Goal: Information Seeking & Learning: Learn about a topic

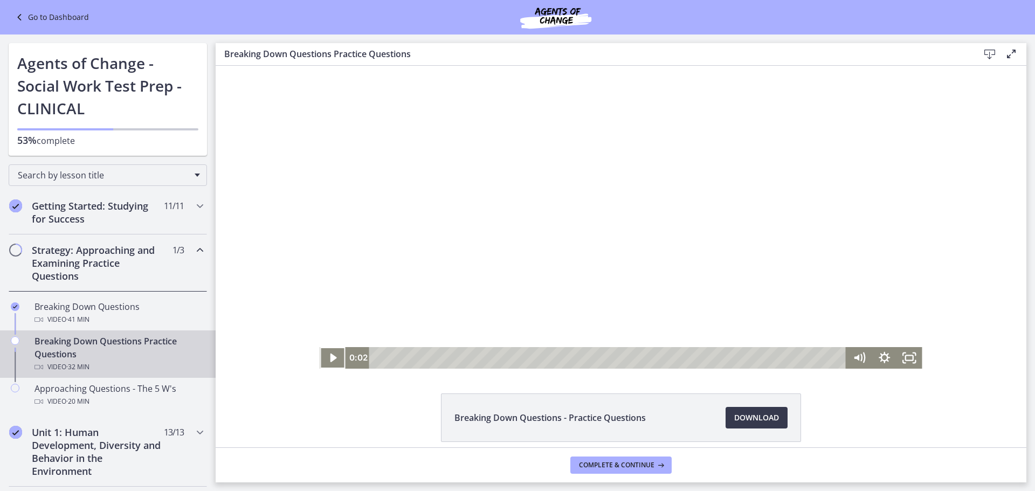
scroll to position [67, 0]
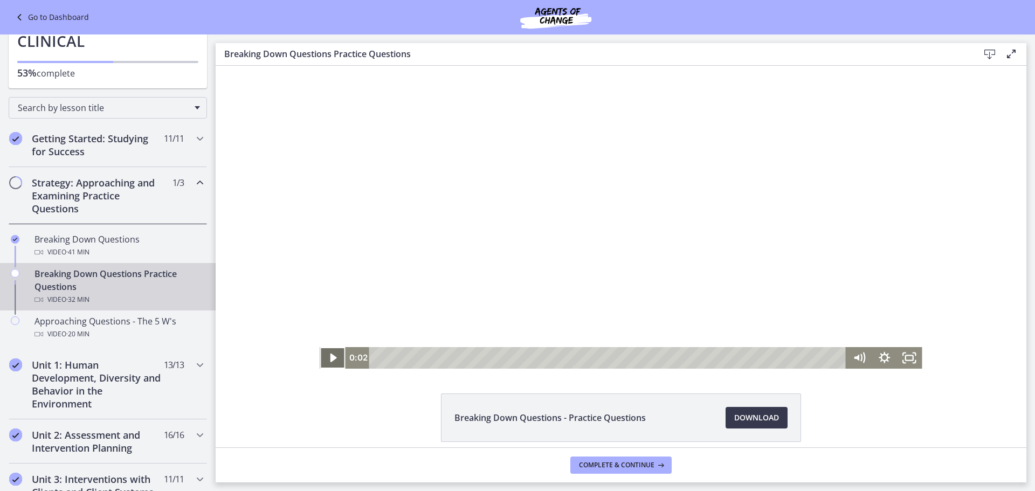
click at [332, 359] on icon "Play Video" at bounding box center [333, 358] width 6 height 9
click at [587, 461] on span "Complete & continue" at bounding box center [616, 465] width 75 height 9
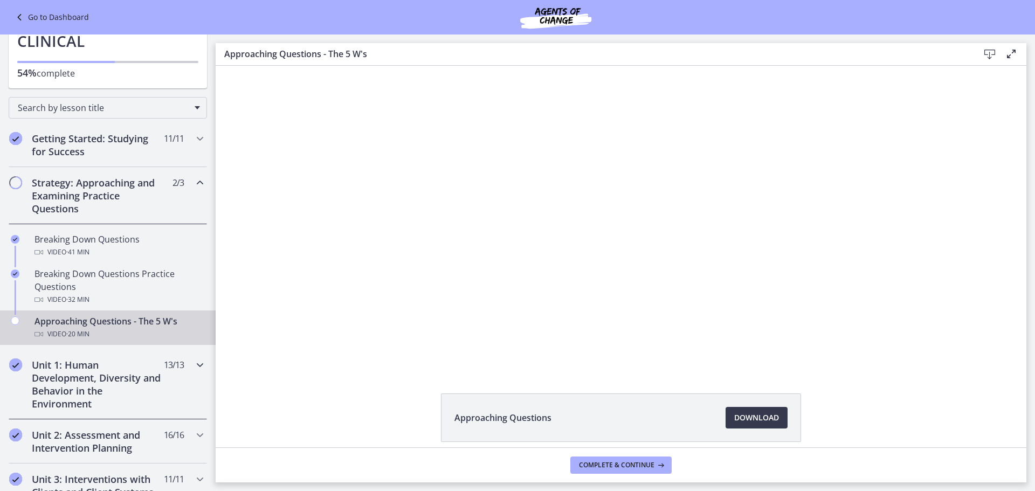
click at [32, 386] on h2 "Unit 1: Human Development, Diversity and Behavior in the Environment" at bounding box center [98, 385] width 132 height 52
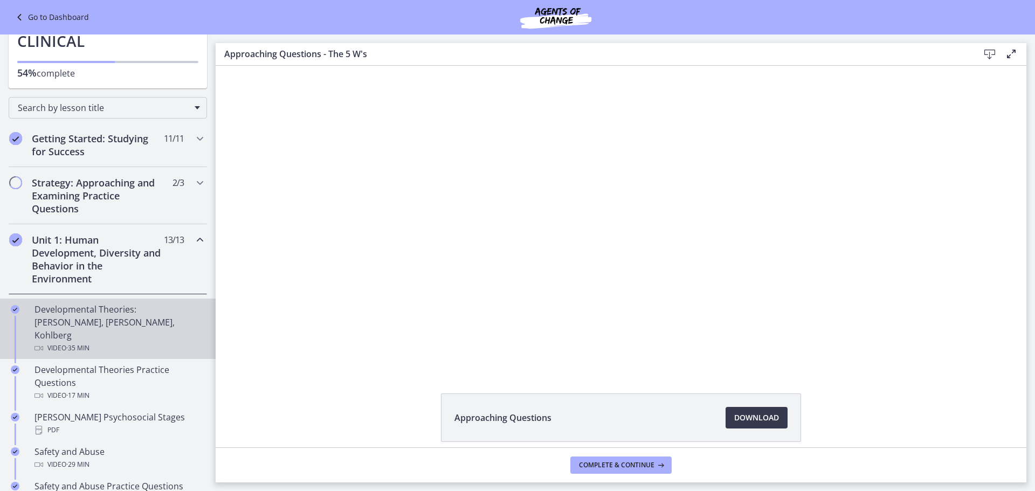
click at [49, 318] on div "Developmental Theories: [PERSON_NAME], [PERSON_NAME], Kohlberg Video · 35 min" at bounding box center [119, 329] width 168 height 52
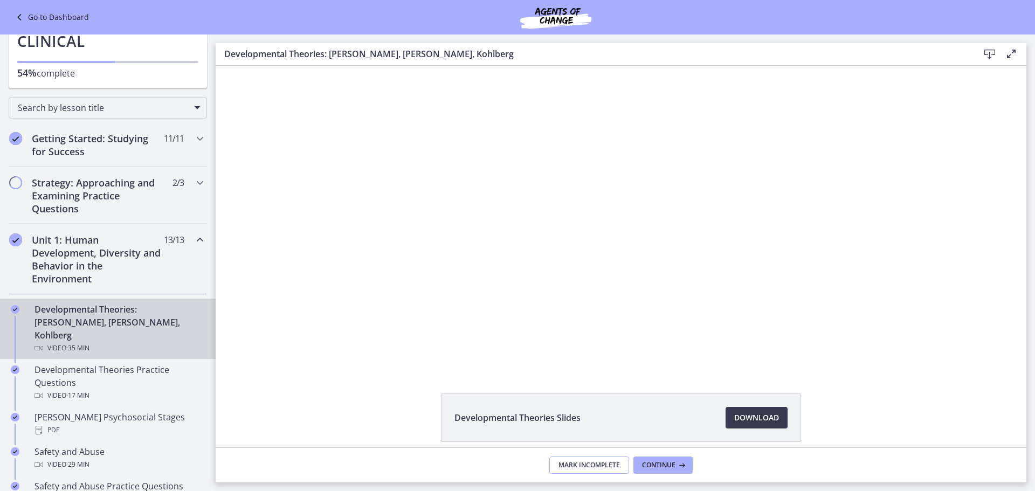
click at [590, 459] on button "Mark Incomplete" at bounding box center [589, 465] width 80 height 17
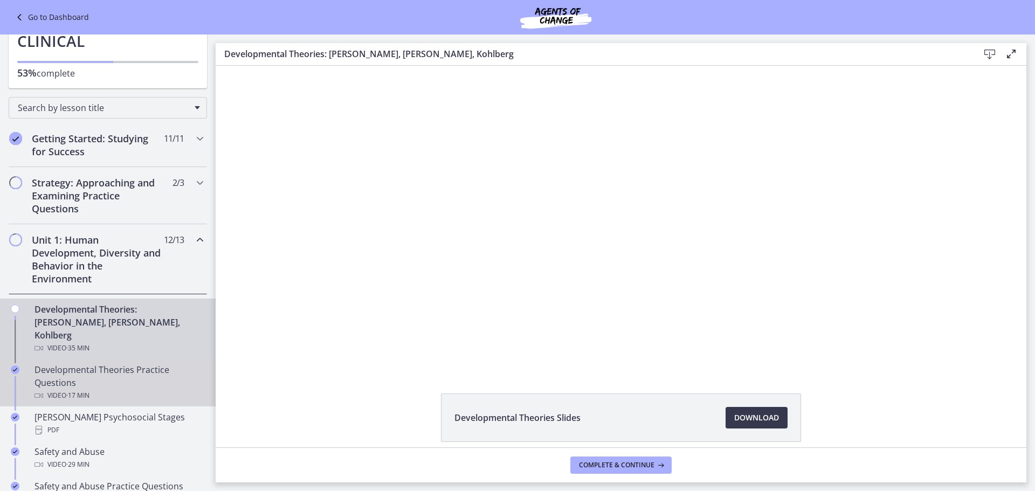
click at [135, 363] on div "Developmental Theories Practice Questions Video · 17 min" at bounding box center [119, 382] width 168 height 39
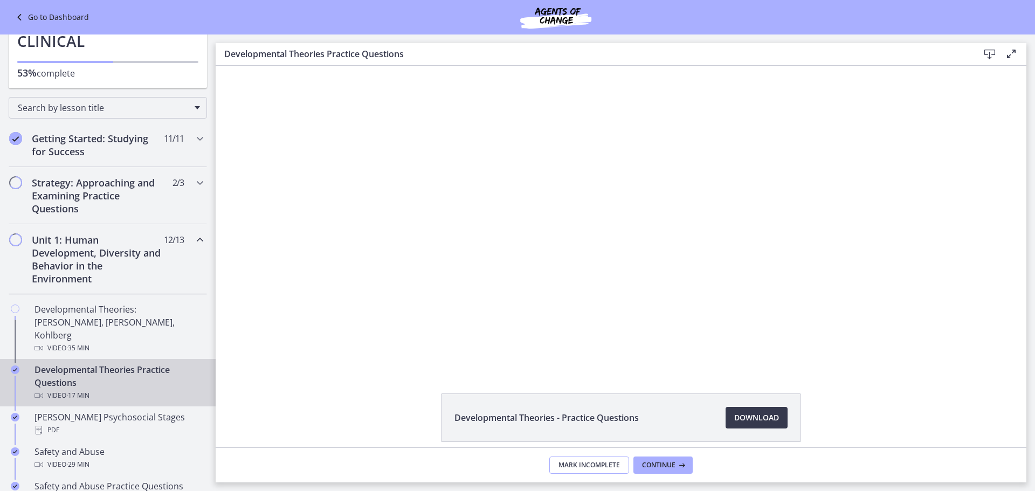
click at [577, 463] on span "Mark Incomplete" at bounding box center [589, 465] width 61 height 9
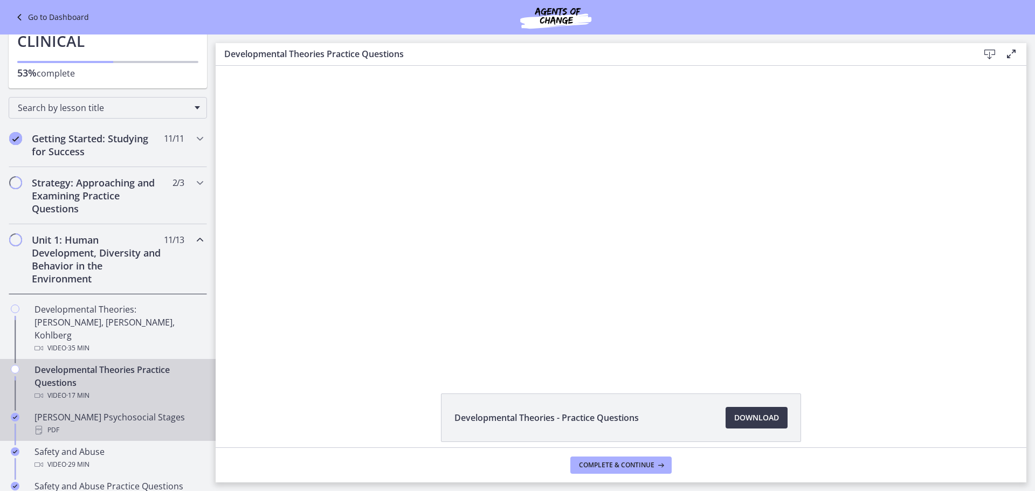
click at [137, 424] on div "PDF" at bounding box center [119, 430] width 168 height 13
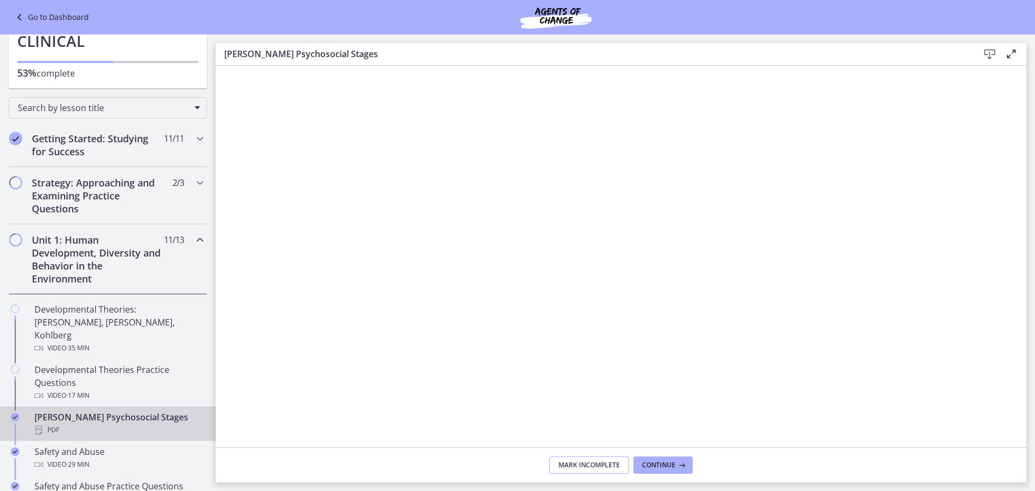
click at [583, 464] on span "Mark Incomplete" at bounding box center [589, 465] width 61 height 9
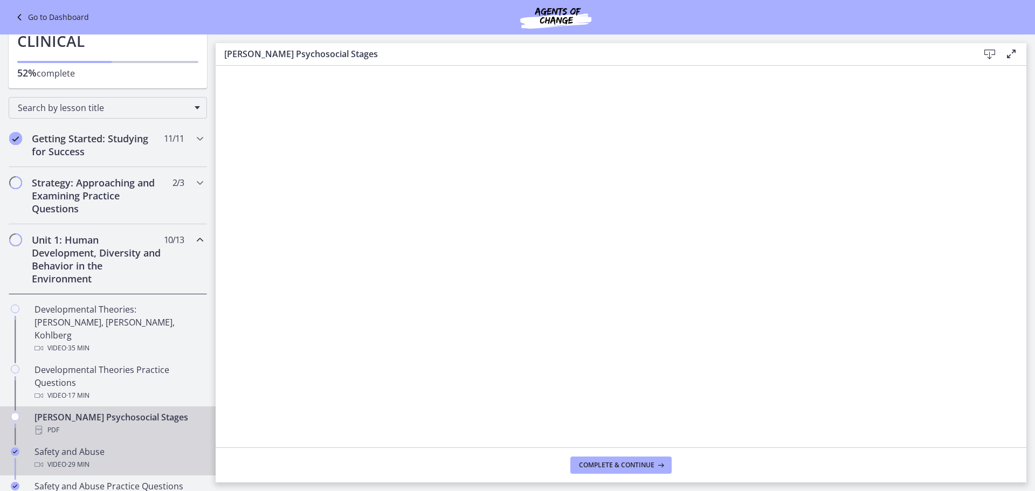
click at [88, 445] on div "Safety and Abuse Video · 29 min" at bounding box center [119, 458] width 168 height 26
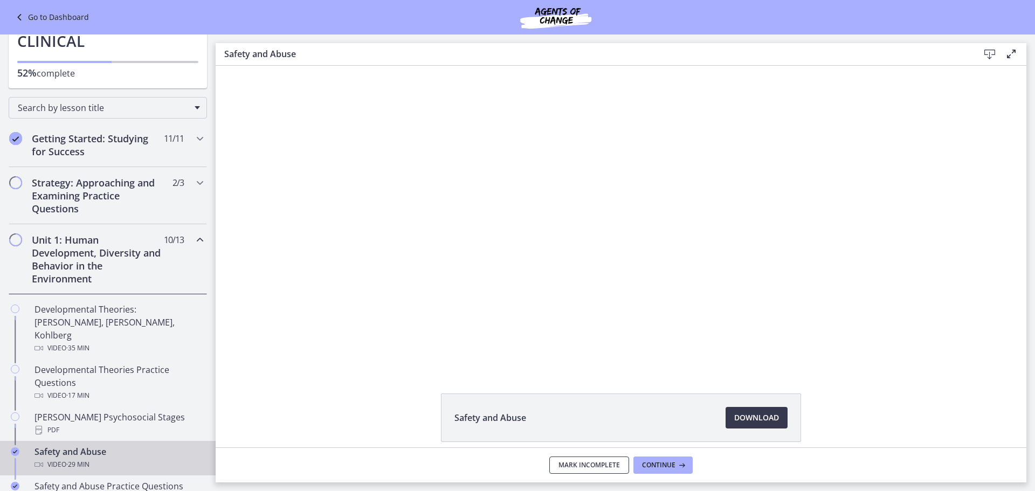
drag, startPoint x: 592, startPoint y: 457, endPoint x: 398, endPoint y: 469, distance: 194.4
click at [583, 458] on button "Mark Incomplete" at bounding box center [589, 465] width 80 height 17
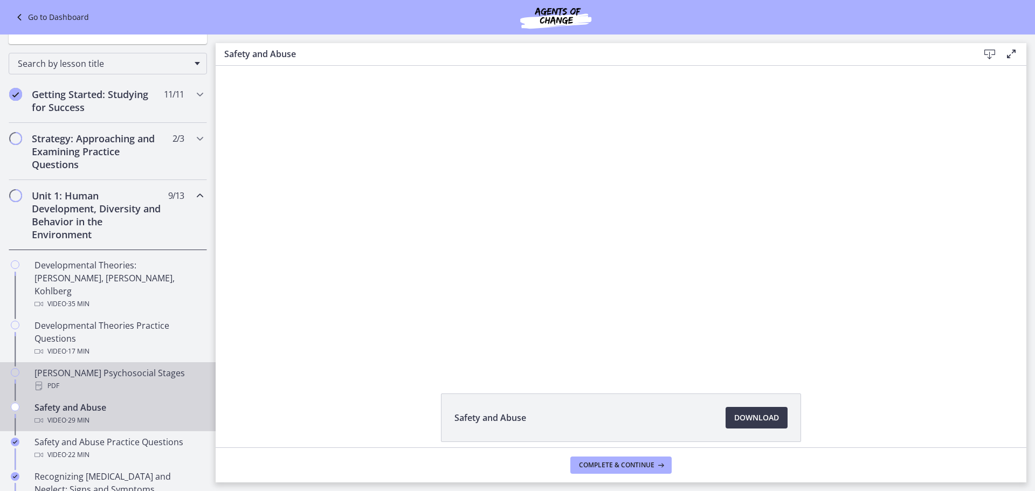
scroll to position [175, 0]
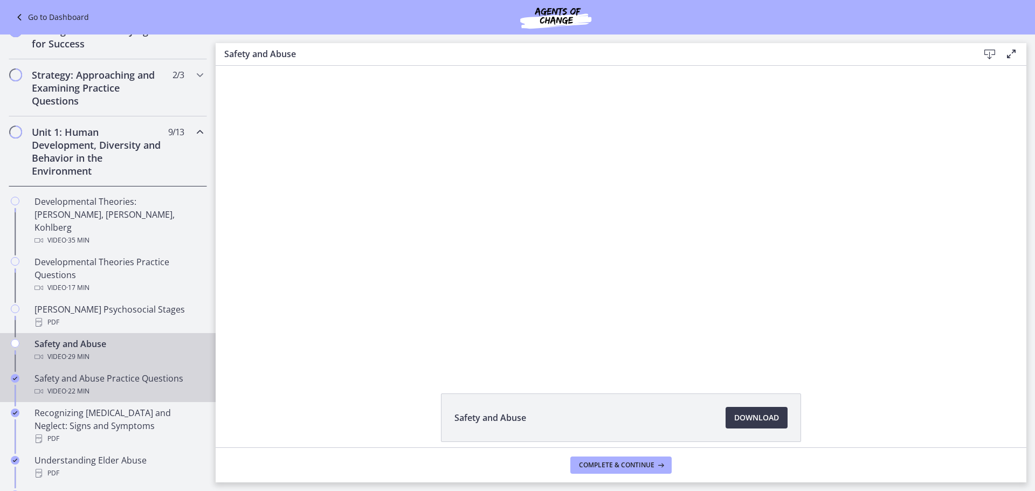
click at [66, 372] on div "Safety and Abuse Practice Questions Video · 22 min" at bounding box center [119, 385] width 168 height 26
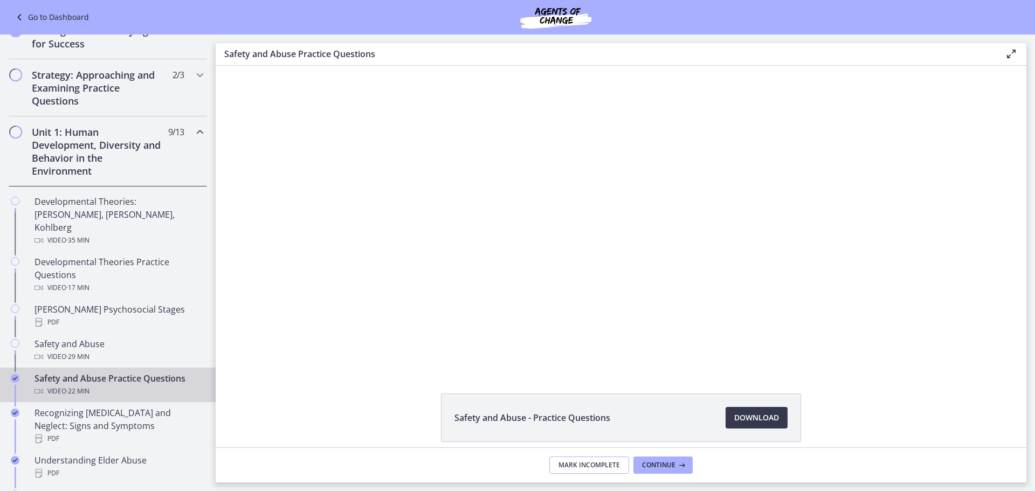
drag, startPoint x: 579, startPoint y: 464, endPoint x: 284, endPoint y: 472, distance: 295.6
click at [579, 464] on span "Mark Incomplete" at bounding box center [589, 465] width 61 height 9
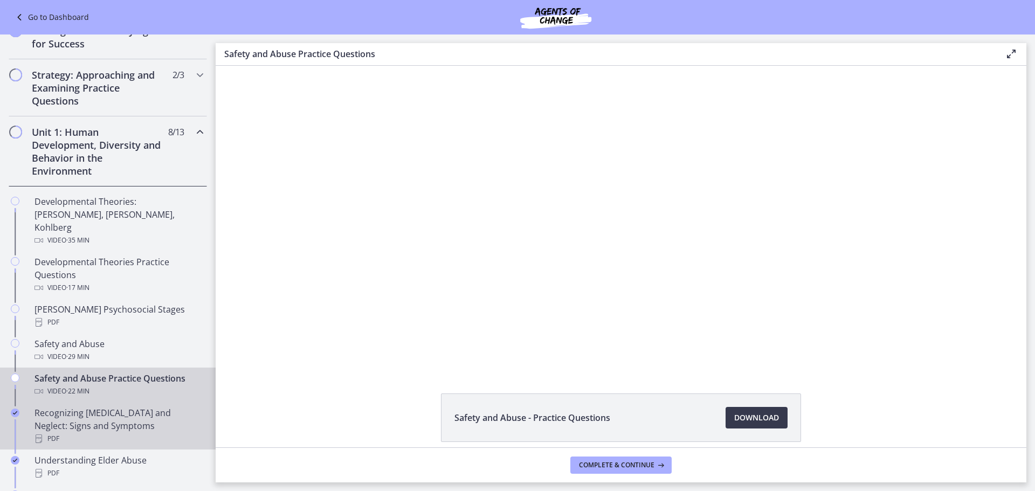
click at [127, 407] on div "Recognizing [MEDICAL_DATA] and Neglect: Signs and Symptoms PDF" at bounding box center [119, 426] width 168 height 39
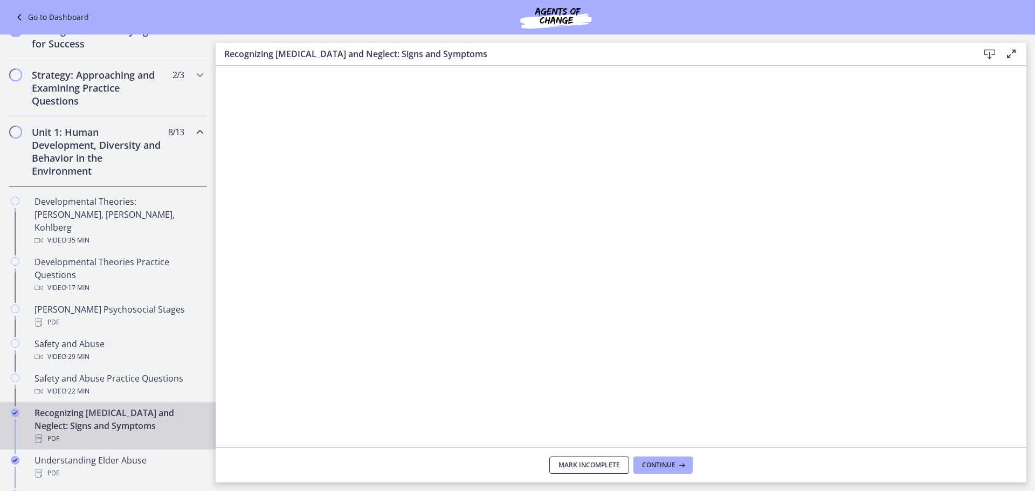
click at [571, 465] on span "Mark Incomplete" at bounding box center [589, 465] width 61 height 9
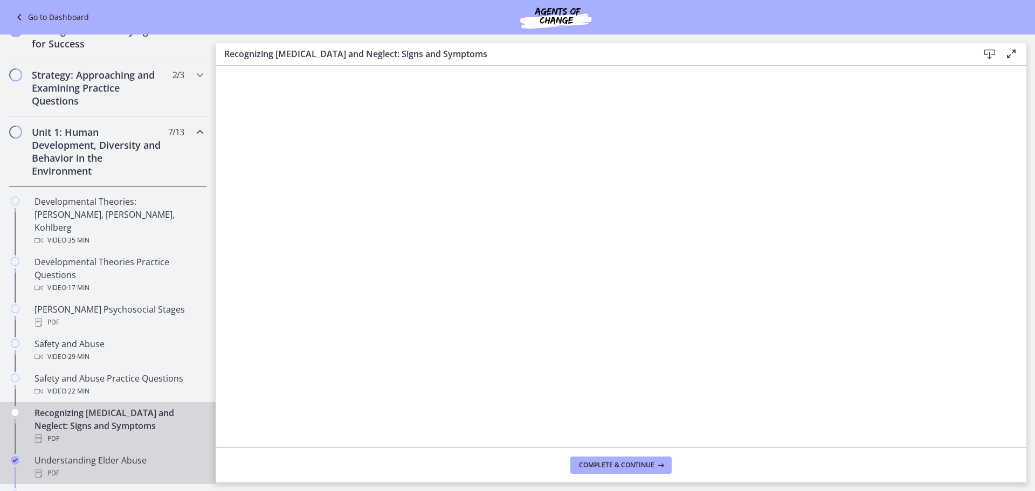
click at [149, 467] on div "PDF" at bounding box center [119, 473] width 168 height 13
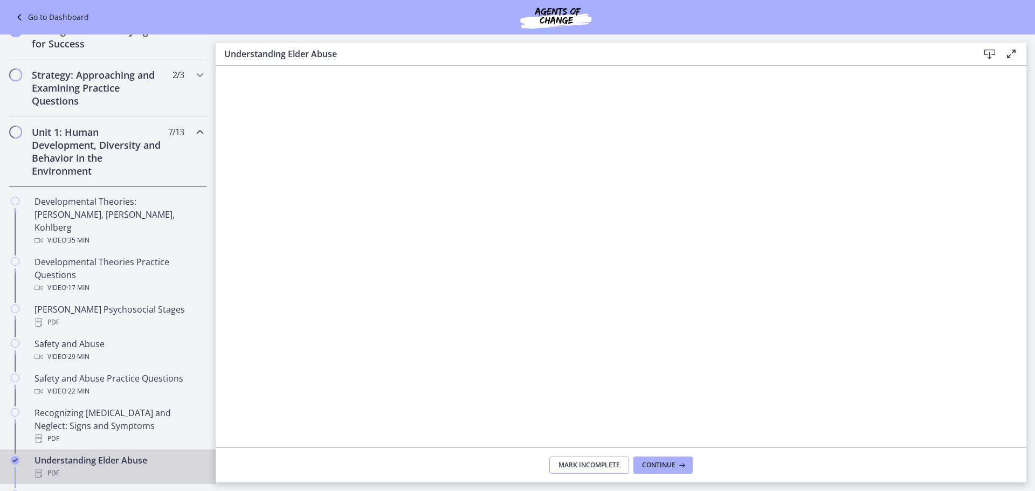
click at [582, 466] on span "Mark Incomplete" at bounding box center [589, 465] width 61 height 9
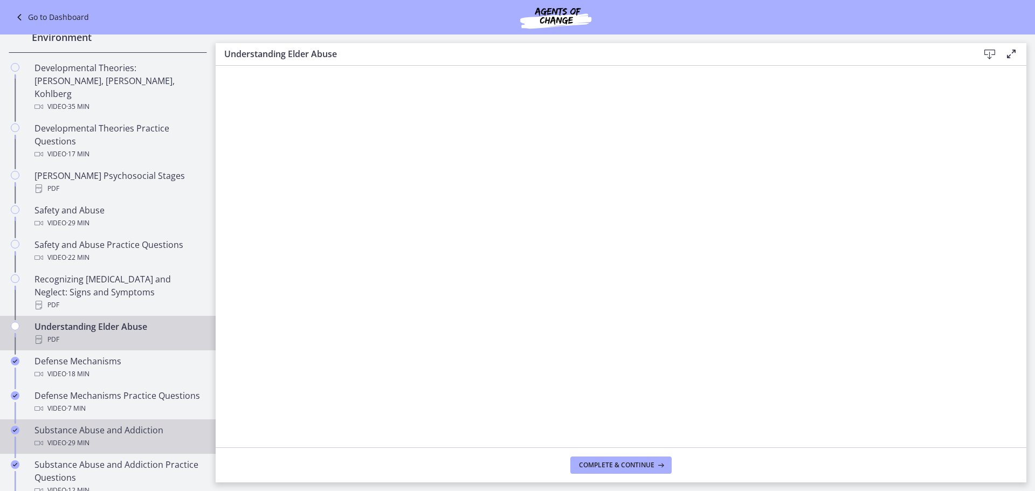
scroll to position [337, 0]
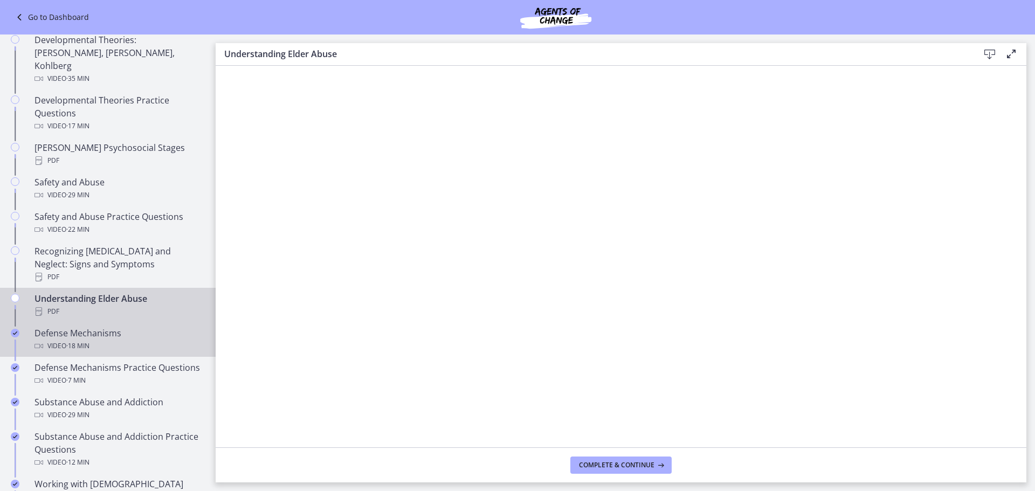
click at [71, 327] on div "Defense Mechanisms Video · 18 min" at bounding box center [119, 340] width 168 height 26
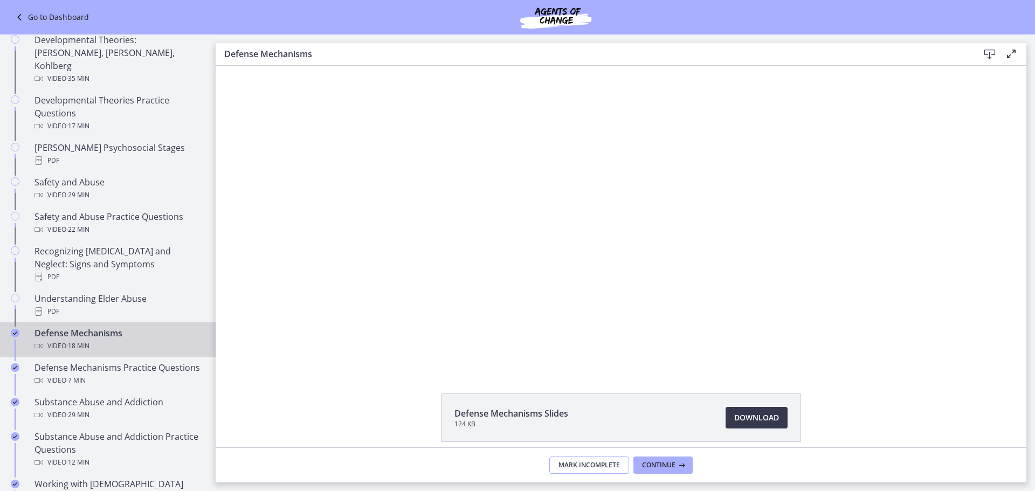
click at [615, 461] on span "Mark Incomplete" at bounding box center [589, 465] width 61 height 9
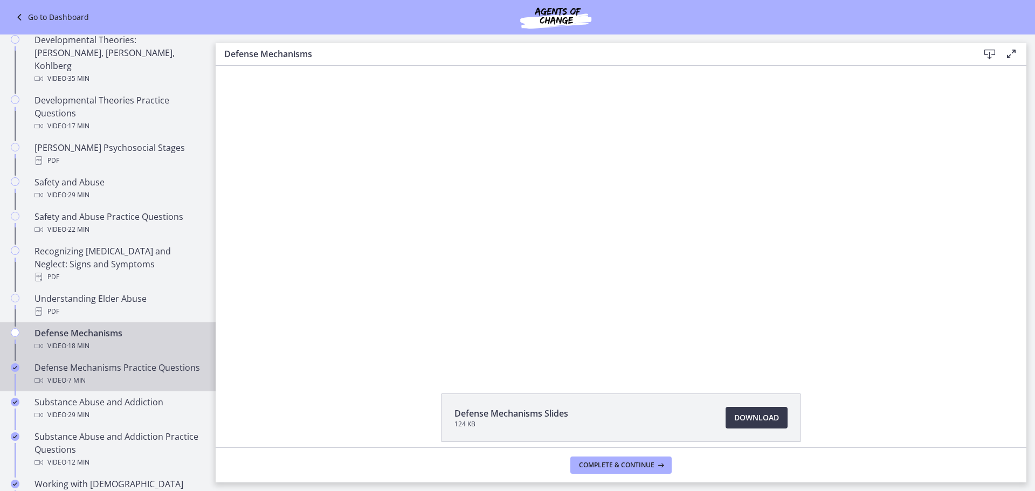
click at [103, 369] on div "Defense Mechanisms Practice Questions Video · 7 min" at bounding box center [119, 374] width 168 height 26
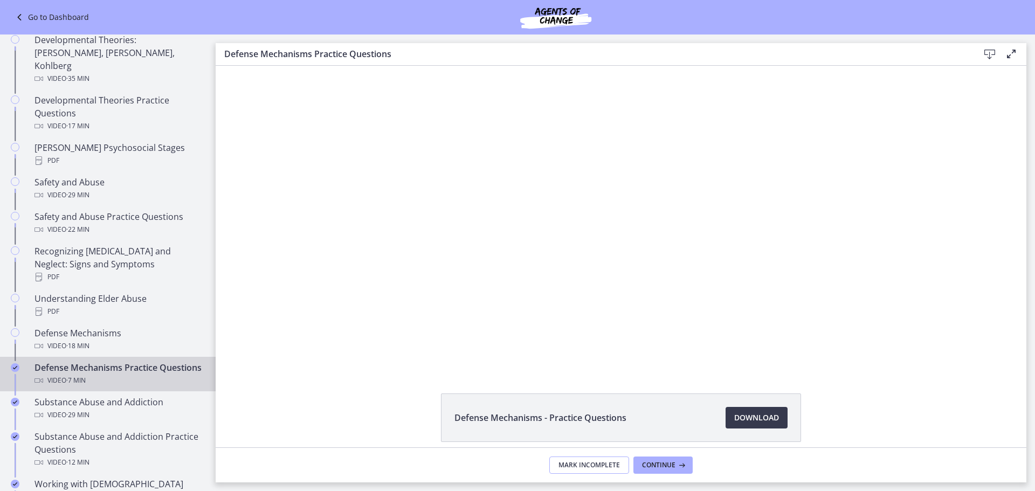
click at [569, 465] on span "Mark Incomplete" at bounding box center [589, 465] width 61 height 9
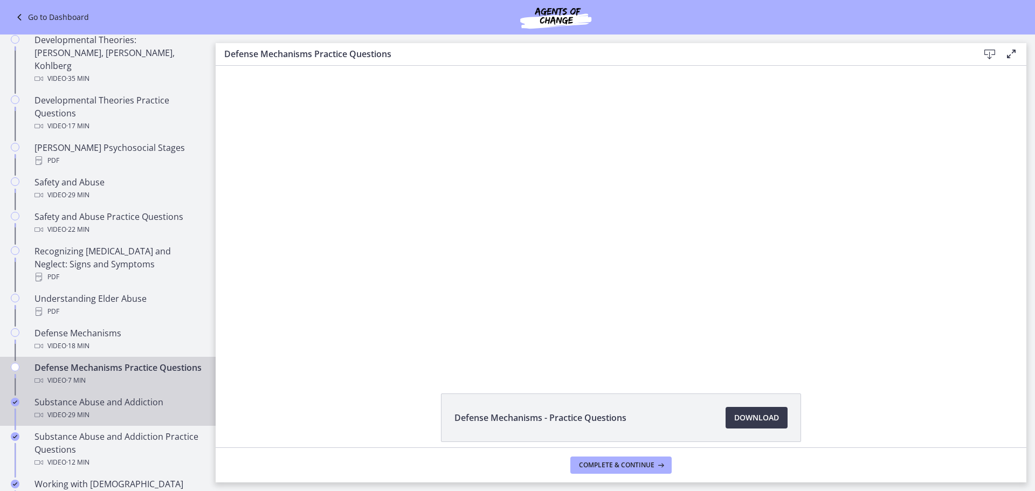
click at [109, 416] on div "Video · 29 min" at bounding box center [119, 415] width 168 height 13
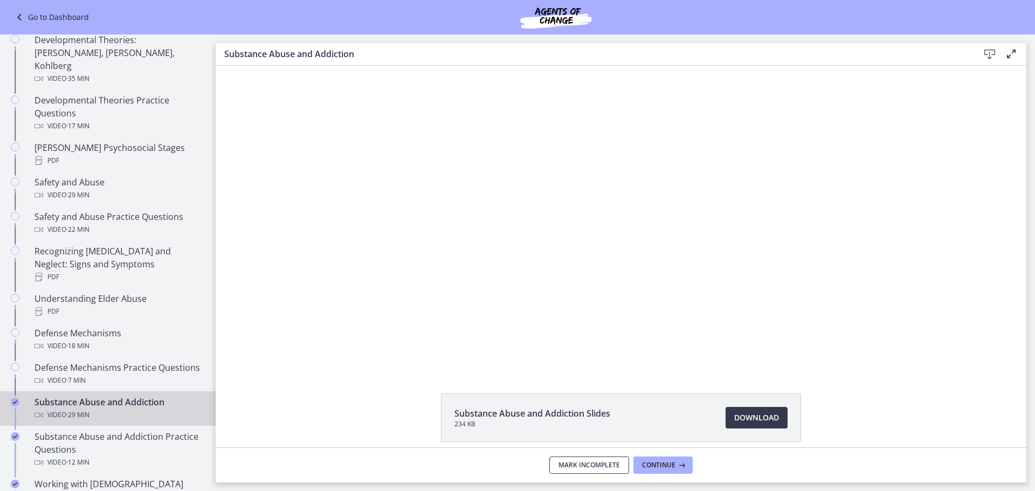
drag, startPoint x: 609, startPoint y: 470, endPoint x: 485, endPoint y: 469, distance: 123.5
click at [608, 471] on button "Mark Incomplete" at bounding box center [589, 465] width 80 height 17
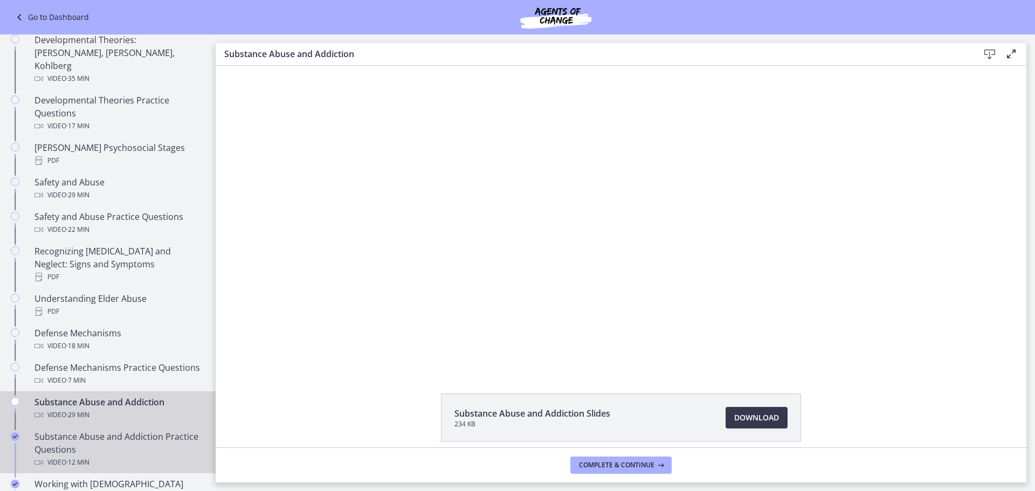
click at [104, 451] on div "Substance Abuse and Addiction Practice Questions Video · 12 min" at bounding box center [119, 449] width 168 height 39
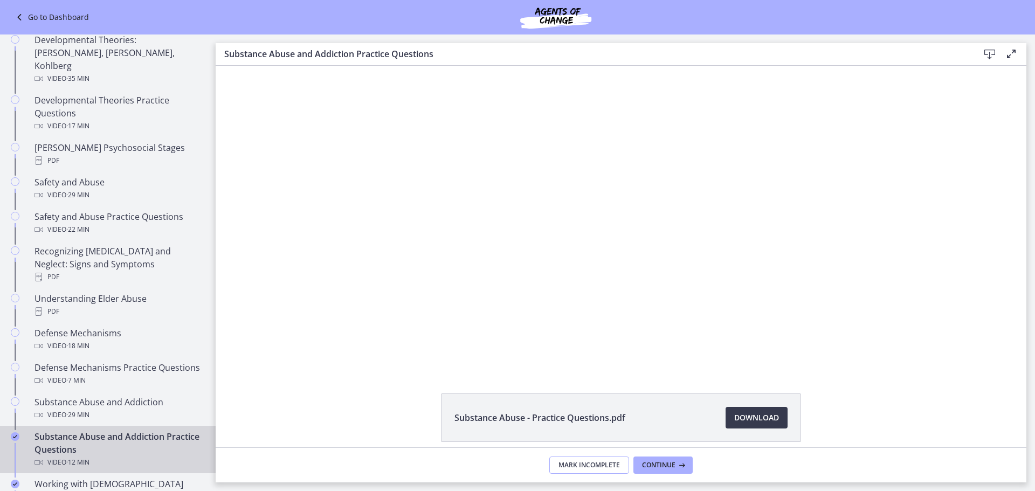
click at [568, 466] on span "Mark Incomplete" at bounding box center [589, 465] width 61 height 9
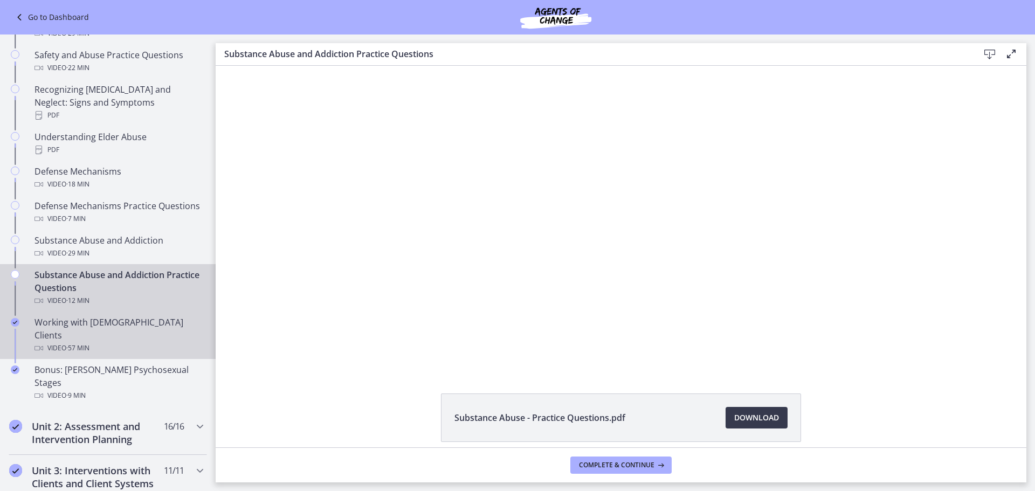
click at [81, 342] on span "· 57 min" at bounding box center [77, 348] width 23 height 13
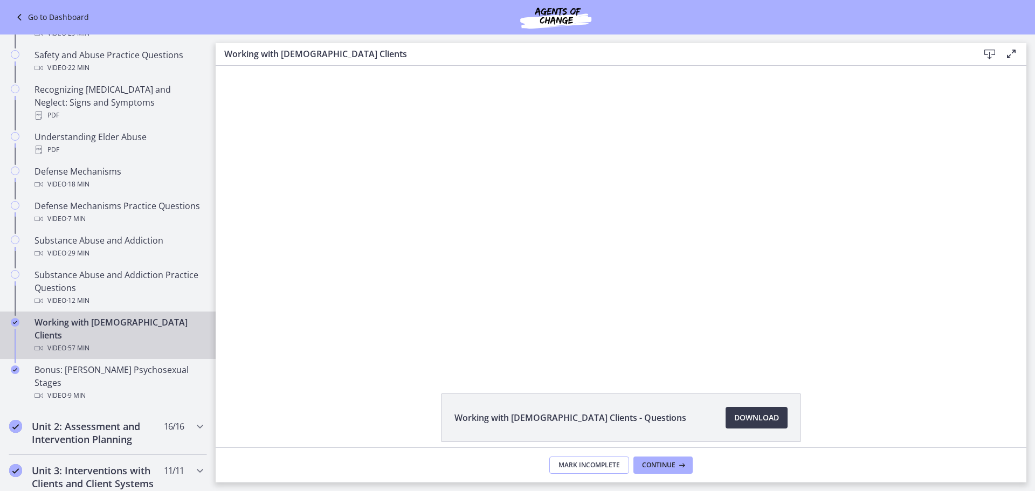
click at [585, 466] on span "Mark Incomplete" at bounding box center [589, 465] width 61 height 9
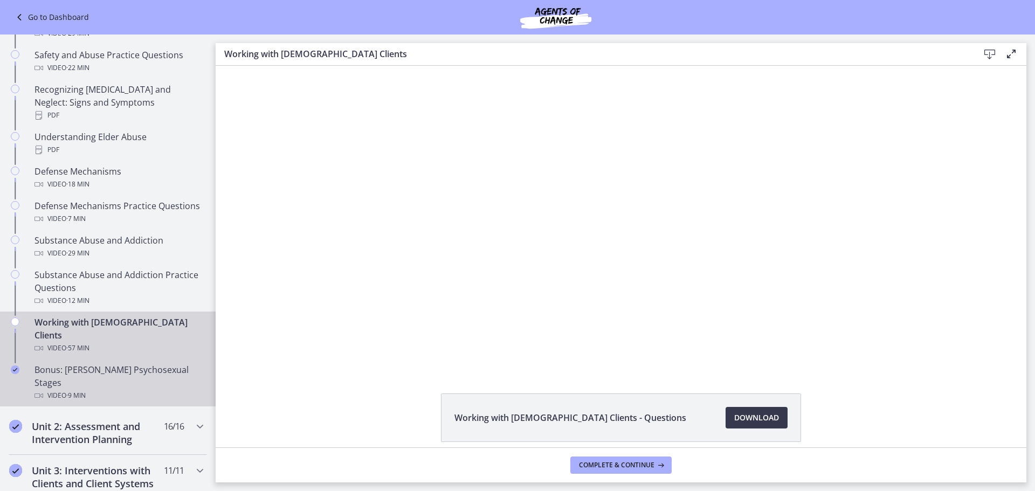
click at [111, 363] on div "Bonus: [PERSON_NAME] Psychosexual Stages Video · 9 min" at bounding box center [119, 382] width 168 height 39
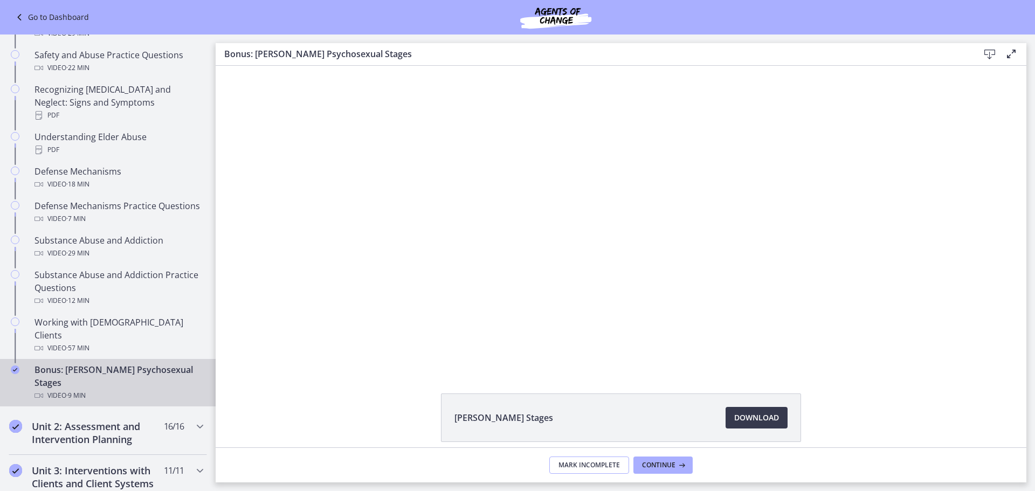
click at [606, 464] on span "Mark Incomplete" at bounding box center [589, 465] width 61 height 9
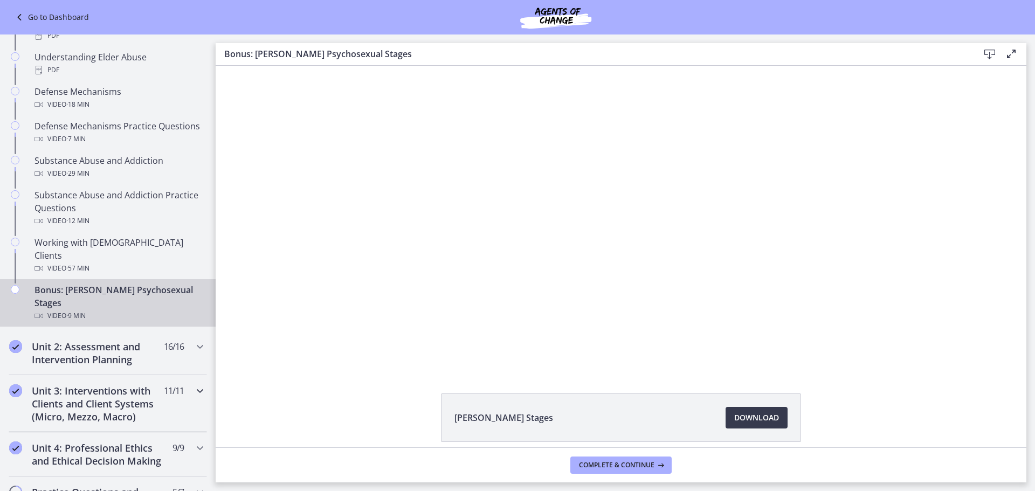
scroll to position [607, 0]
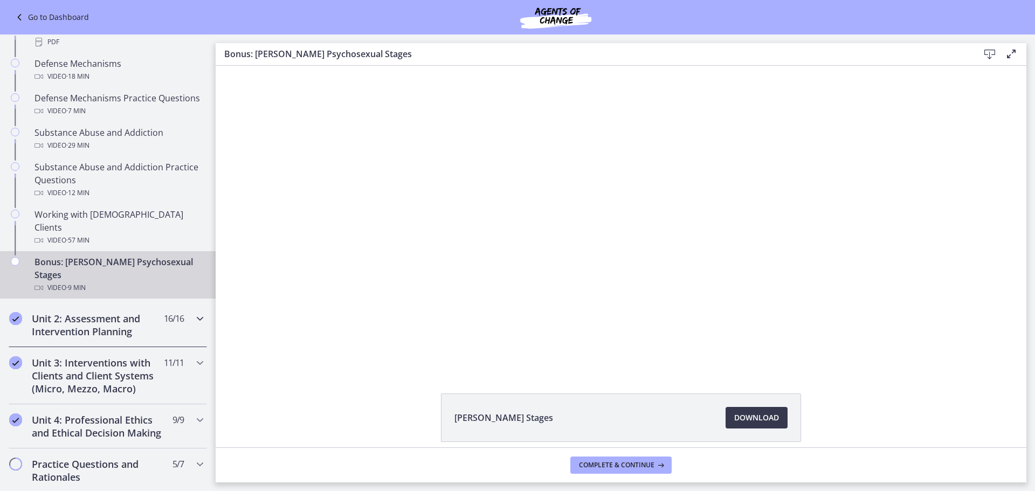
click at [106, 312] on h2 "Unit 2: Assessment and Intervention Planning" at bounding box center [98, 325] width 132 height 26
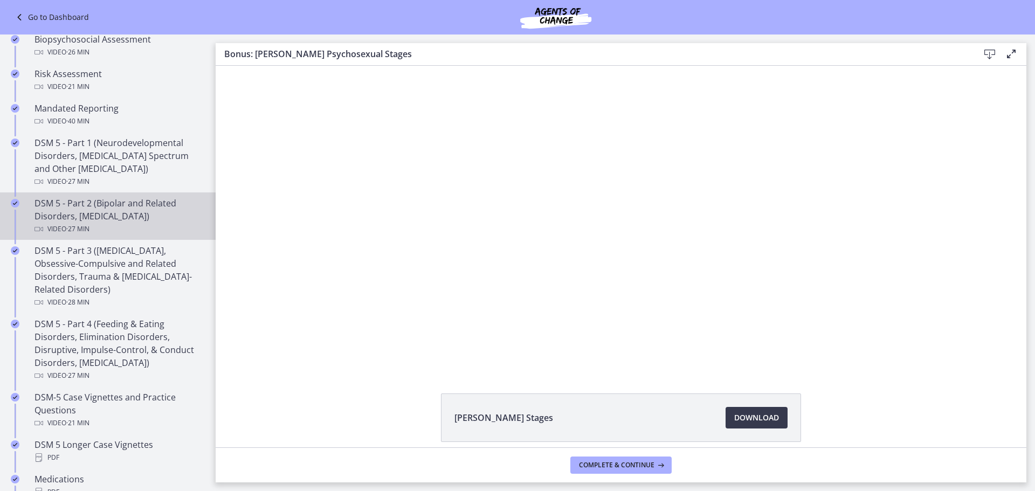
scroll to position [283, 0]
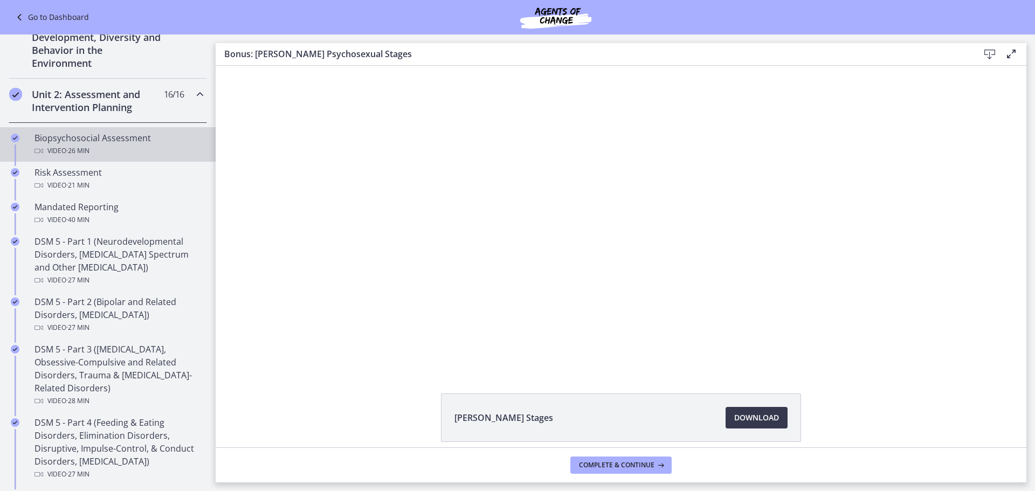
click at [89, 157] on span "· 26 min" at bounding box center [77, 150] width 23 height 13
click at [577, 469] on span "Mark Incomplete" at bounding box center [589, 465] width 61 height 9
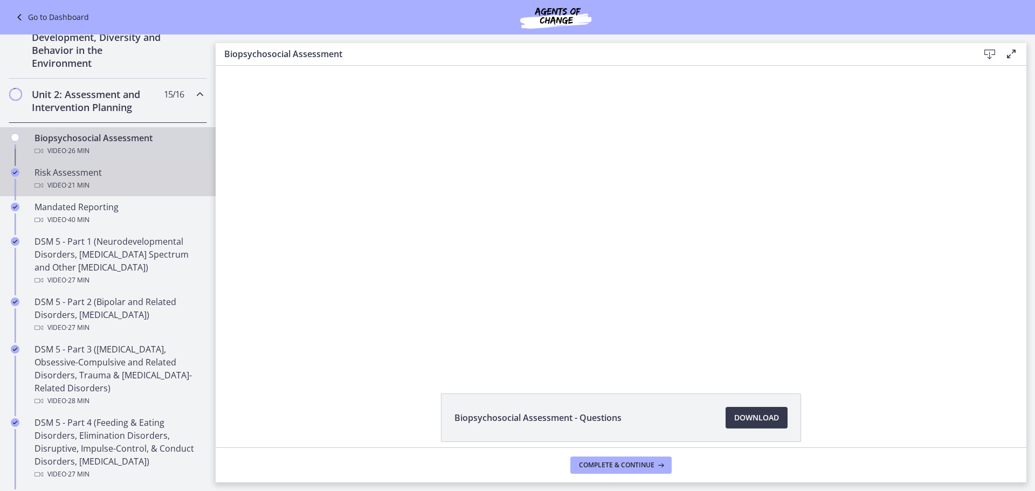
click at [39, 175] on div "Risk Assessment Video · 21 min" at bounding box center [119, 179] width 168 height 26
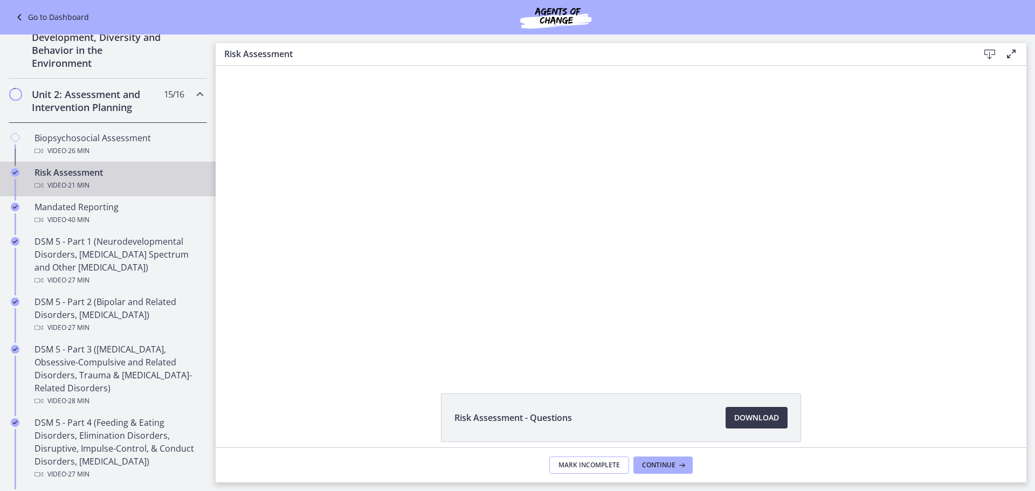
click at [587, 469] on span "Mark Incomplete" at bounding box center [589, 465] width 61 height 9
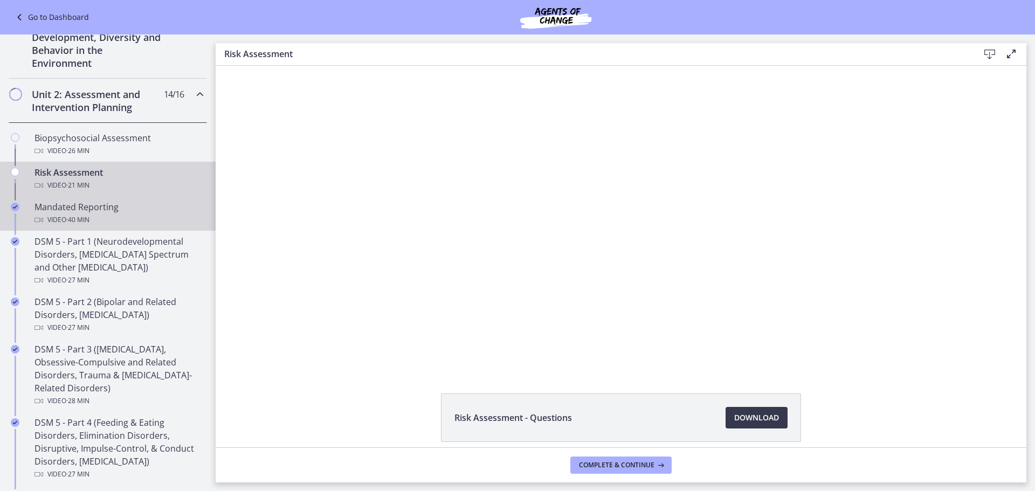
click at [99, 209] on div "Mandated Reporting Video · 40 min" at bounding box center [119, 214] width 168 height 26
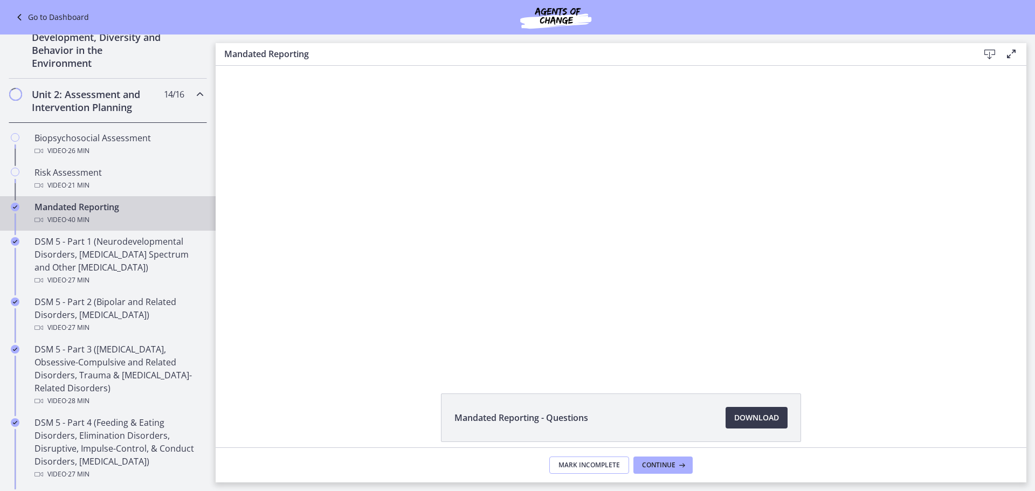
click at [564, 461] on span "Mark Incomplete" at bounding box center [589, 465] width 61 height 9
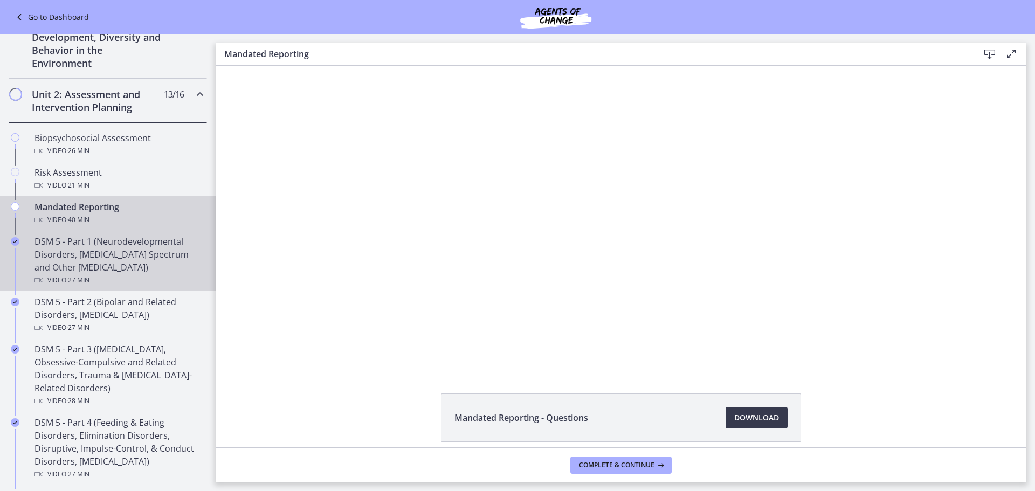
click at [136, 257] on div "DSM 5 - Part 1 (Neurodevelopmental Disorders, [MEDICAL_DATA] Spectrum and Other…" at bounding box center [119, 261] width 168 height 52
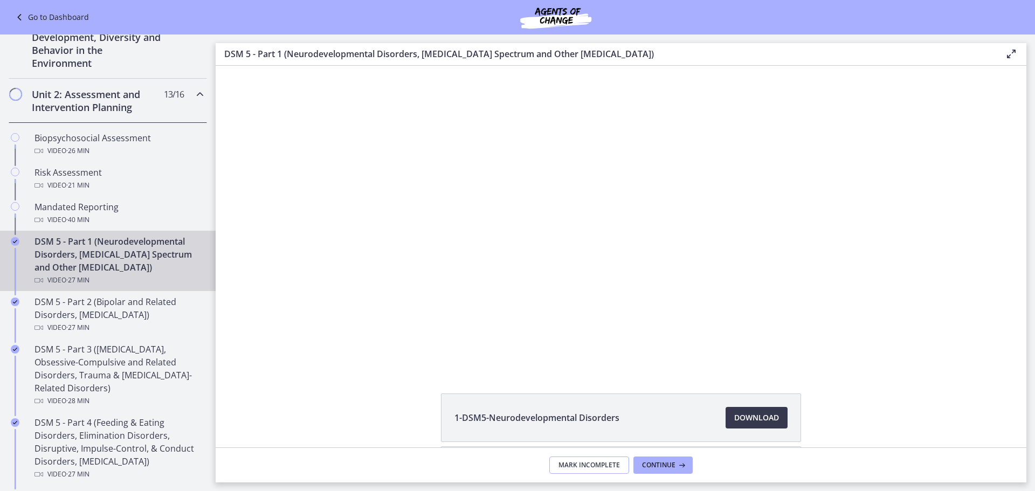
click at [592, 469] on span "Mark Incomplete" at bounding box center [589, 465] width 61 height 9
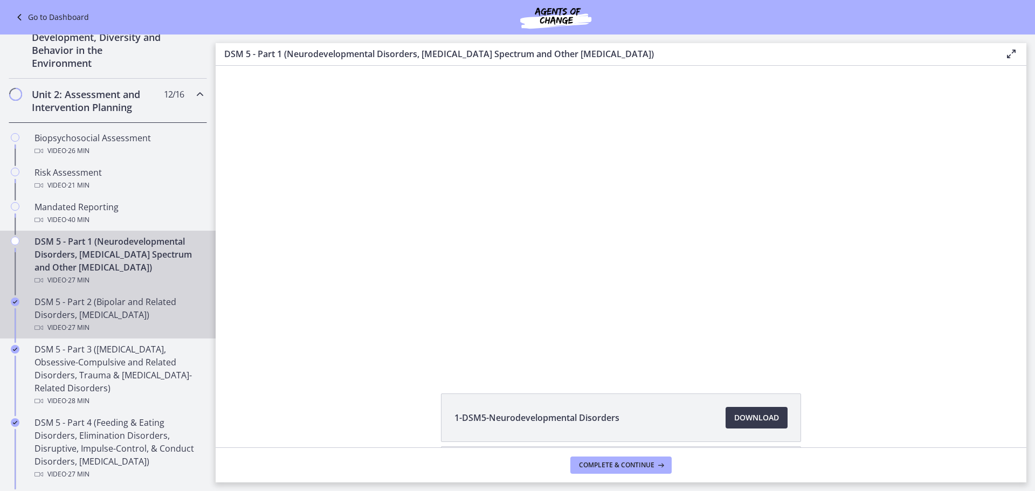
click at [59, 302] on div "DSM 5 - Part 2 (Bipolar and Related Disorders, [MEDICAL_DATA]) Video · 27 min" at bounding box center [119, 314] width 168 height 39
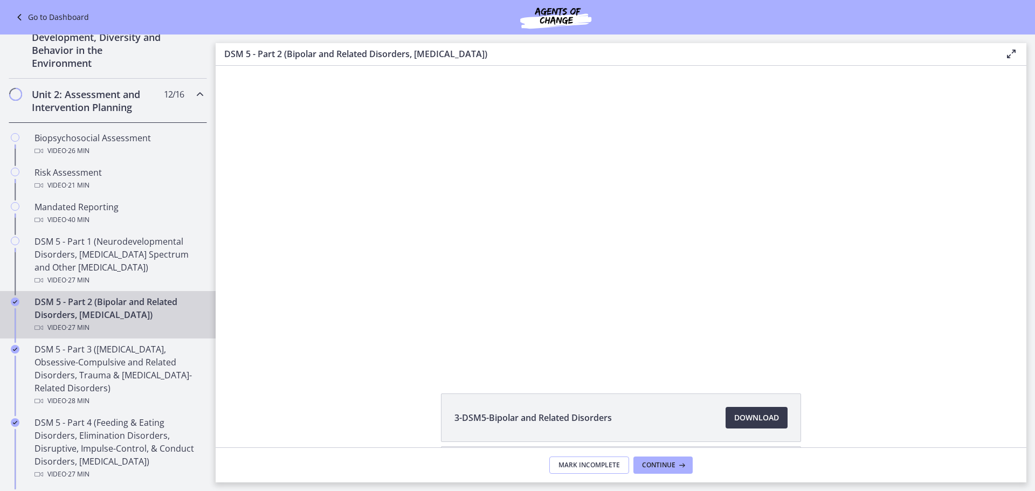
click at [597, 461] on span "Mark Incomplete" at bounding box center [589, 465] width 61 height 9
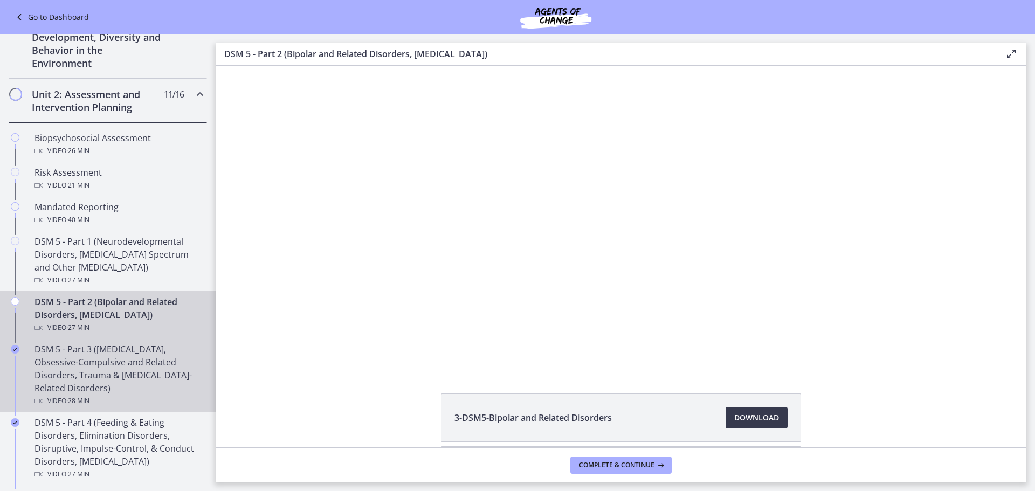
click at [106, 366] on div "DSM 5 - Part 3 ([MEDICAL_DATA], Obsessive-Compulsive and Related Disorders, Tra…" at bounding box center [119, 375] width 168 height 65
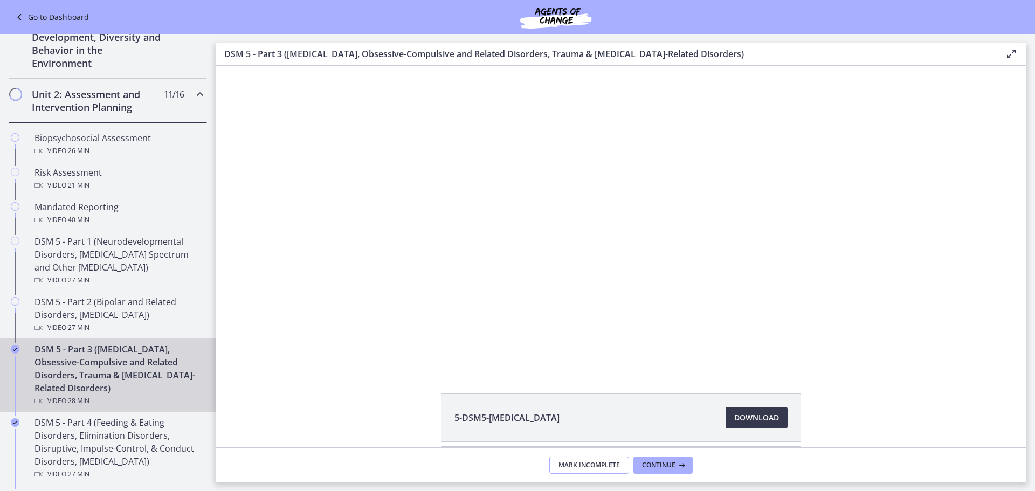
click at [564, 465] on span "Mark Incomplete" at bounding box center [589, 465] width 61 height 9
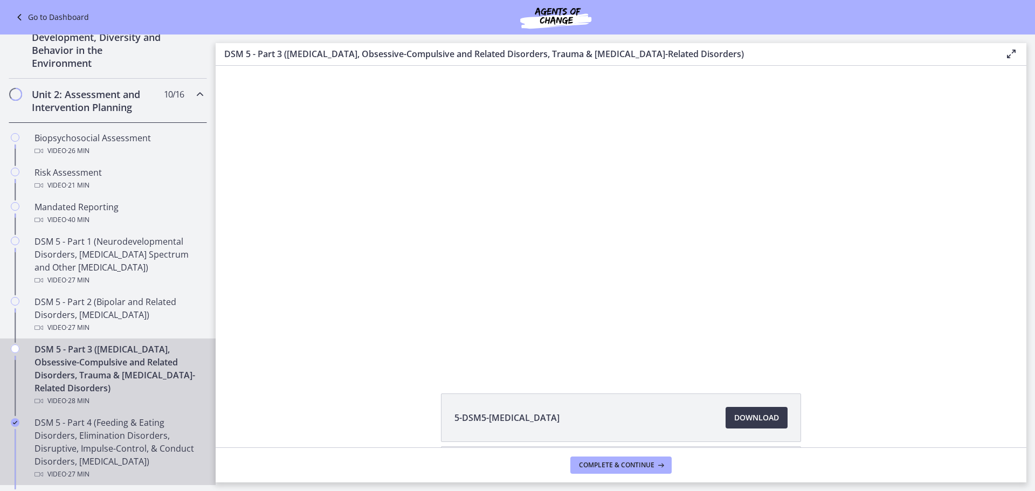
click at [121, 431] on div "DSM 5 - Part 4 (Feeding & Eating Disorders, Elimination Disorders, Disruptive, …" at bounding box center [119, 448] width 168 height 65
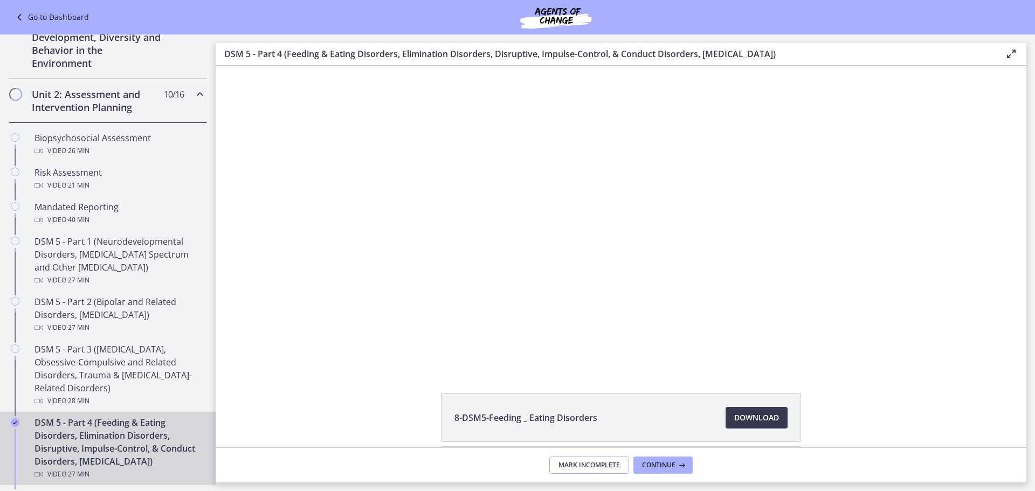
click at [598, 467] on span "Mark Incomplete" at bounding box center [589, 465] width 61 height 9
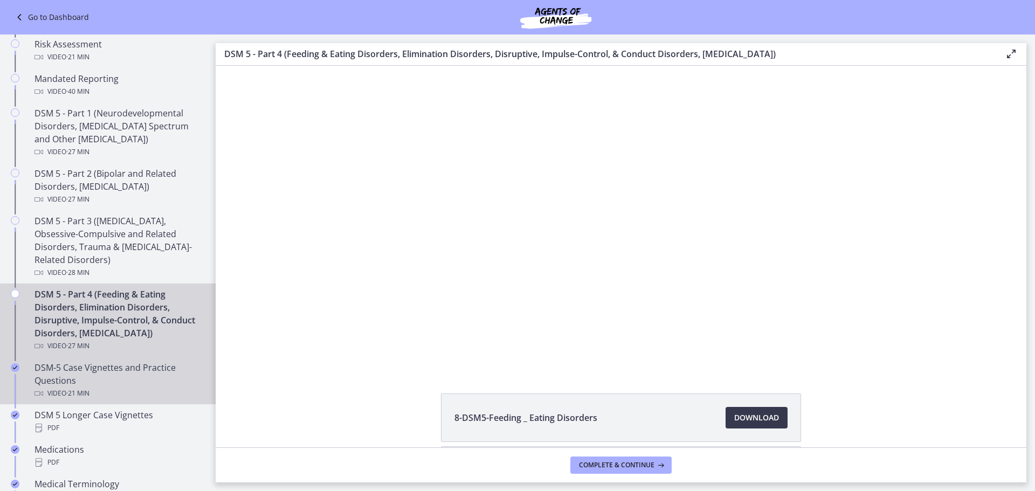
scroll to position [445, 0]
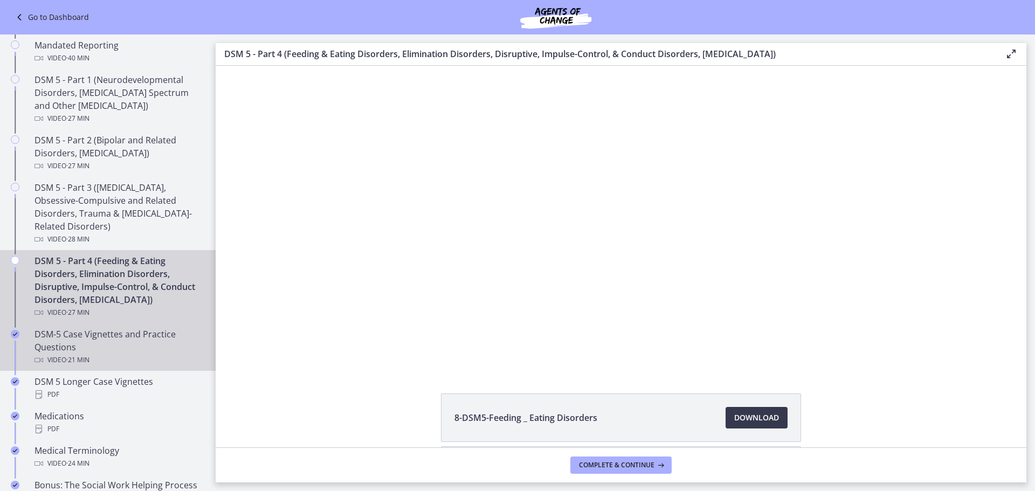
click at [110, 337] on link "DSM-5 Case Vignettes and Practice Questions Video · 21 min" at bounding box center [108, 346] width 216 height 47
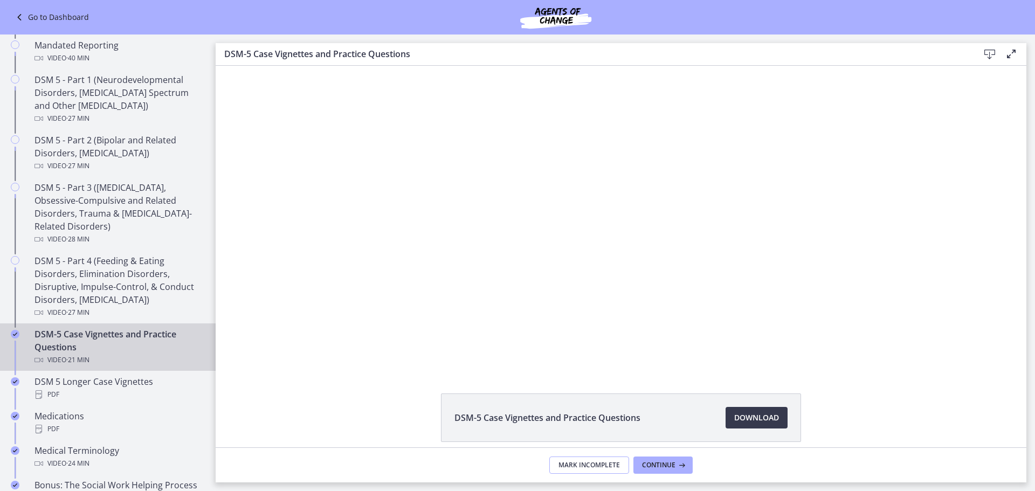
click at [581, 458] on button "Mark Incomplete" at bounding box center [589, 465] width 80 height 17
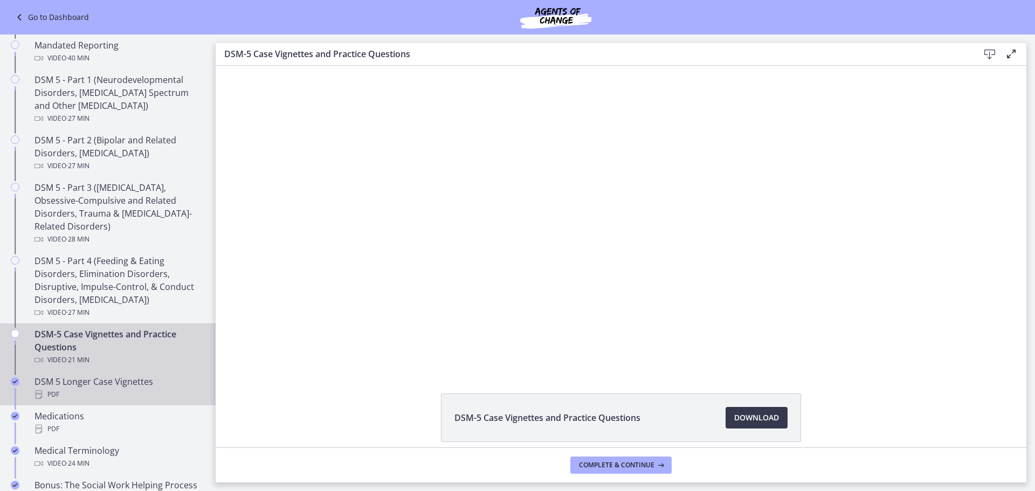
click at [137, 377] on div "DSM 5 Longer Case Vignettes PDF" at bounding box center [119, 388] width 168 height 26
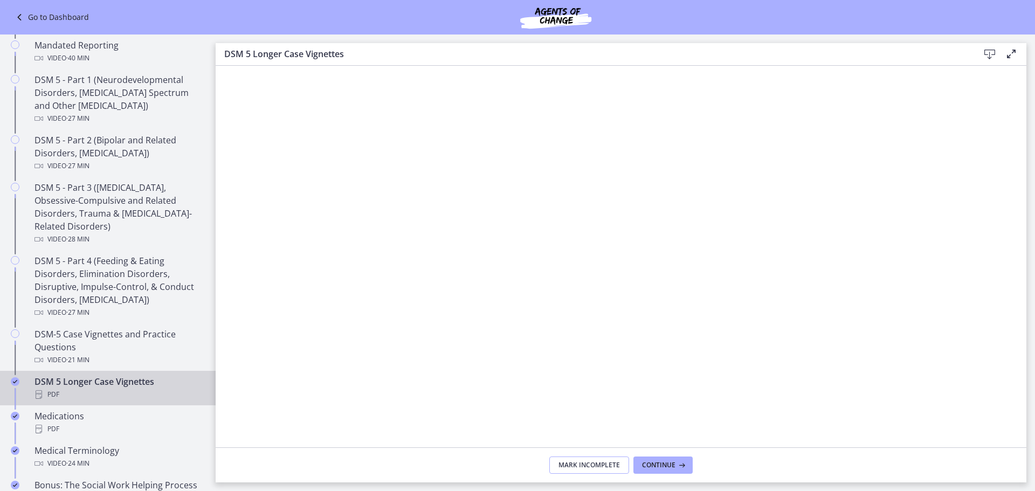
click at [567, 466] on span "Mark Incomplete" at bounding box center [589, 465] width 61 height 9
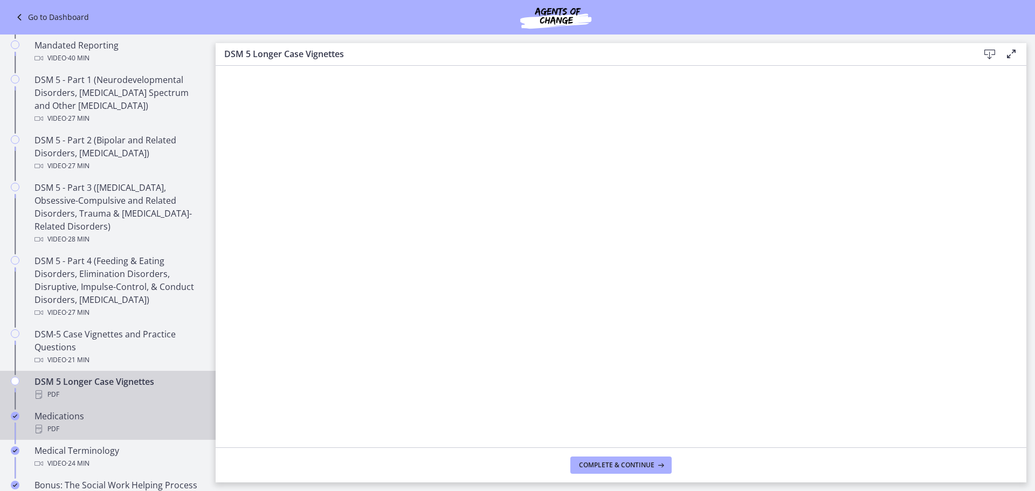
click at [130, 426] on div "PDF" at bounding box center [119, 429] width 168 height 13
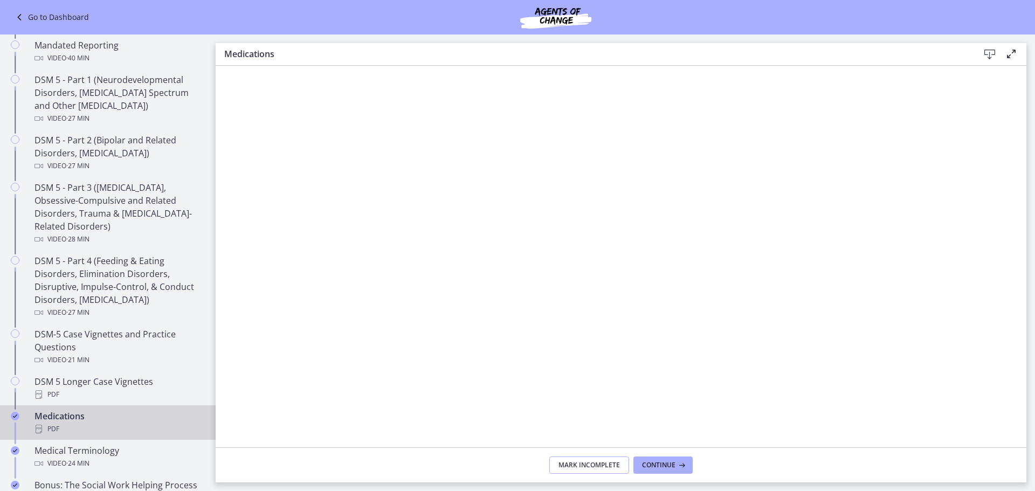
click at [574, 466] on span "Mark Incomplete" at bounding box center [589, 465] width 61 height 9
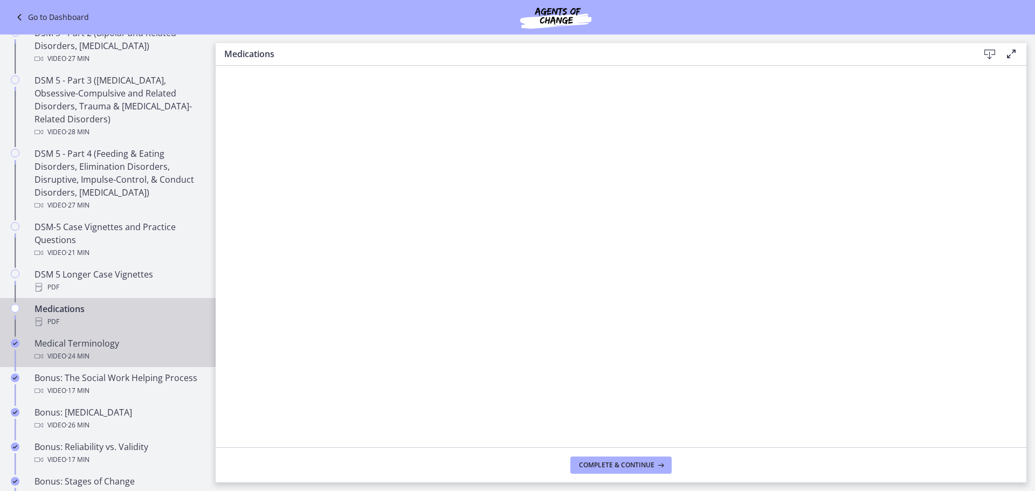
scroll to position [553, 0]
click at [73, 345] on div "Medical Terminology Video · 24 min" at bounding box center [119, 349] width 168 height 26
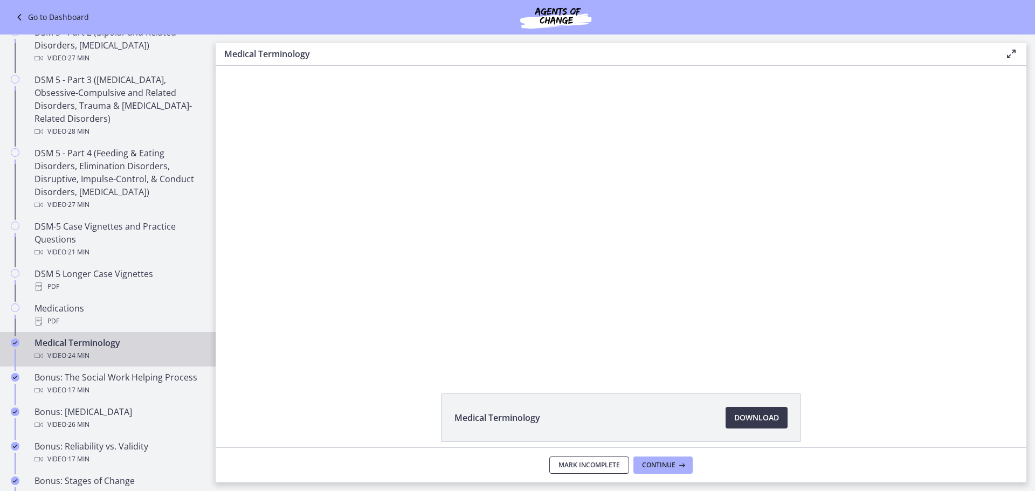
drag, startPoint x: 569, startPoint y: 471, endPoint x: 531, endPoint y: 466, distance: 39.1
click at [569, 471] on button "Mark Incomplete" at bounding box center [589, 465] width 80 height 17
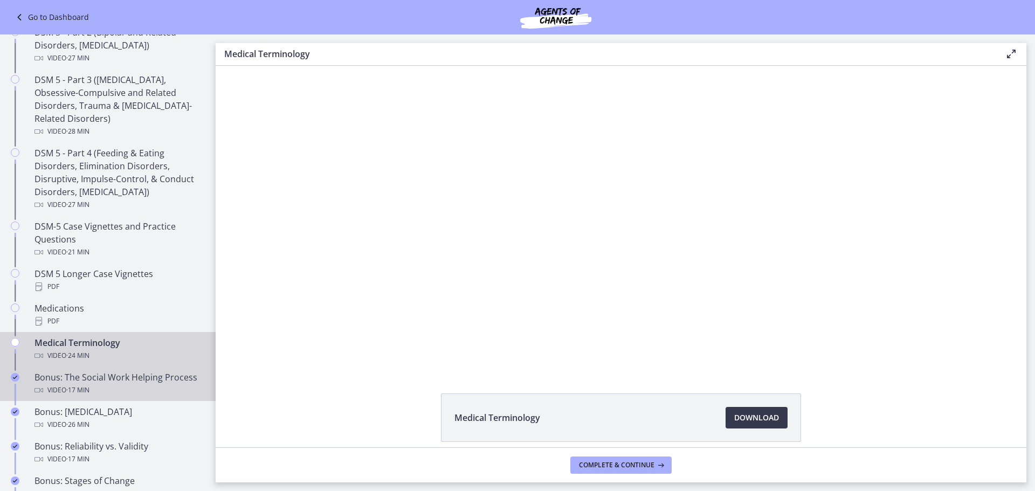
click at [107, 388] on div "Video · 17 min" at bounding box center [119, 390] width 168 height 13
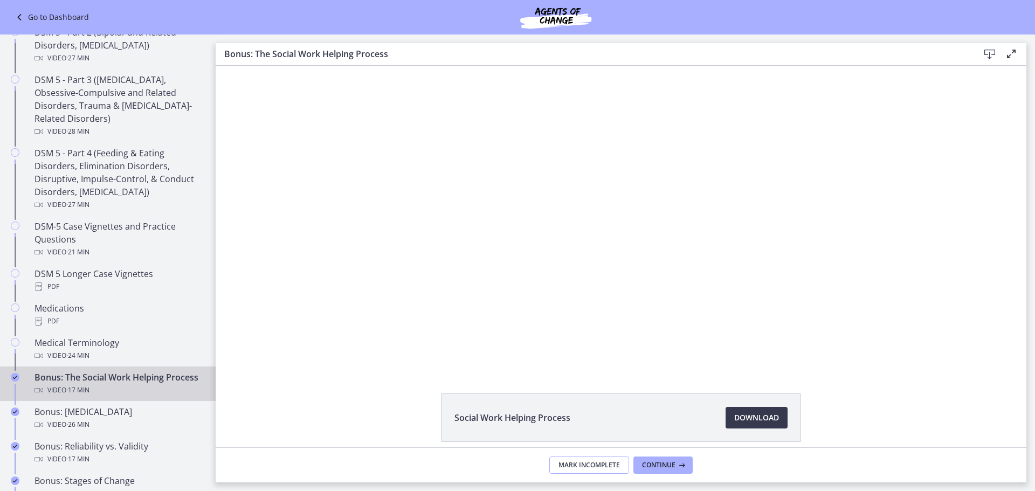
click at [580, 471] on button "Mark Incomplete" at bounding box center [589, 465] width 80 height 17
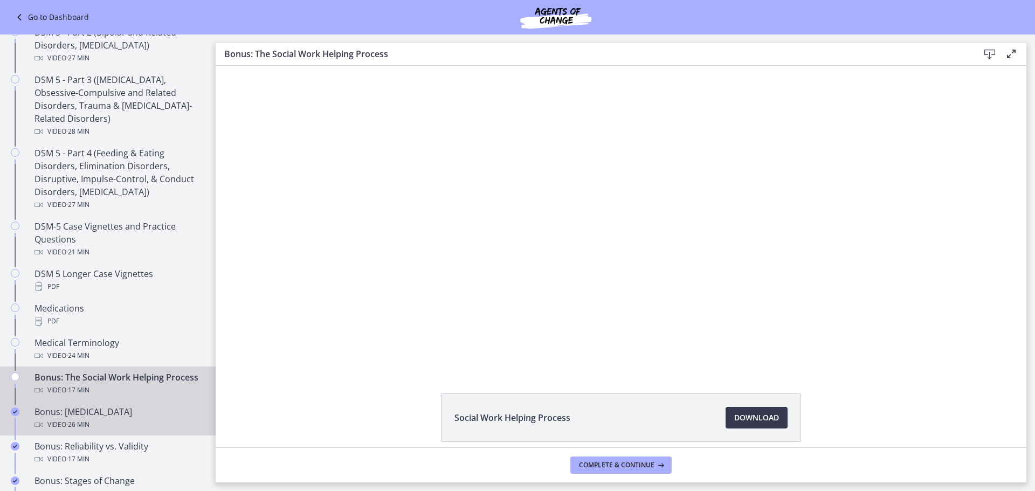
click at [133, 431] on div "Video · 26 min" at bounding box center [119, 424] width 168 height 13
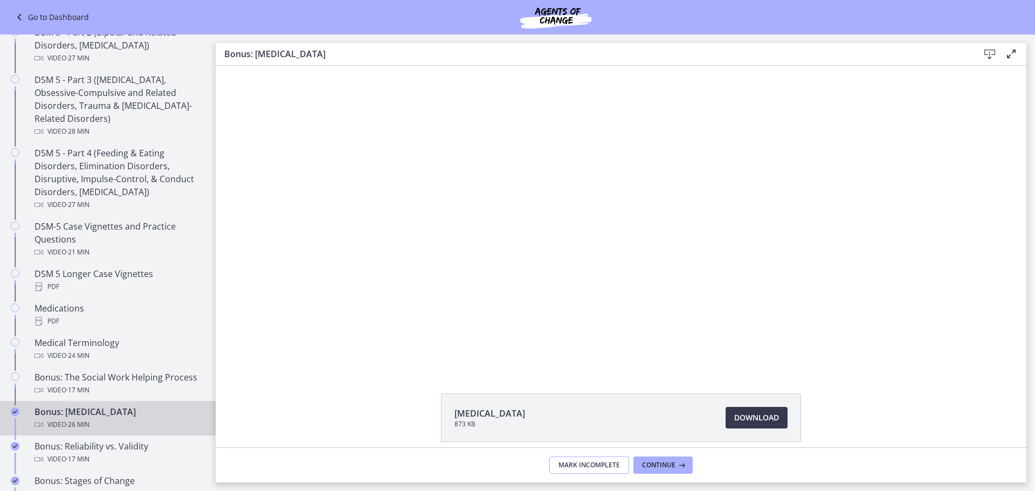
click at [583, 473] on button "Mark Incomplete" at bounding box center [589, 465] width 80 height 17
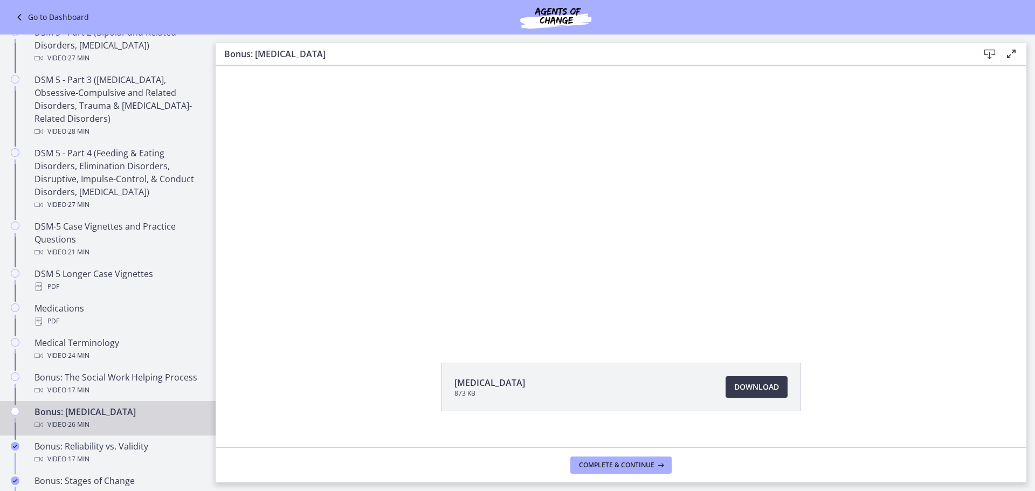
scroll to position [46, 0]
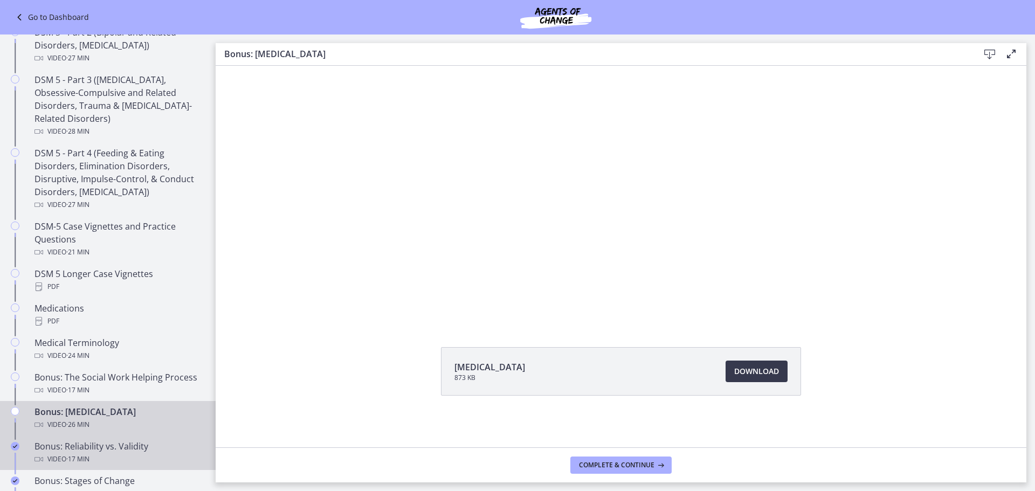
click at [147, 451] on div "Bonus: Reliability vs. Validity Video · 17 min" at bounding box center [119, 453] width 168 height 26
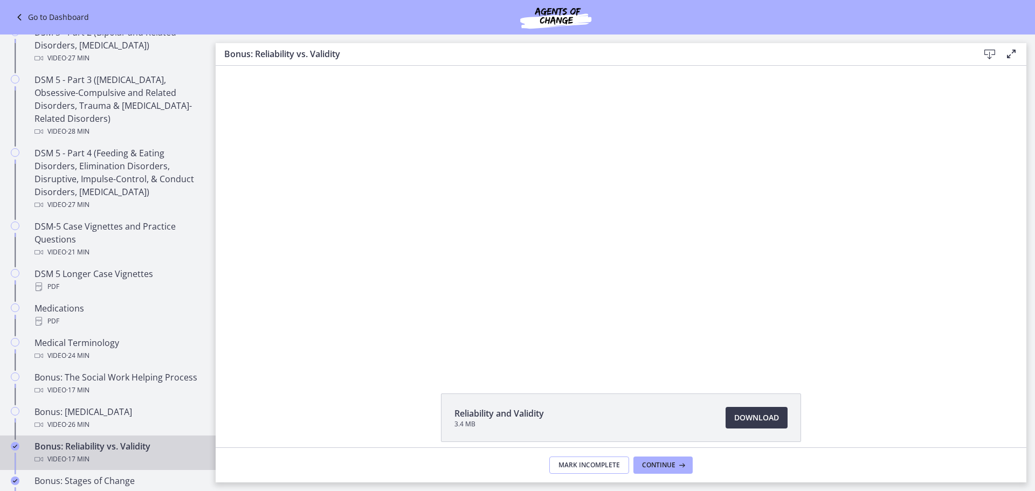
drag, startPoint x: 577, startPoint y: 466, endPoint x: 402, endPoint y: 466, distance: 174.7
click at [577, 466] on span "Mark Incomplete" at bounding box center [589, 465] width 61 height 9
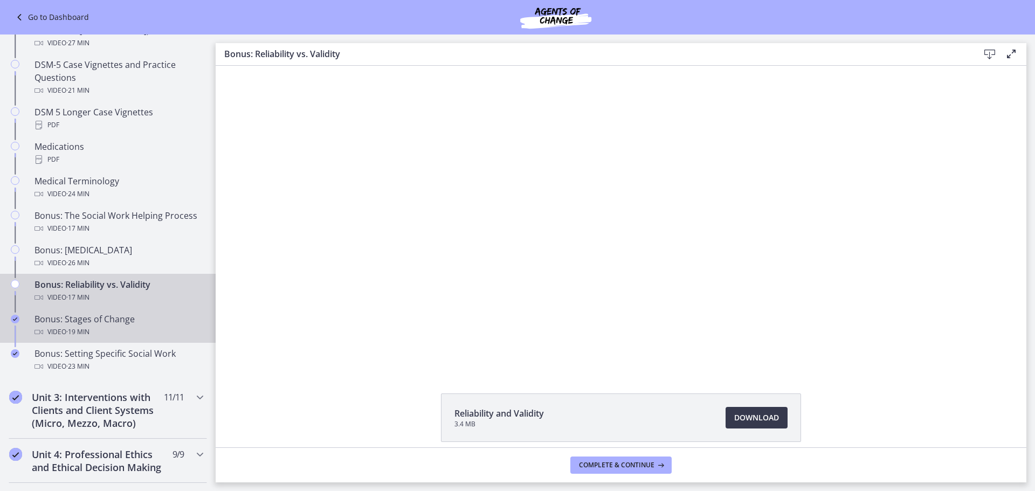
click at [133, 334] on div "Video · 19 min" at bounding box center [119, 332] width 168 height 13
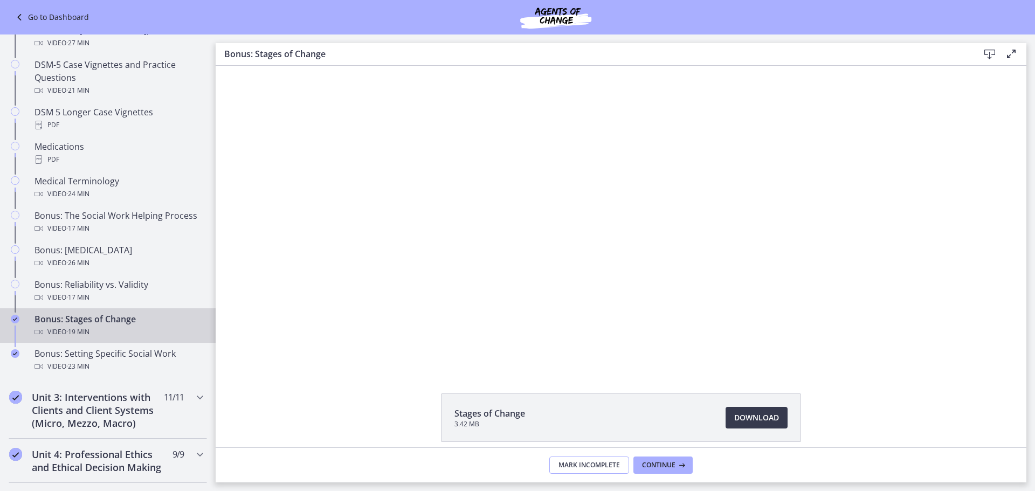
click at [569, 467] on span "Mark Incomplete" at bounding box center [589, 465] width 61 height 9
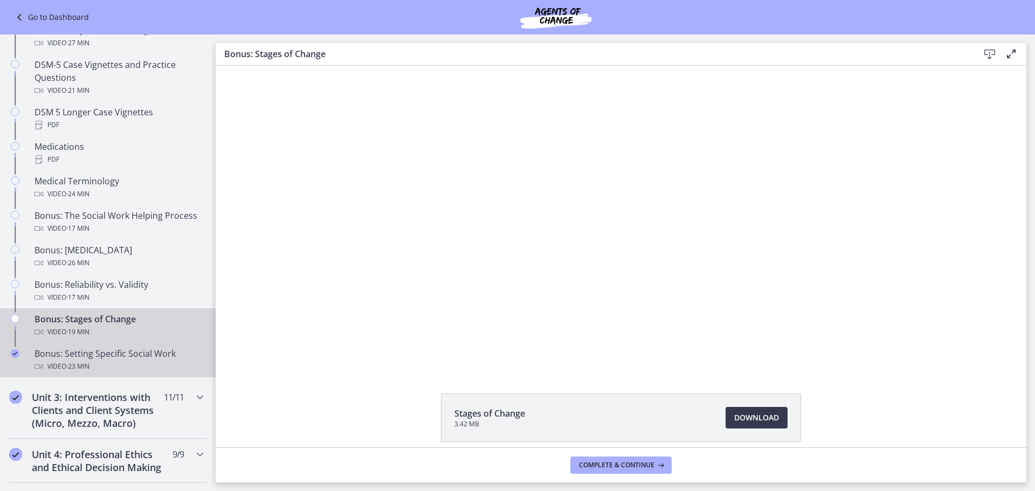
click at [115, 362] on div "Video · 23 min" at bounding box center [119, 366] width 168 height 13
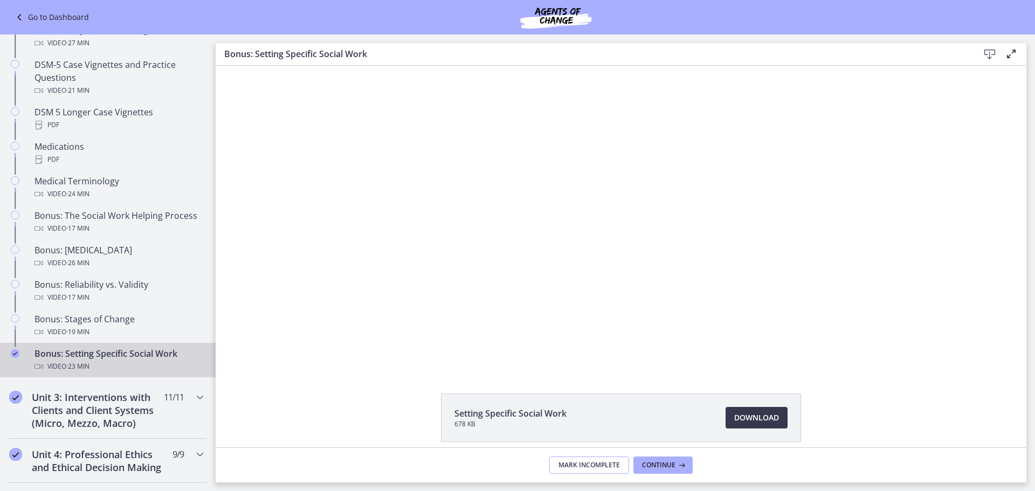
click at [591, 459] on button "Mark Incomplete" at bounding box center [589, 465] width 80 height 17
click at [120, 413] on h2 "Unit 3: Interventions with Clients and Client Systems (Micro, Mezzo, Macro)" at bounding box center [98, 410] width 132 height 39
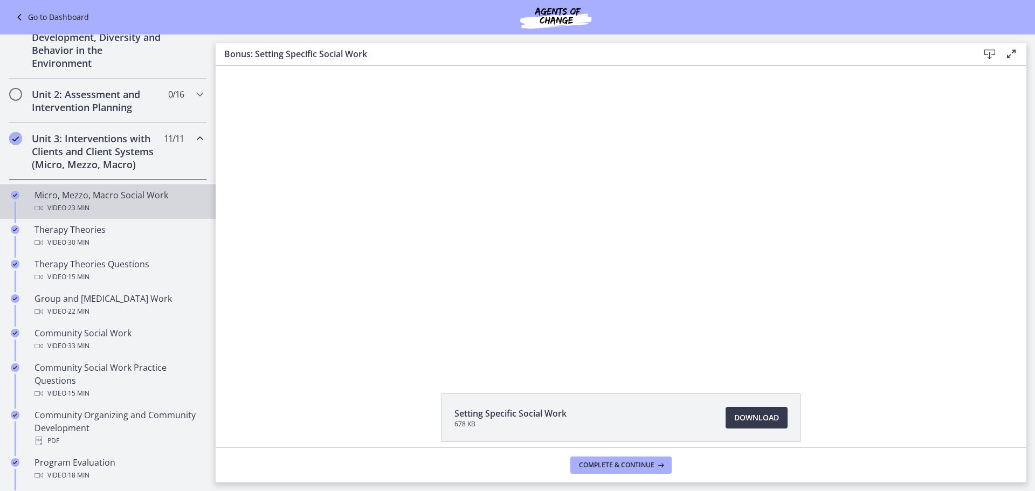
click at [131, 197] on div "Micro, Mezzo, Macro Social Work Video · 23 min" at bounding box center [119, 202] width 168 height 26
click at [587, 469] on span "Mark Incomplete" at bounding box center [589, 465] width 61 height 9
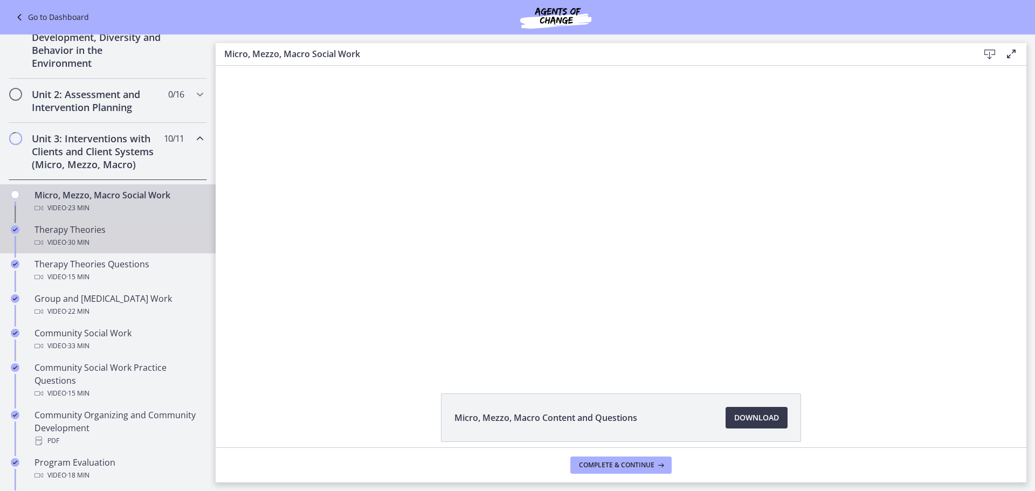
click at [75, 232] on div "Therapy Theories Video · 30 min" at bounding box center [119, 236] width 168 height 26
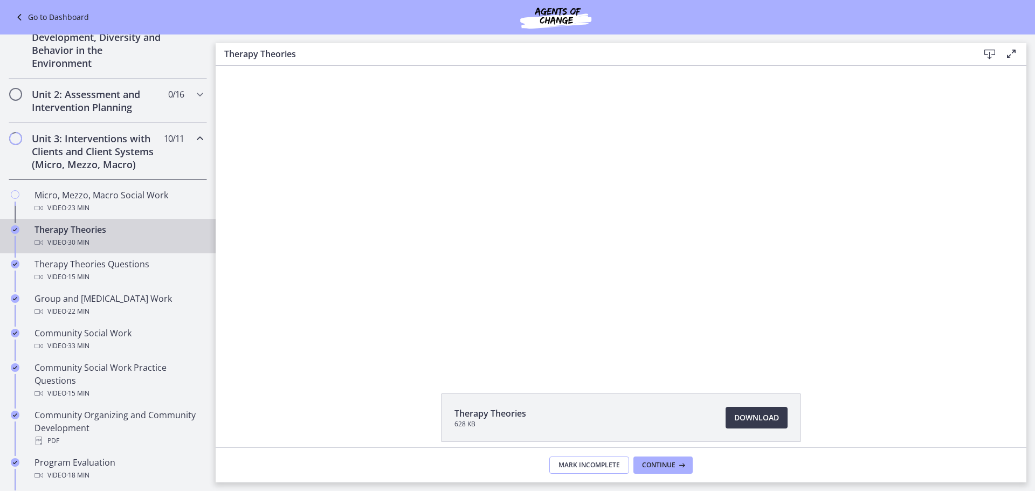
click at [608, 463] on span "Mark Incomplete" at bounding box center [589, 465] width 61 height 9
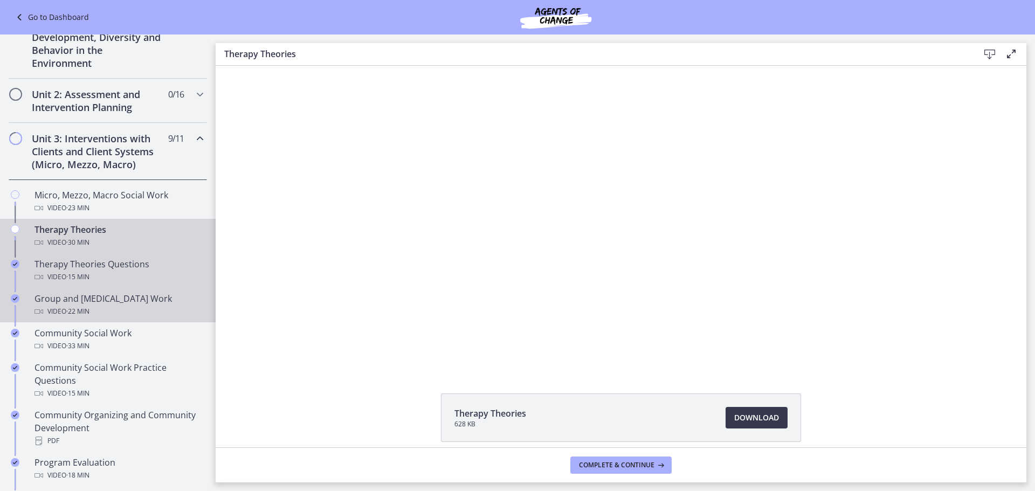
drag, startPoint x: 109, startPoint y: 270, endPoint x: 145, endPoint y: 308, distance: 52.3
click at [109, 270] on div "Therapy Theories Questions Video · 15 min" at bounding box center [119, 271] width 168 height 26
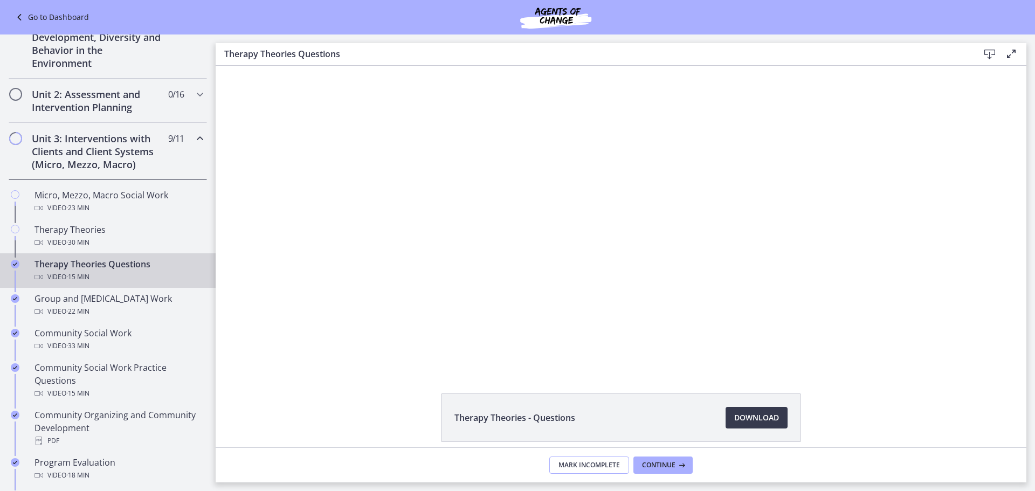
click at [574, 464] on span "Mark Incomplete" at bounding box center [589, 465] width 61 height 9
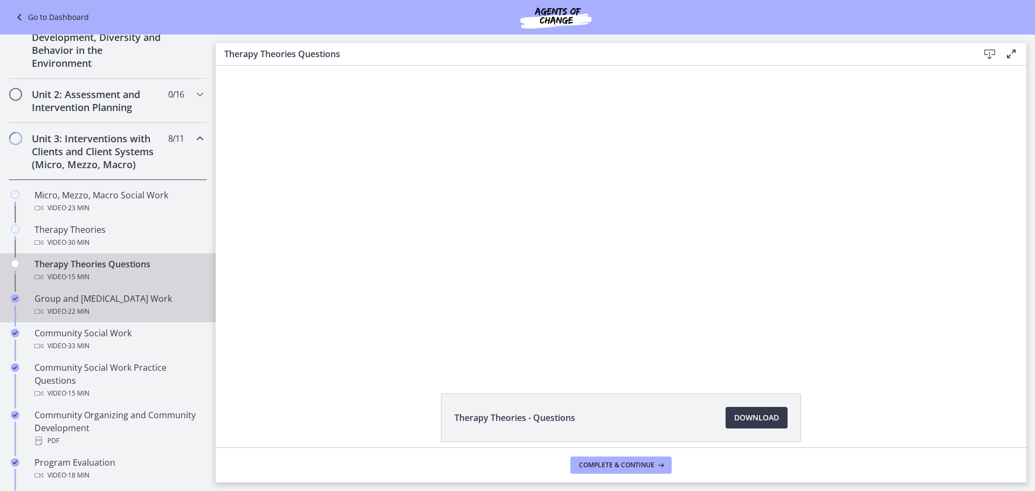
click at [133, 311] on div "Video · 22 min" at bounding box center [119, 311] width 168 height 13
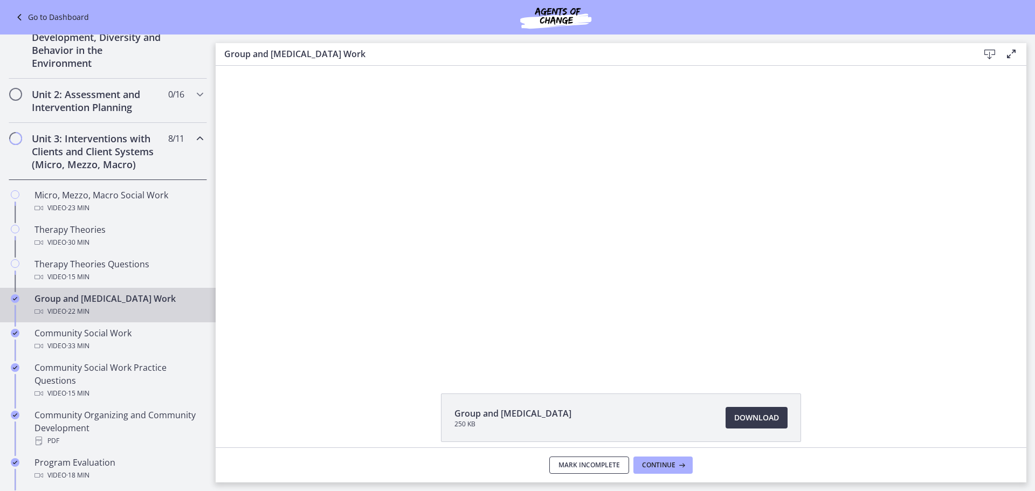
click at [570, 460] on button "Mark Incomplete" at bounding box center [589, 465] width 80 height 17
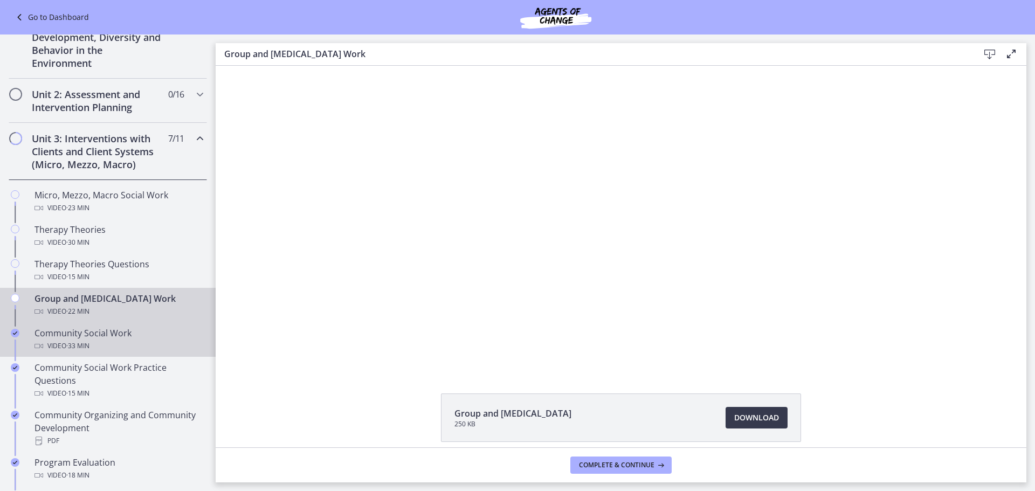
click at [59, 339] on div "Community Social Work Video · 33 min" at bounding box center [119, 340] width 168 height 26
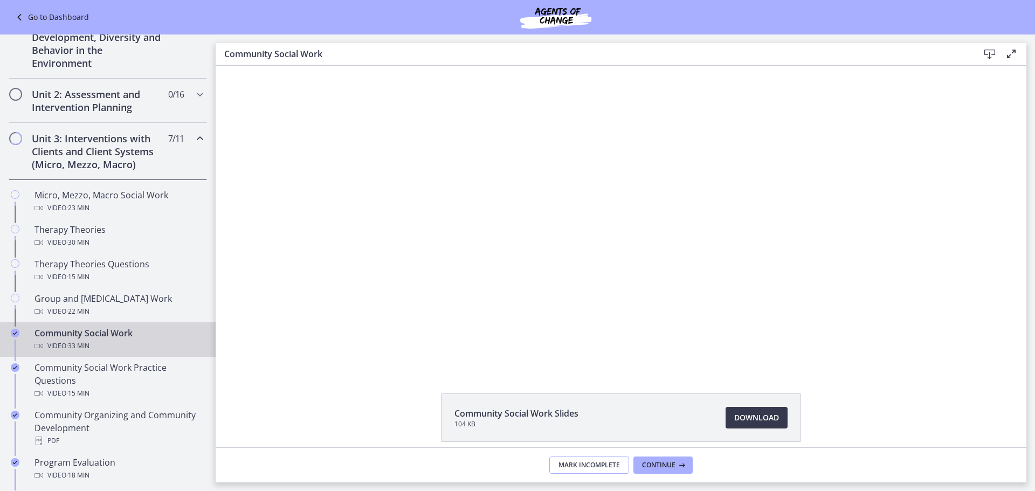
click at [600, 461] on span "Mark Incomplete" at bounding box center [589, 465] width 61 height 9
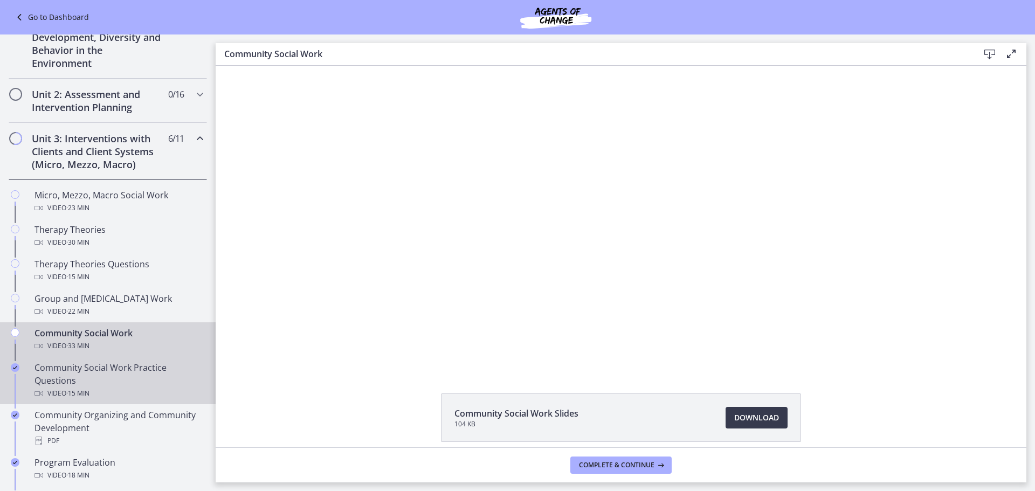
click at [118, 380] on div "Community Social Work Practice Questions Video · 15 min" at bounding box center [119, 380] width 168 height 39
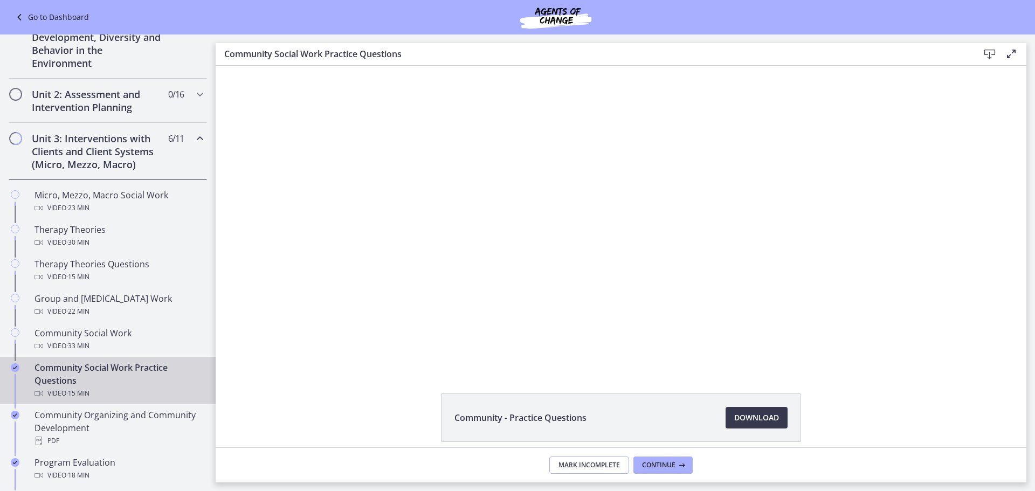
click at [610, 467] on span "Mark Incomplete" at bounding box center [589, 465] width 61 height 9
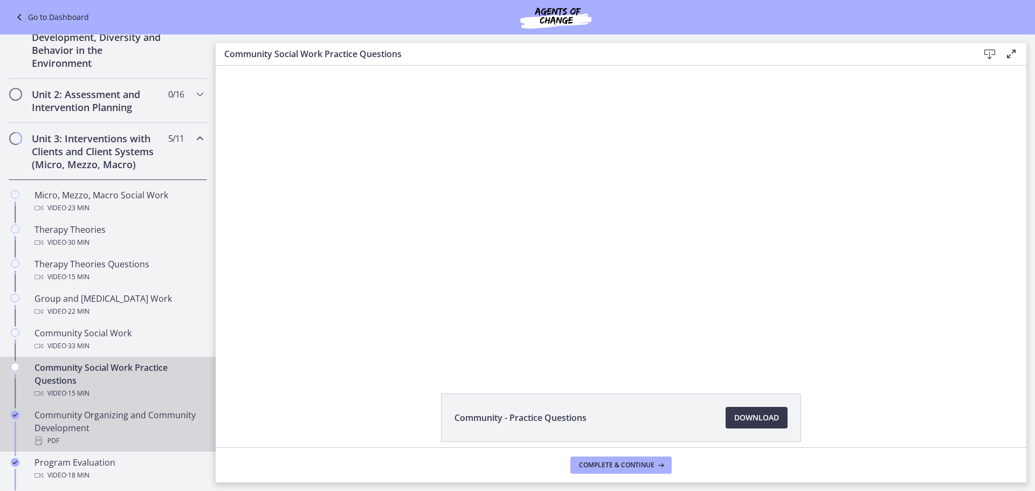
click at [121, 426] on div "Community Organizing and Community Development PDF" at bounding box center [119, 428] width 168 height 39
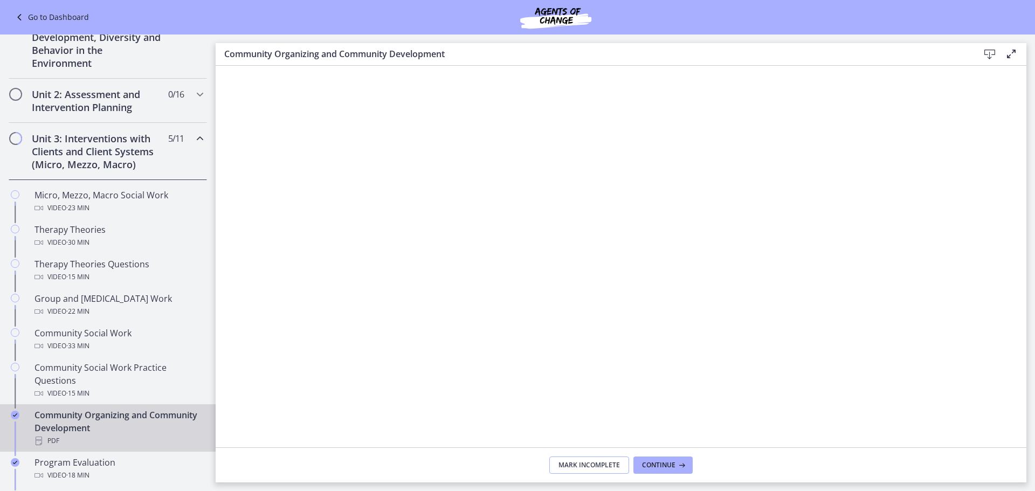
click at [601, 466] on span "Mark Incomplete" at bounding box center [589, 465] width 61 height 9
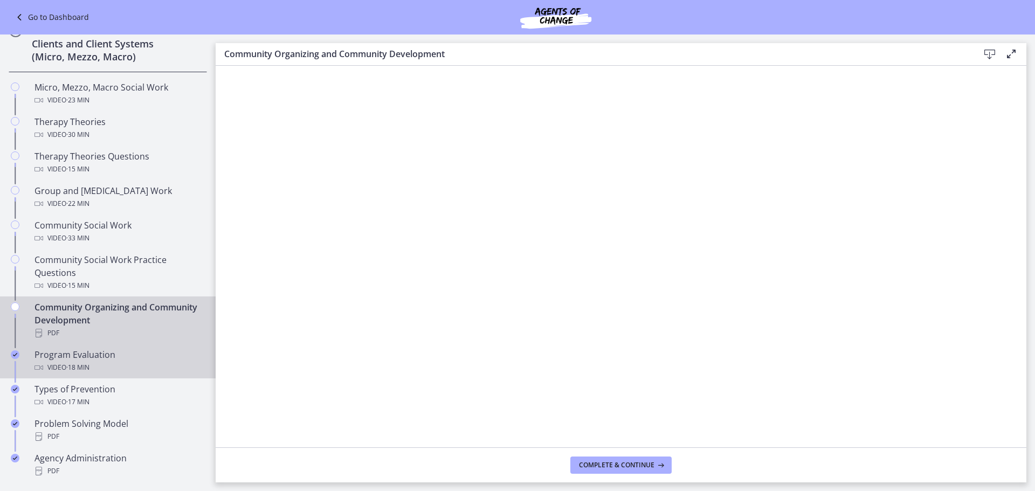
click at [72, 369] on span "· 18 min" at bounding box center [77, 367] width 23 height 13
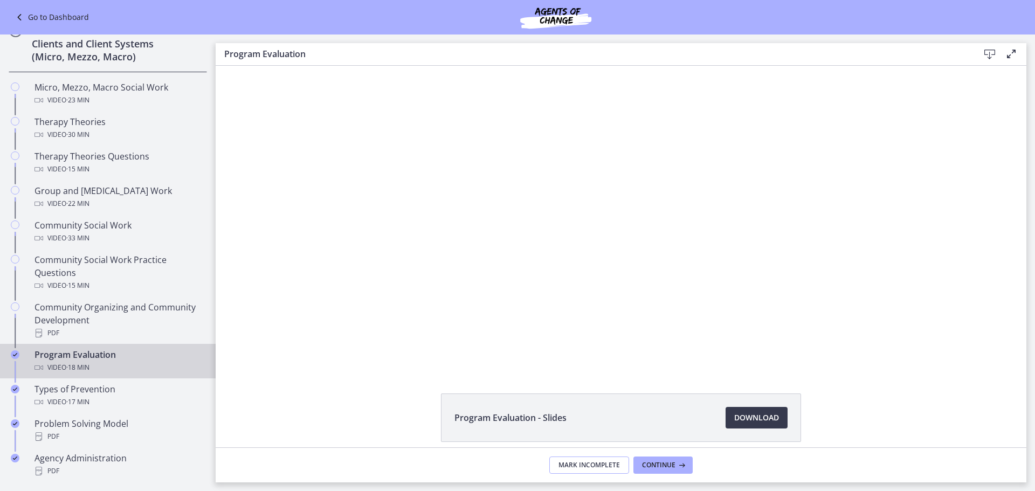
drag, startPoint x: 595, startPoint y: 461, endPoint x: 423, endPoint y: 461, distance: 172.0
click at [594, 461] on span "Mark Incomplete" at bounding box center [589, 465] width 61 height 9
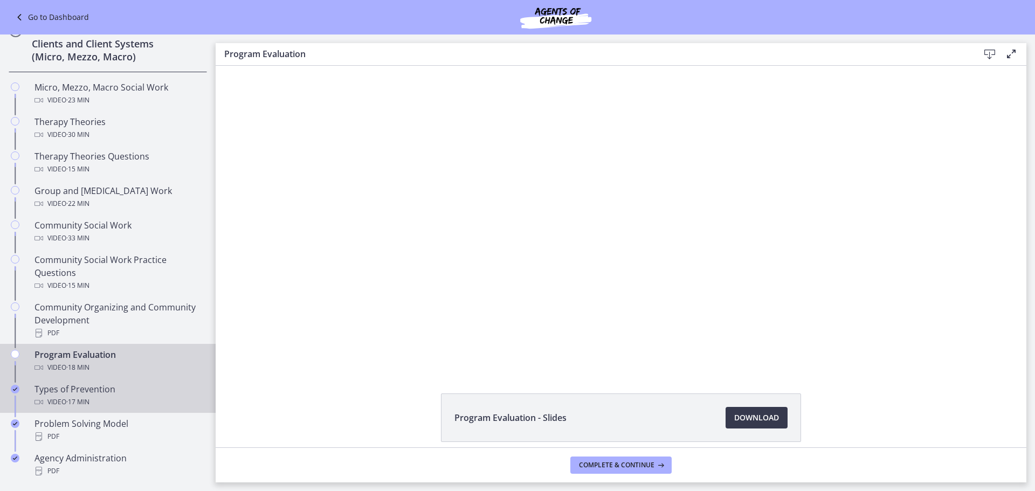
click at [134, 396] on div "Video · 17 min" at bounding box center [119, 402] width 168 height 13
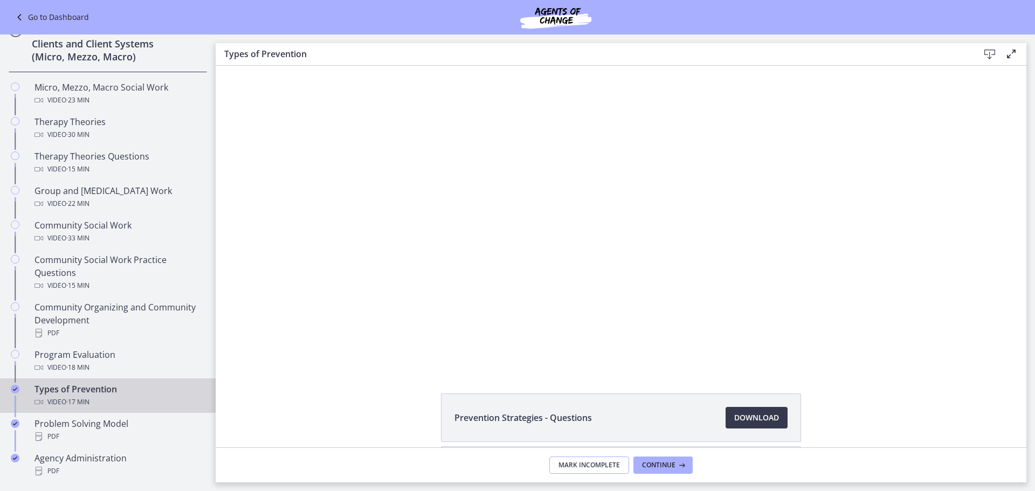
click at [558, 470] on button "Mark Incomplete" at bounding box center [589, 465] width 80 height 17
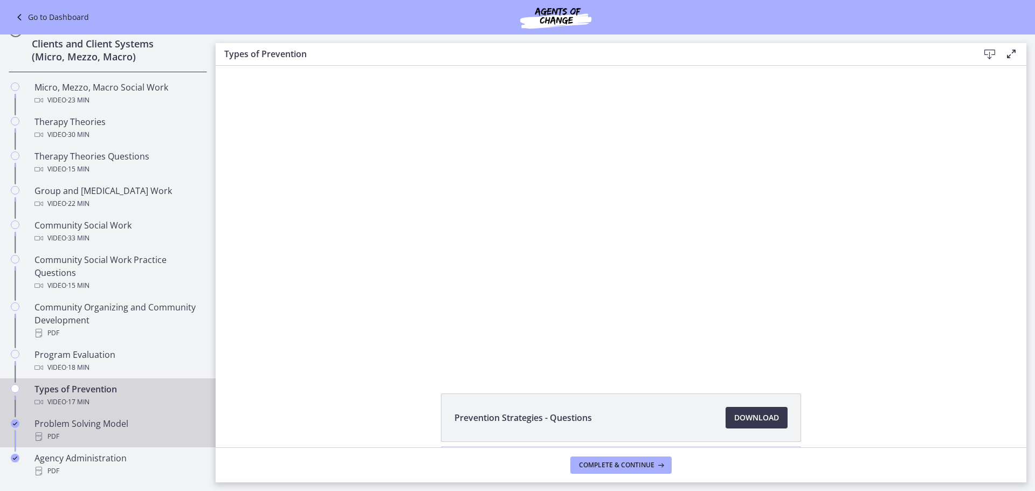
click at [89, 430] on div "PDF" at bounding box center [119, 436] width 168 height 13
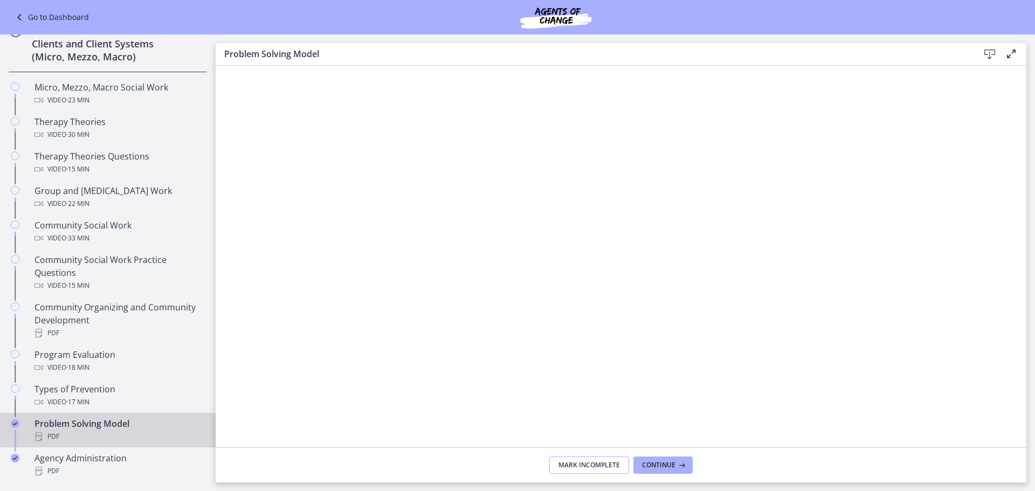
click at [587, 461] on span "Mark Incomplete" at bounding box center [589, 465] width 61 height 9
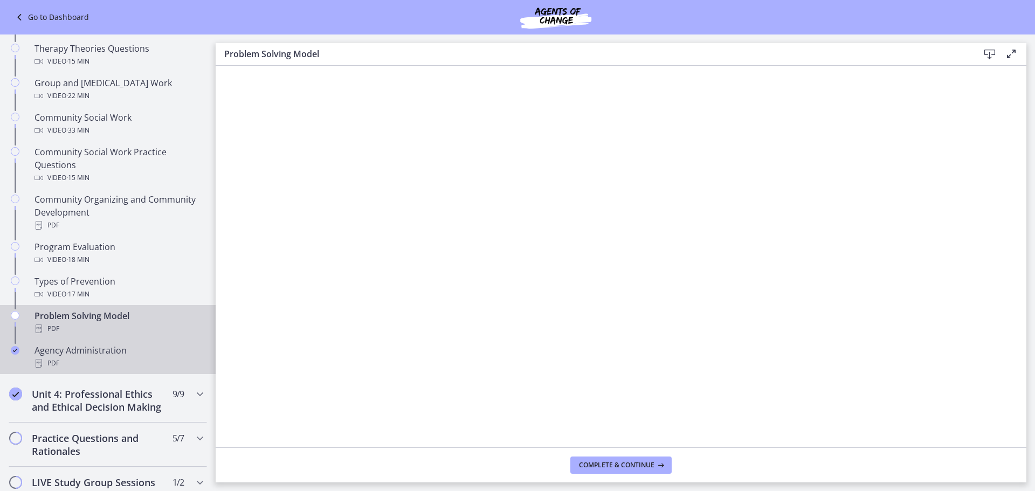
click at [54, 352] on div "Agency Administration PDF" at bounding box center [119, 357] width 168 height 26
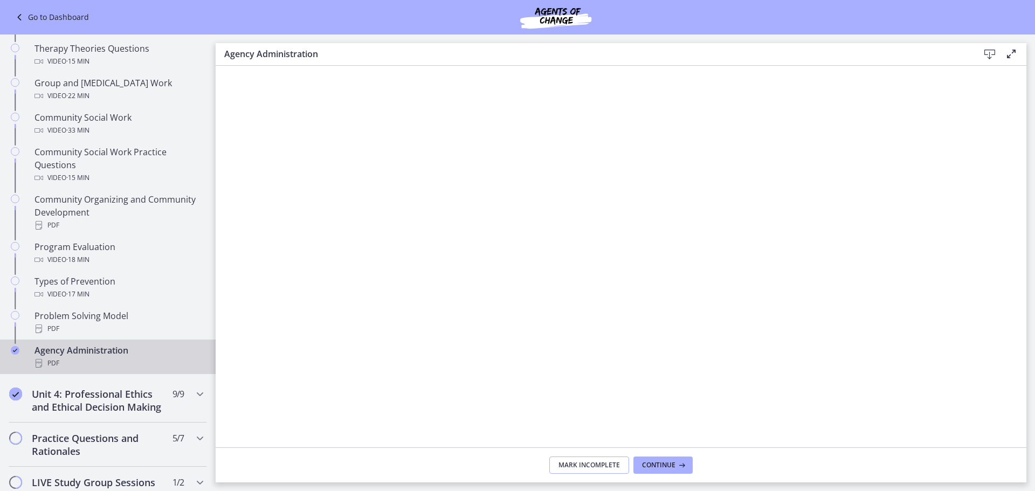
click at [592, 458] on button "Mark Incomplete" at bounding box center [589, 465] width 80 height 17
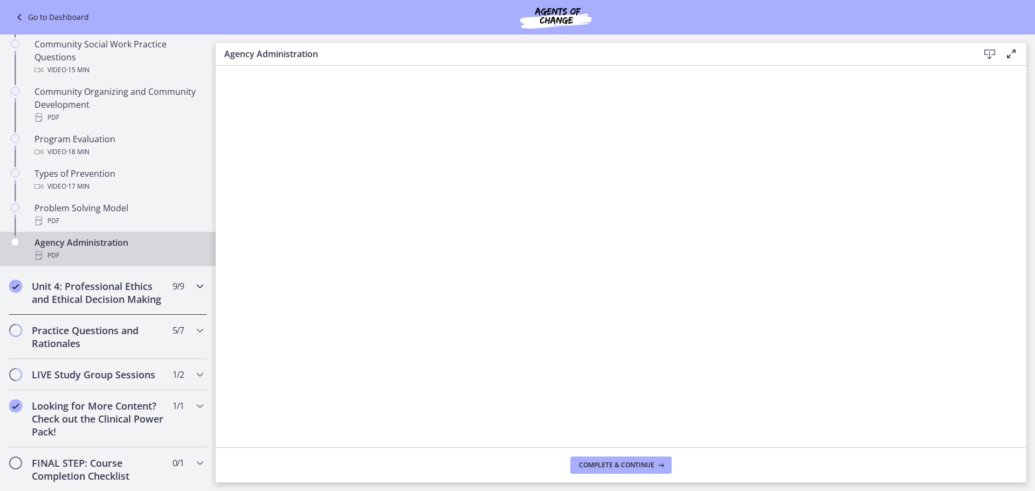
click at [113, 291] on h2 "Unit 4: Professional Ethics and Ethical Decision Making" at bounding box center [98, 293] width 132 height 26
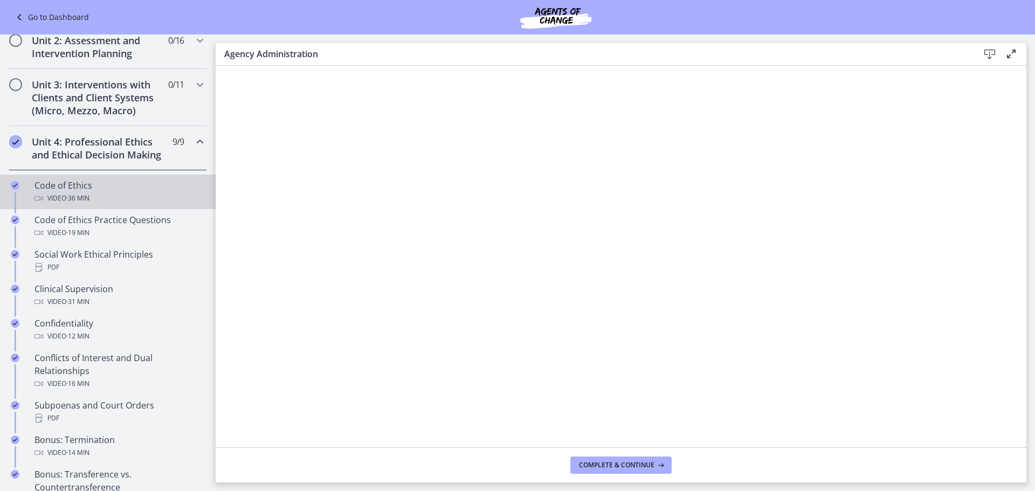
click at [85, 205] on span "· 36 min" at bounding box center [77, 198] width 23 height 13
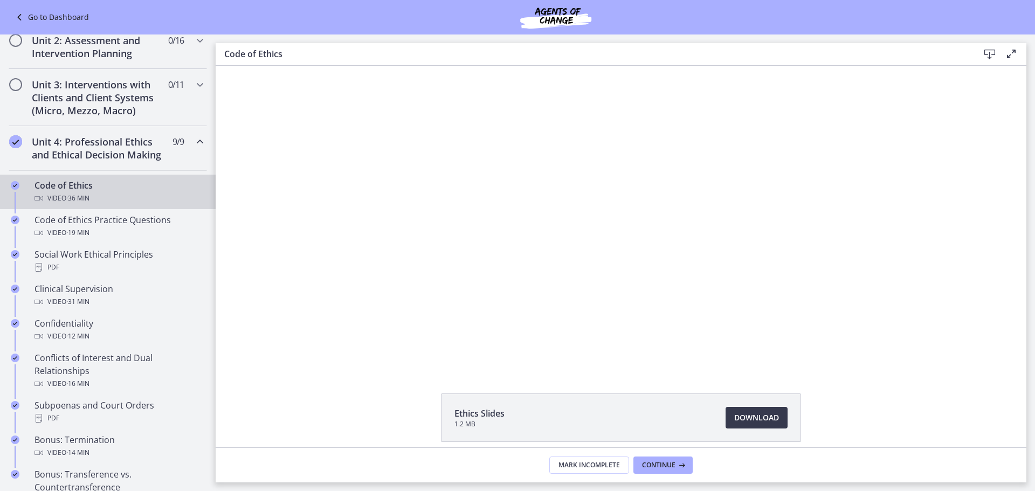
click at [594, 455] on footer "Mark Incomplete Continue" at bounding box center [621, 464] width 811 height 35
click at [596, 461] on span "Mark Incomplete" at bounding box center [589, 465] width 61 height 9
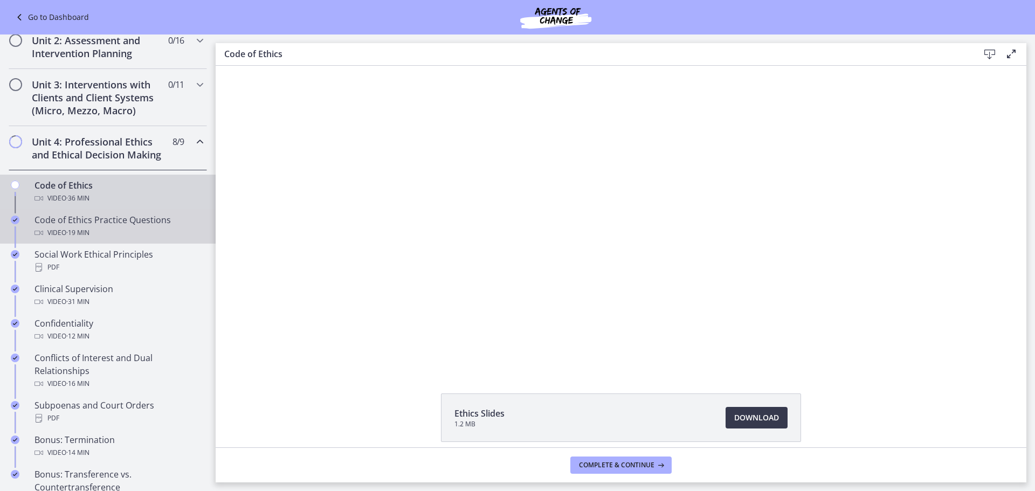
click at [140, 239] on div "Video · 19 min" at bounding box center [119, 232] width 168 height 13
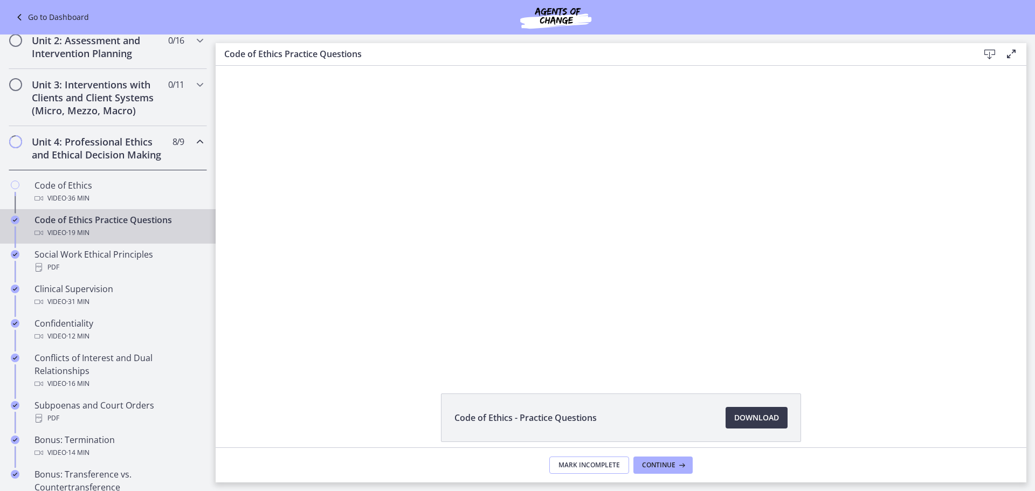
click at [574, 466] on span "Mark Incomplete" at bounding box center [589, 465] width 61 height 9
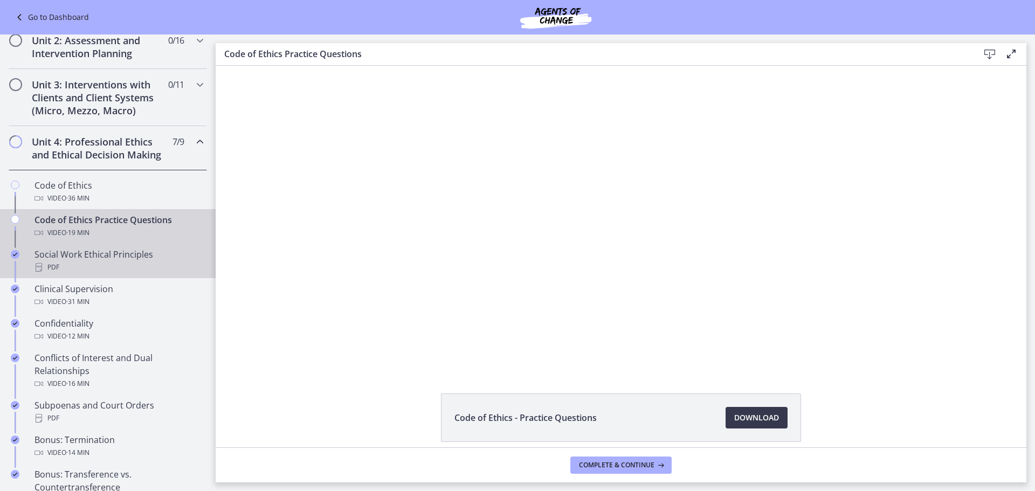
click at [136, 274] on div "PDF" at bounding box center [119, 267] width 168 height 13
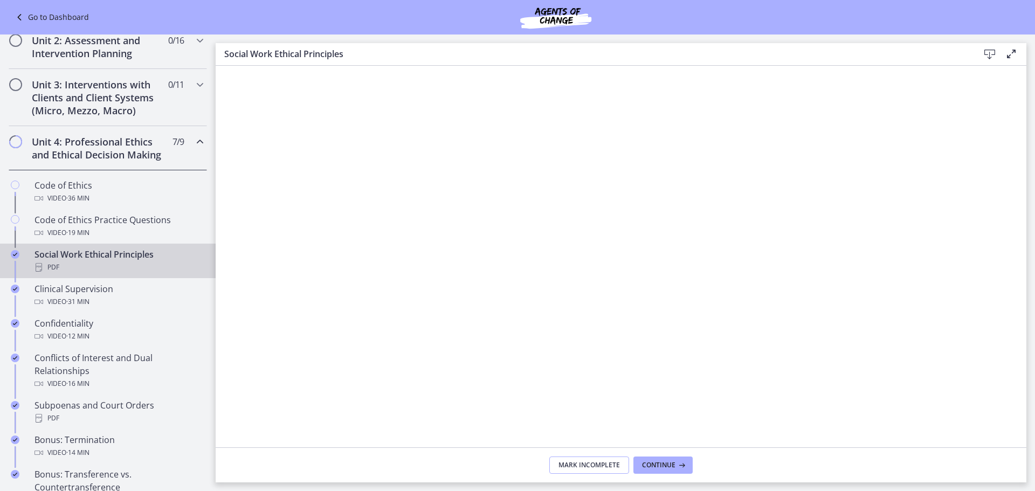
click at [561, 463] on span "Mark Incomplete" at bounding box center [589, 465] width 61 height 9
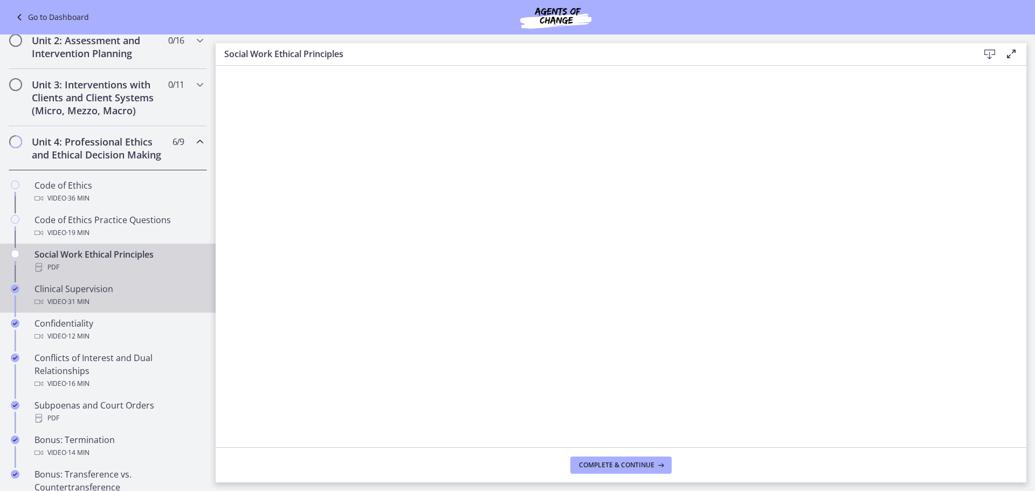
click at [108, 301] on div "Clinical Supervision Video · 31 min" at bounding box center [119, 296] width 168 height 26
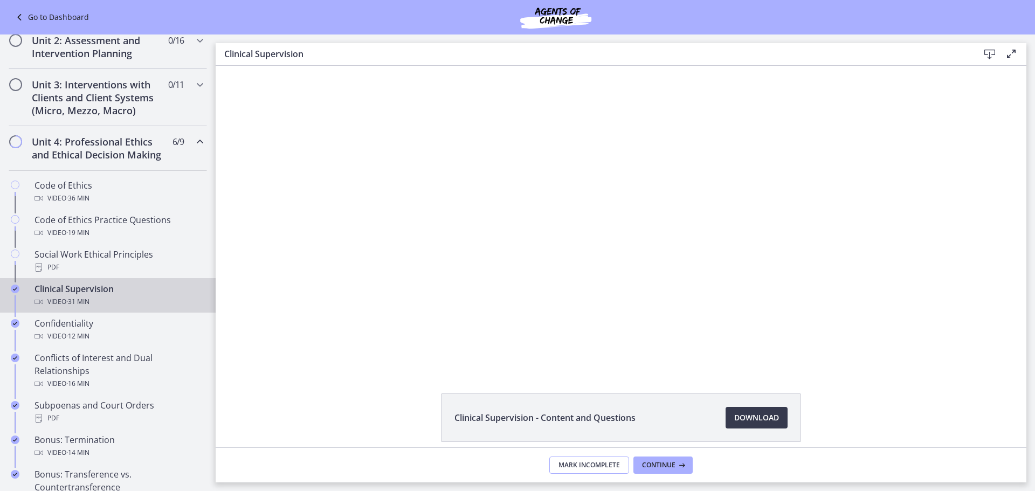
click at [587, 461] on span "Mark Incomplete" at bounding box center [589, 465] width 61 height 9
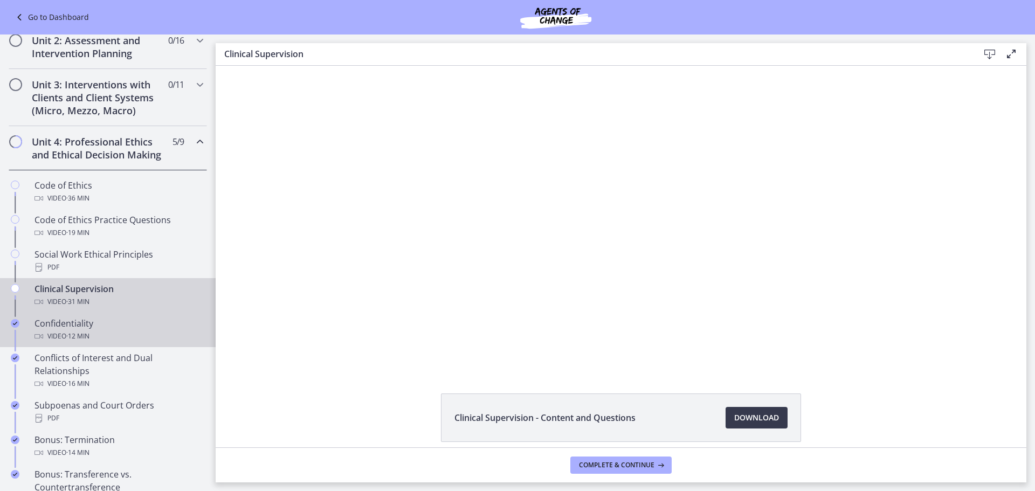
click at [164, 341] on div "Confidentiality Video · 12 min" at bounding box center [119, 330] width 168 height 26
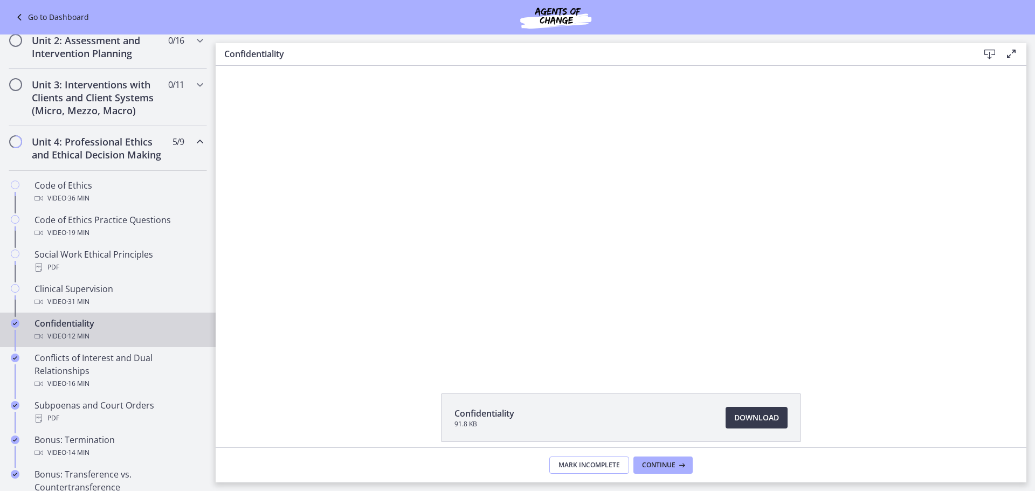
click at [591, 463] on span "Mark Incomplete" at bounding box center [589, 465] width 61 height 9
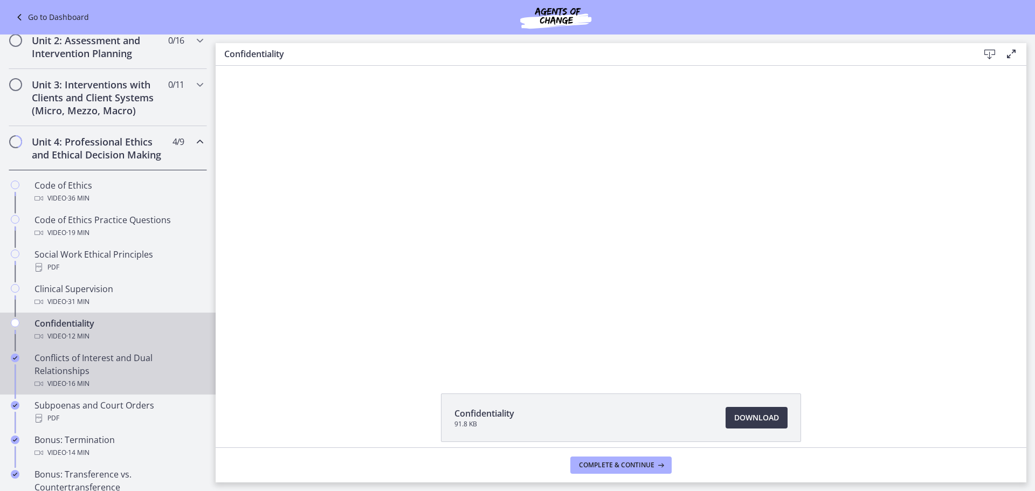
click at [43, 371] on div "Conflicts of Interest and Dual Relationships Video · 16 min" at bounding box center [119, 371] width 168 height 39
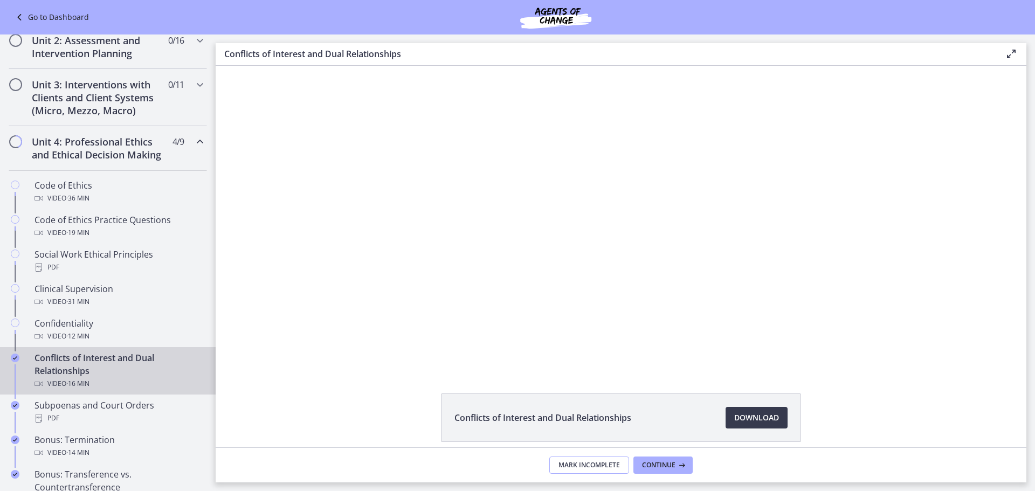
click at [568, 460] on button "Mark Incomplete" at bounding box center [589, 465] width 80 height 17
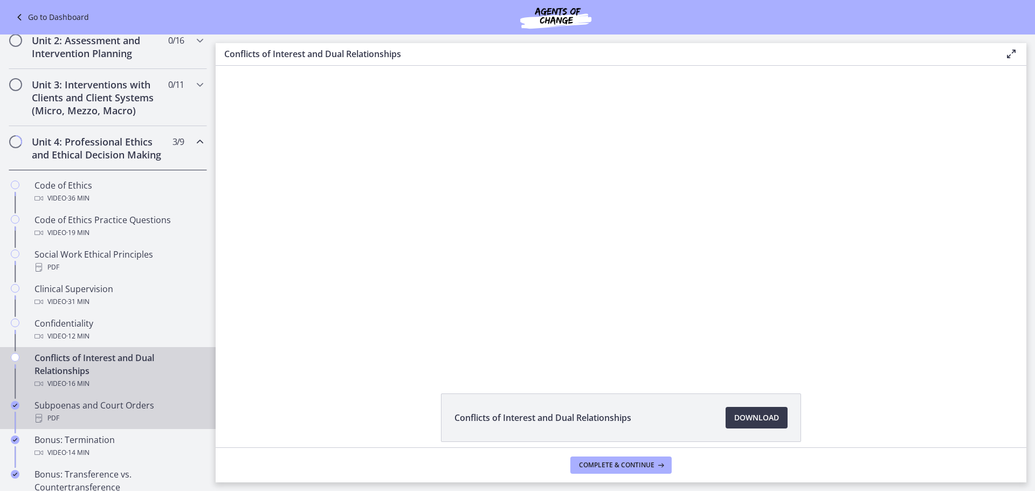
click at [98, 408] on link "Subpoenas and Court Orders PDF" at bounding box center [108, 412] width 216 height 35
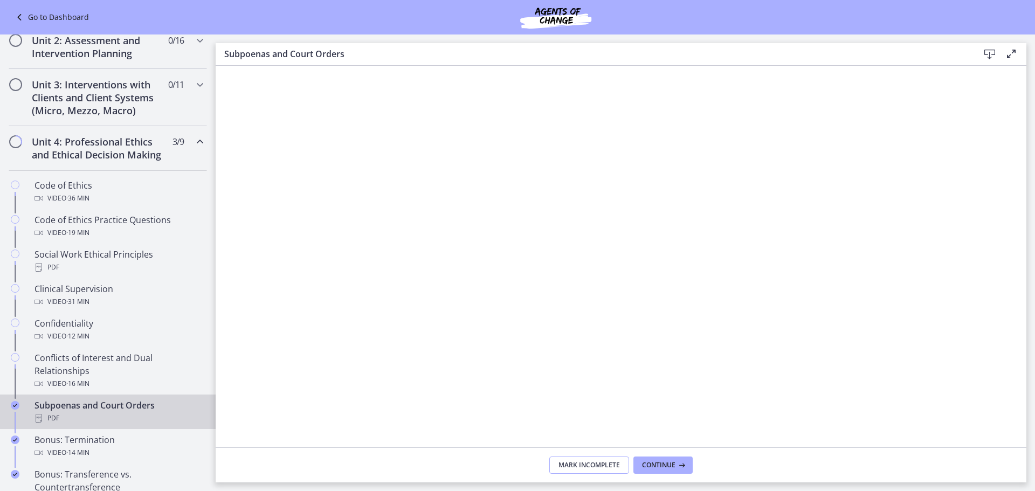
click at [618, 470] on button "Mark Incomplete" at bounding box center [589, 465] width 80 height 17
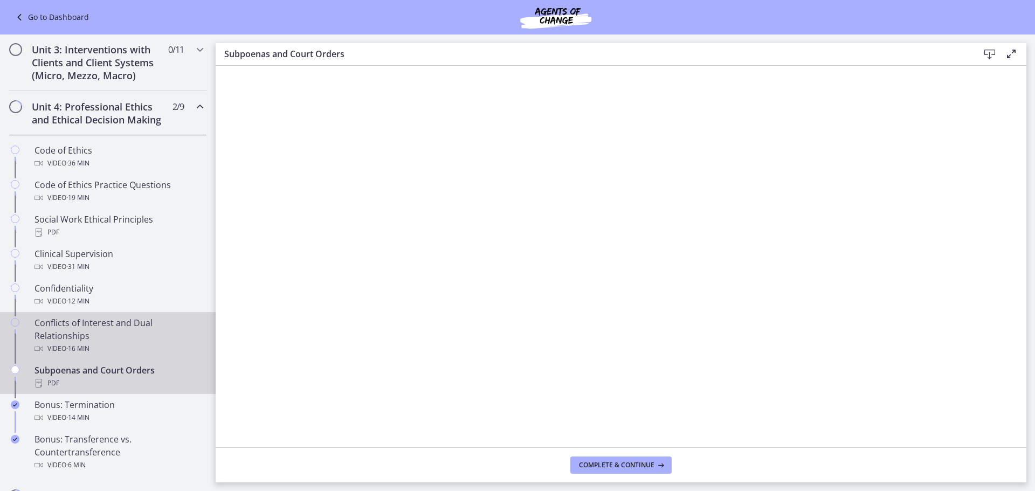
scroll to position [391, 0]
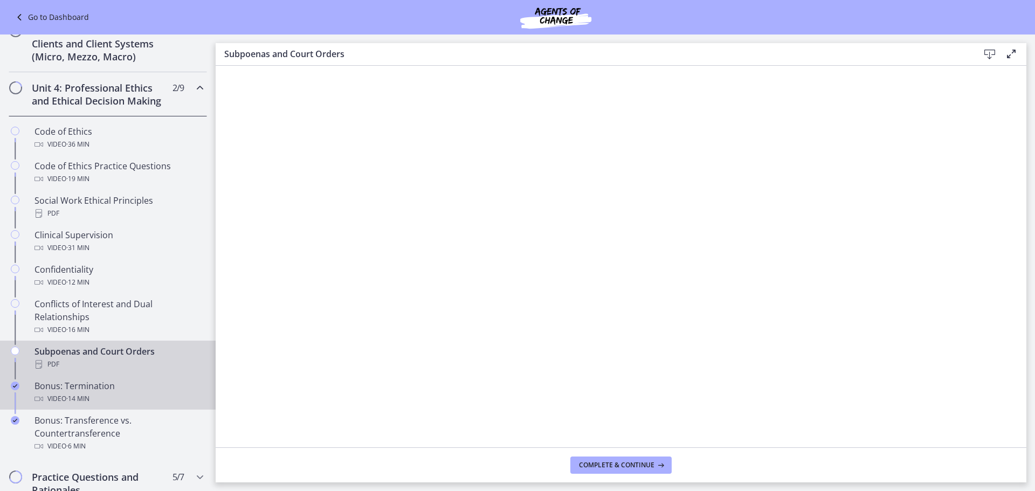
click at [104, 393] on div "Bonus: Termination Video · 14 min" at bounding box center [119, 393] width 168 height 26
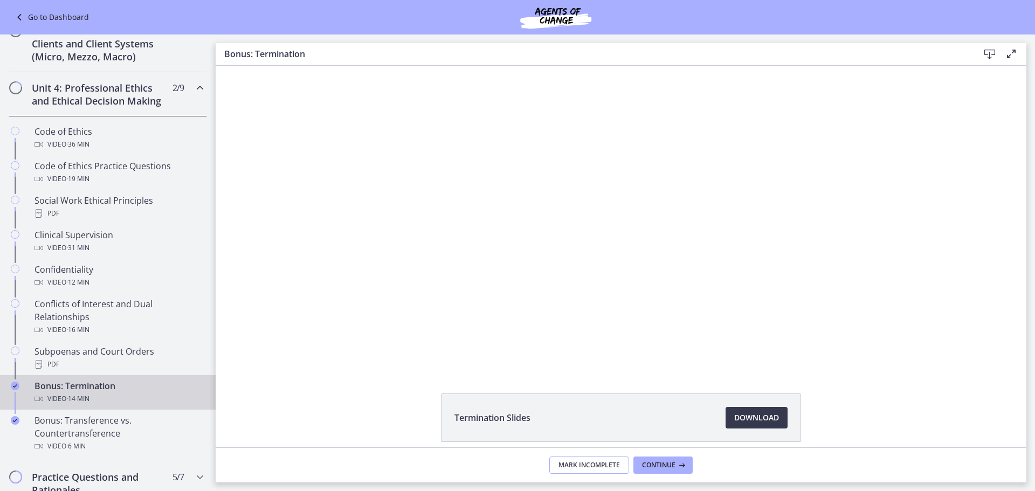
click at [575, 467] on span "Mark Incomplete" at bounding box center [589, 465] width 61 height 9
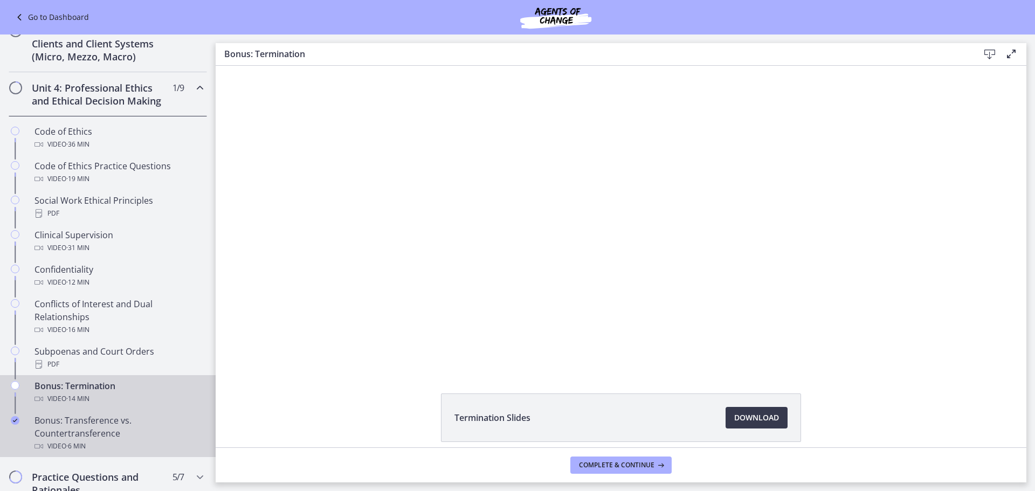
click at [95, 431] on div "Bonus: Transference vs. Countertransference Video · 6 min" at bounding box center [119, 433] width 168 height 39
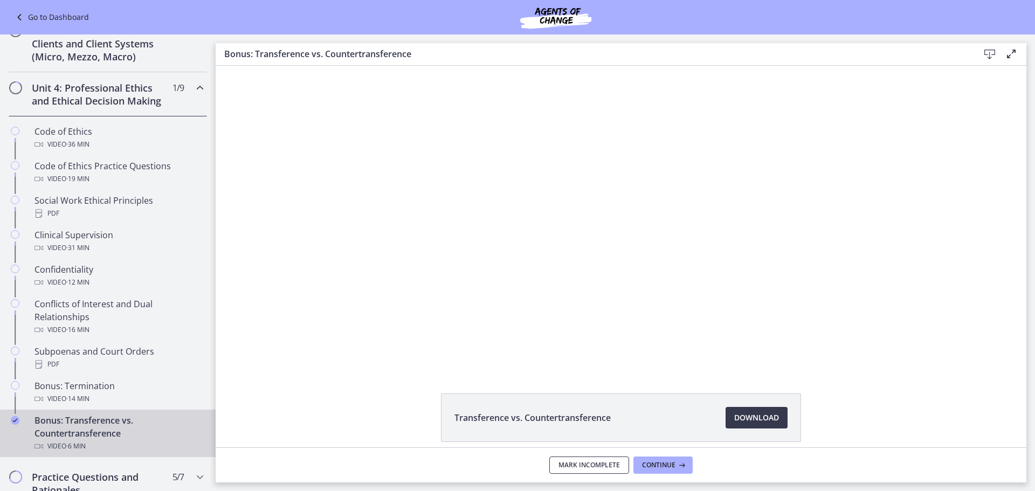
drag, startPoint x: 573, startPoint y: 469, endPoint x: 382, endPoint y: 457, distance: 191.2
click at [573, 469] on span "Mark Incomplete" at bounding box center [589, 465] width 61 height 9
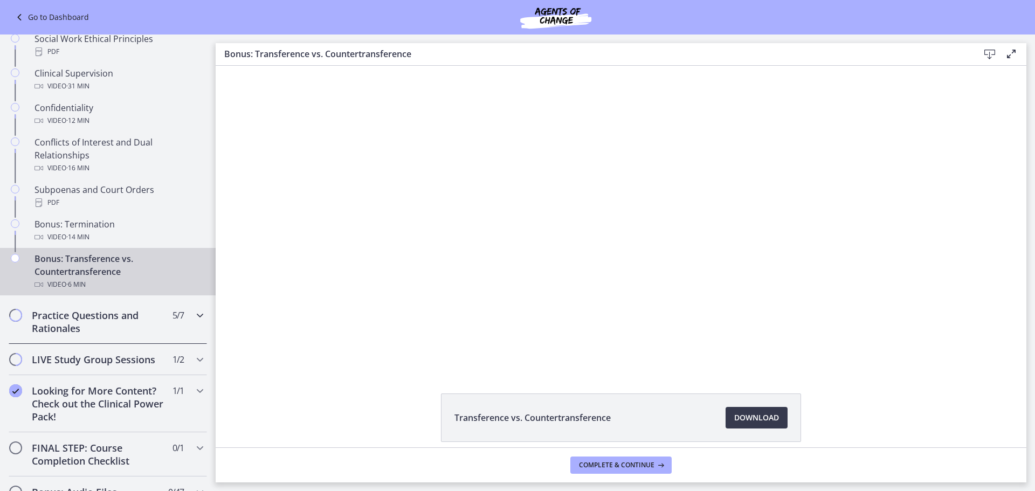
click at [54, 335] on h2 "Practice Questions and Rationales" at bounding box center [98, 322] width 132 height 26
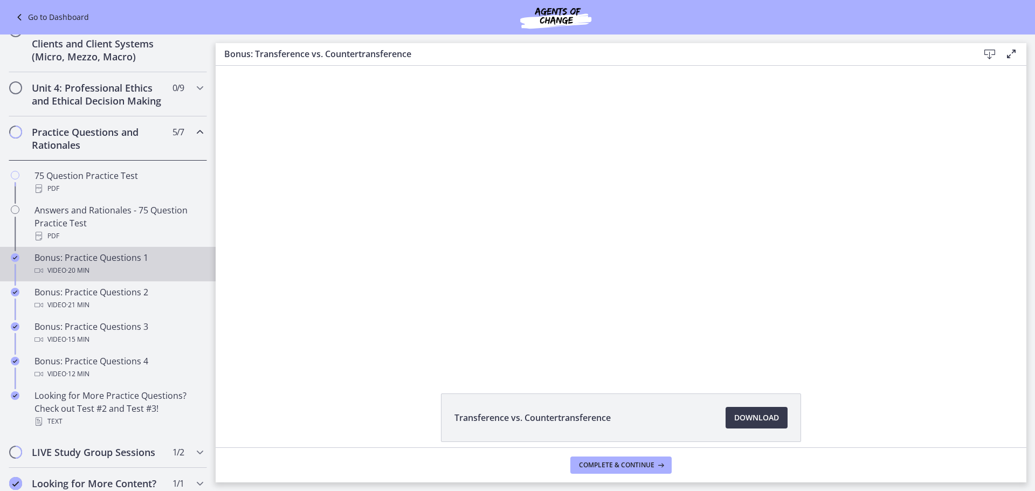
click at [85, 274] on div "Bonus: Practice Questions 1 Video · 20 min" at bounding box center [119, 264] width 168 height 26
click at [568, 472] on button "Mark Incomplete" at bounding box center [589, 465] width 80 height 17
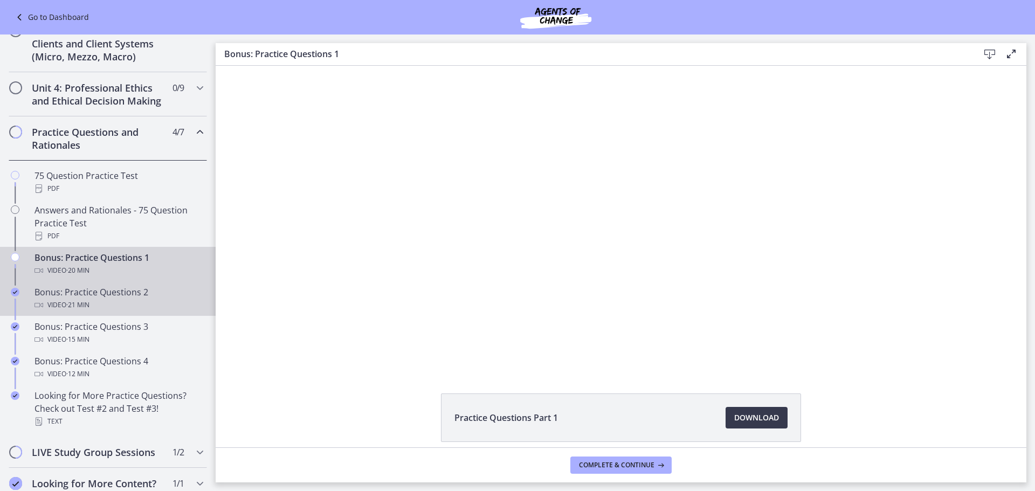
drag, startPoint x: 125, startPoint y: 318, endPoint x: 147, endPoint y: 327, distance: 24.2
click at [125, 312] on div "Video · 21 min" at bounding box center [119, 305] width 168 height 13
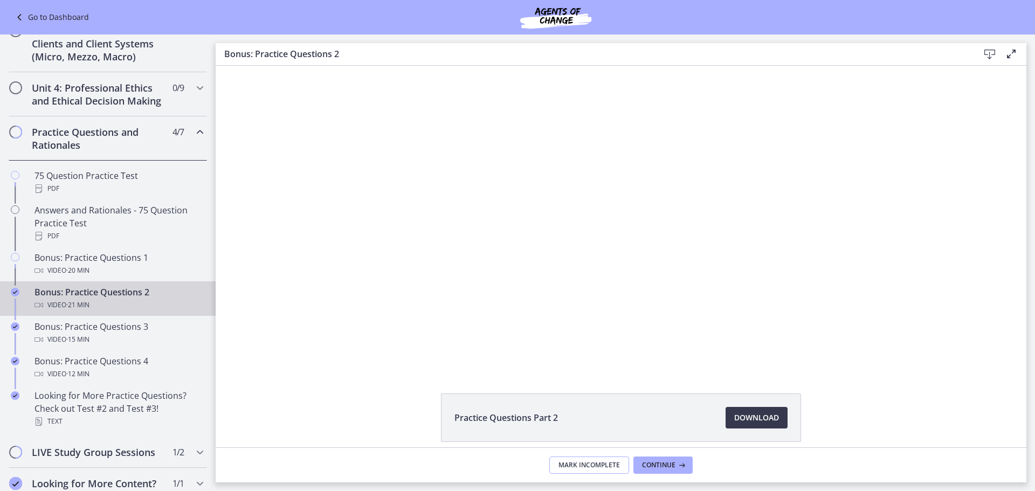
click at [580, 464] on span "Mark Incomplete" at bounding box center [589, 465] width 61 height 9
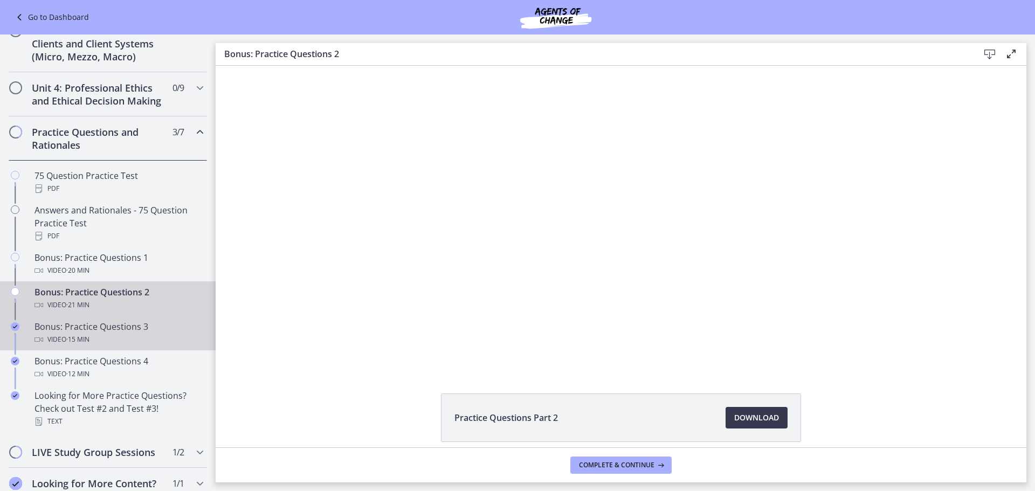
click at [122, 346] on div "Video · 15 min" at bounding box center [119, 339] width 168 height 13
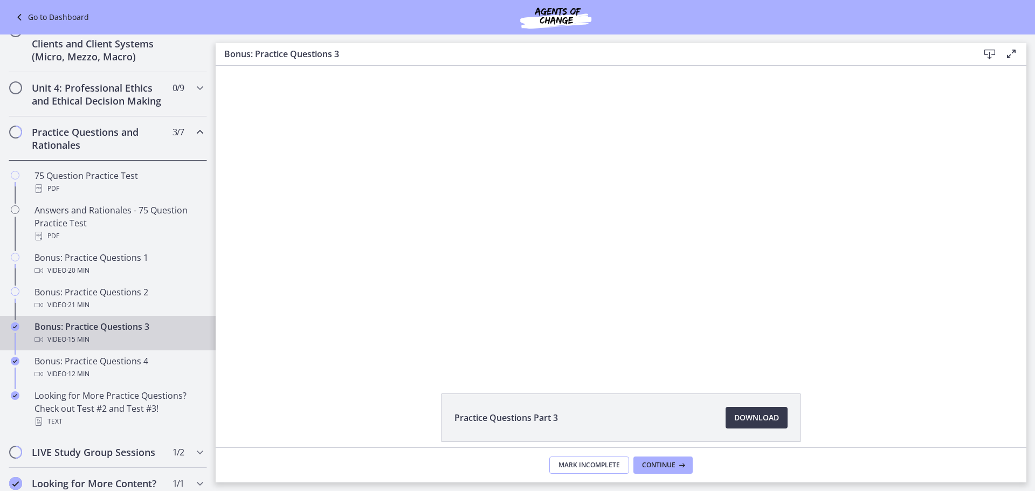
click at [602, 469] on span "Mark Incomplete" at bounding box center [589, 465] width 61 height 9
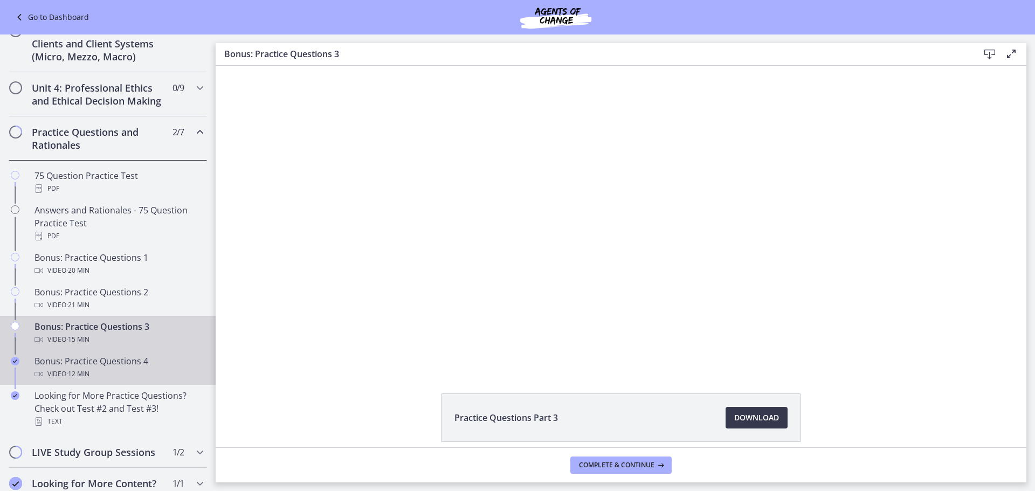
click at [147, 373] on div "Bonus: Practice Questions 4 Video · 12 min" at bounding box center [119, 368] width 168 height 26
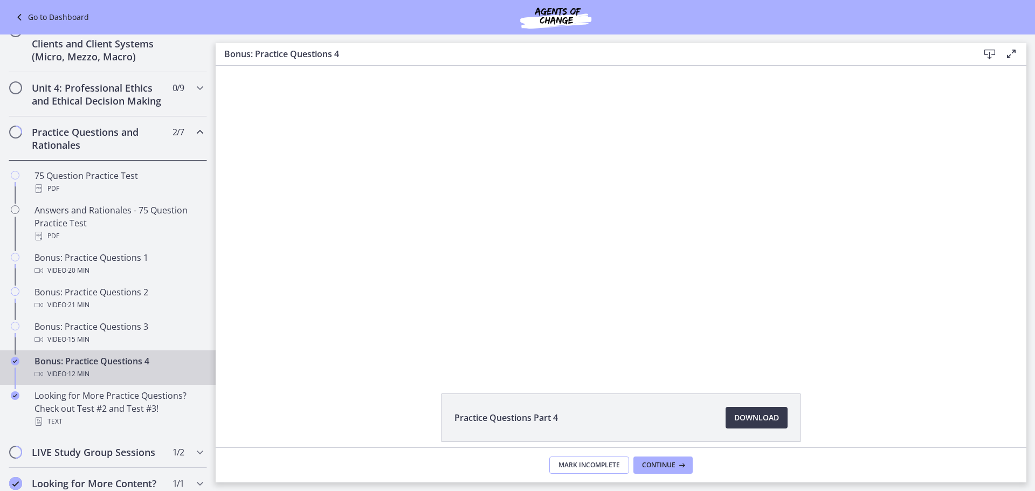
click at [557, 466] on button "Mark Incomplete" at bounding box center [589, 465] width 80 height 17
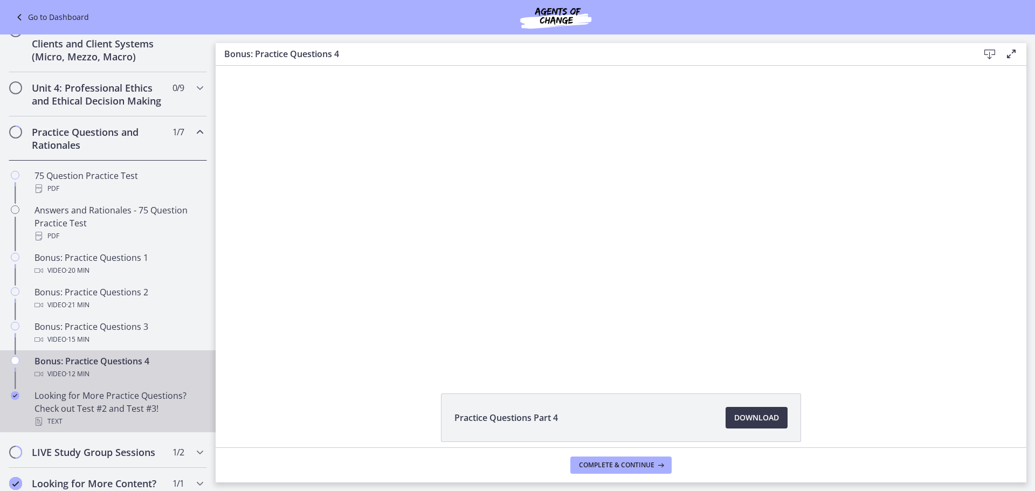
click at [143, 416] on div "Looking for More Practice Questions? Check out Test #2 and Test #3! Text" at bounding box center [119, 408] width 168 height 39
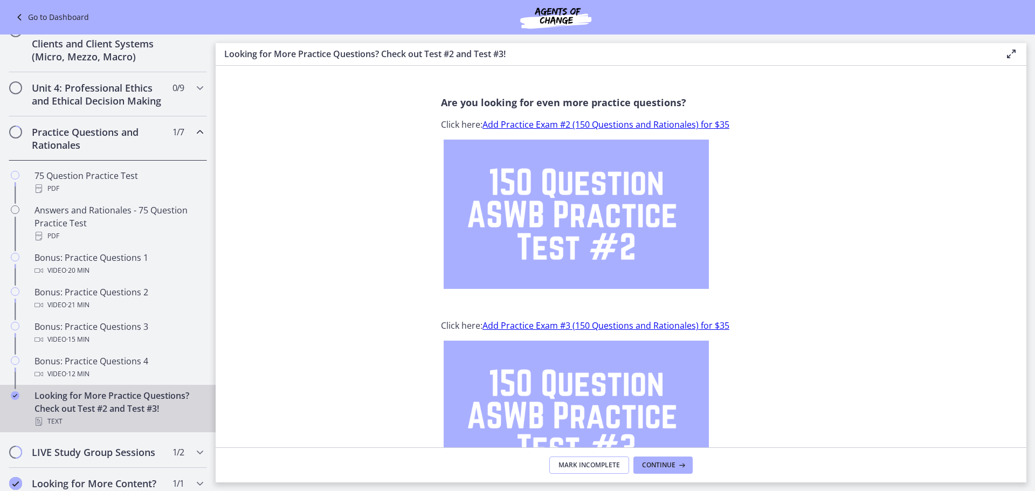
click at [574, 465] on span "Mark Incomplete" at bounding box center [589, 465] width 61 height 9
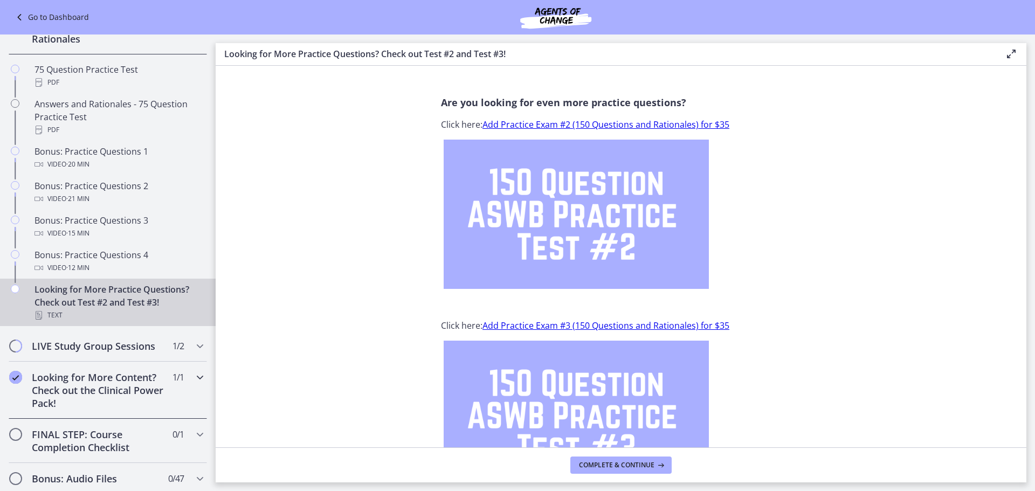
scroll to position [499, 0]
click at [106, 389] on h2 "Looking for More Content? Check out the Clinical Power Pack!" at bounding box center [98, 388] width 132 height 39
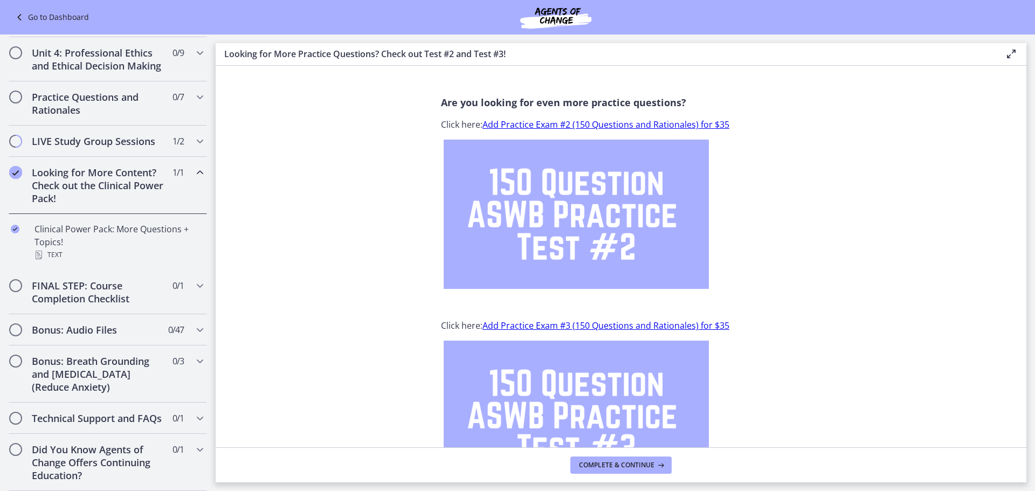
scroll to position [452, 0]
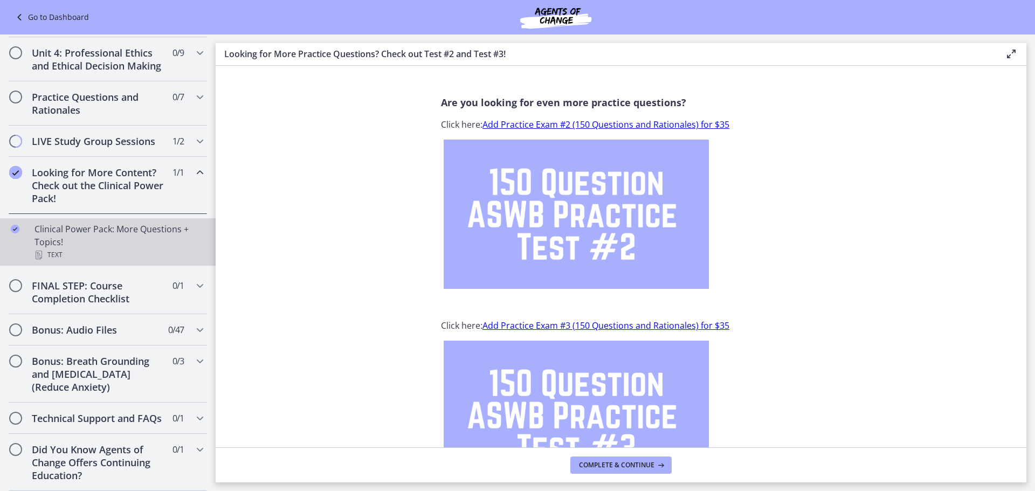
click at [80, 249] on div "Text" at bounding box center [119, 255] width 168 height 13
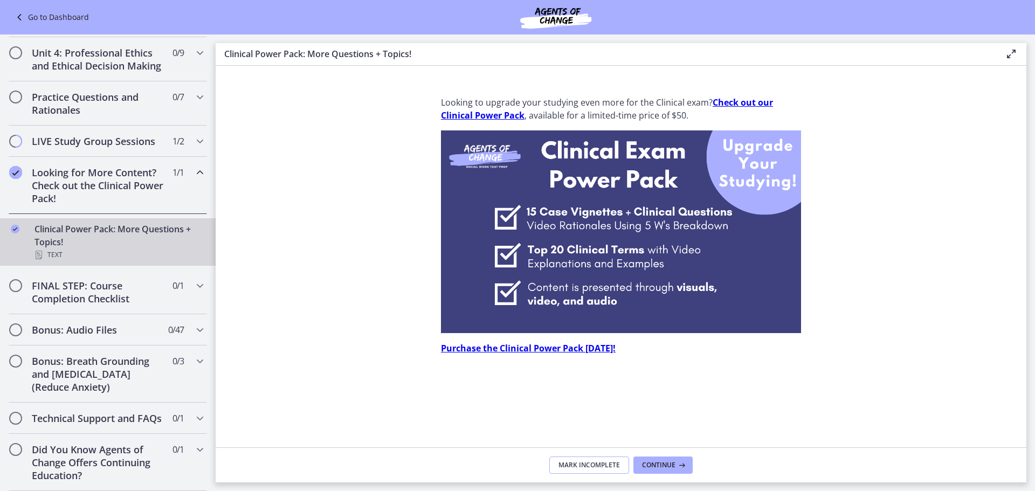
click at [582, 461] on span "Mark Incomplete" at bounding box center [589, 465] width 61 height 9
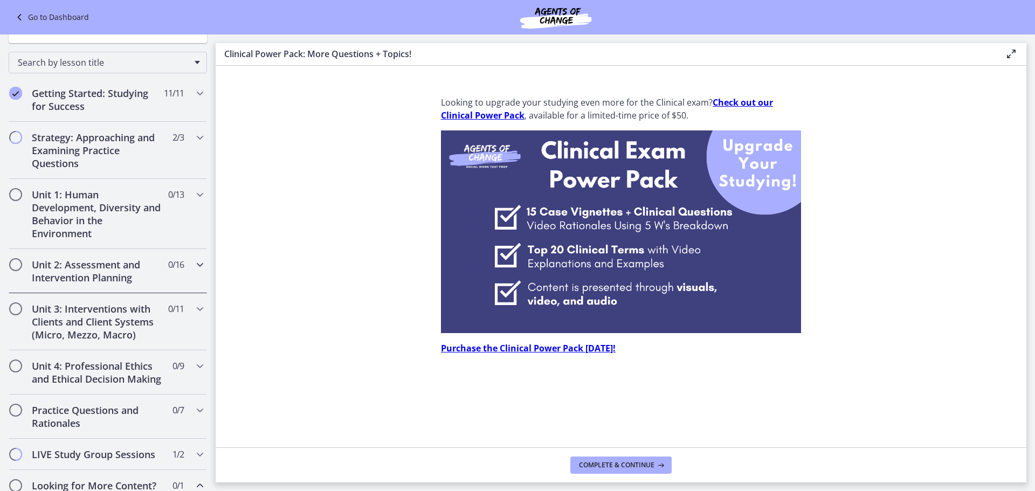
scroll to position [162, 0]
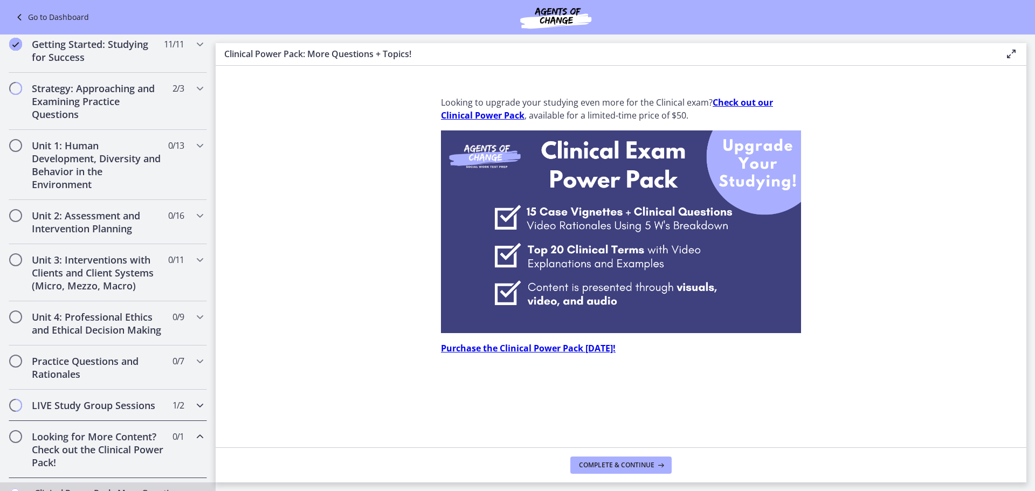
click at [148, 412] on h2 "LIVE Study Group Sessions" at bounding box center [98, 405] width 132 height 13
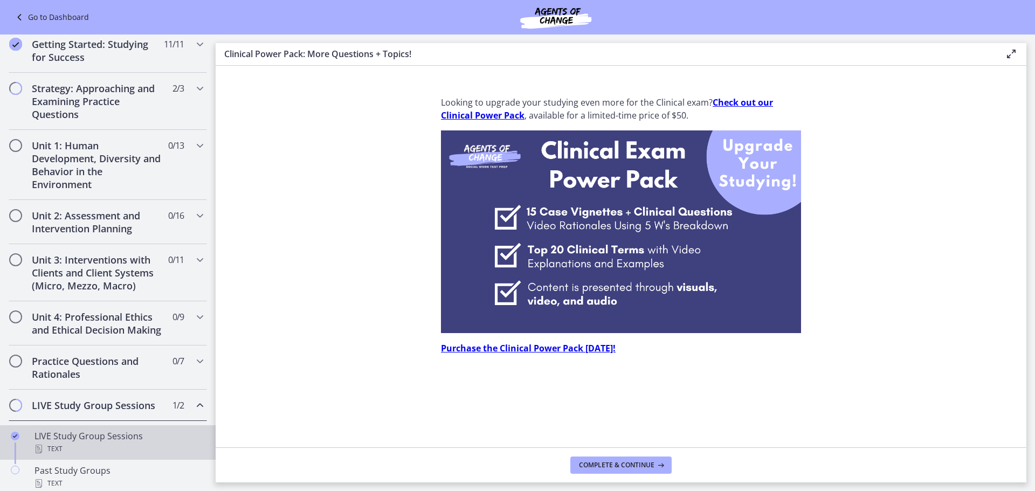
click at [140, 449] on div "LIVE Study Group Sessions Text" at bounding box center [119, 443] width 168 height 26
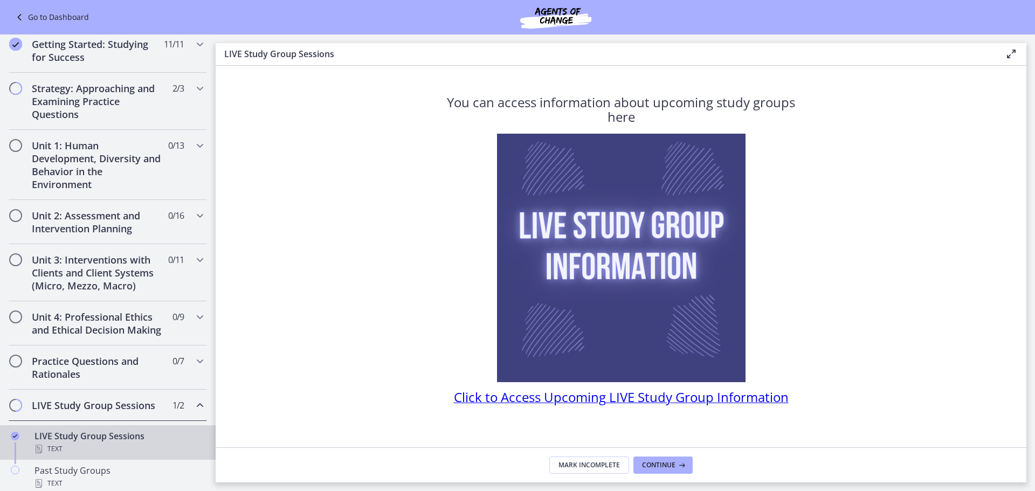
click at [583, 397] on span "Click to Access Upcoming LIVE Study Group Information" at bounding box center [621, 397] width 335 height 18
click at [590, 463] on span "Mark Incomplete" at bounding box center [589, 465] width 61 height 9
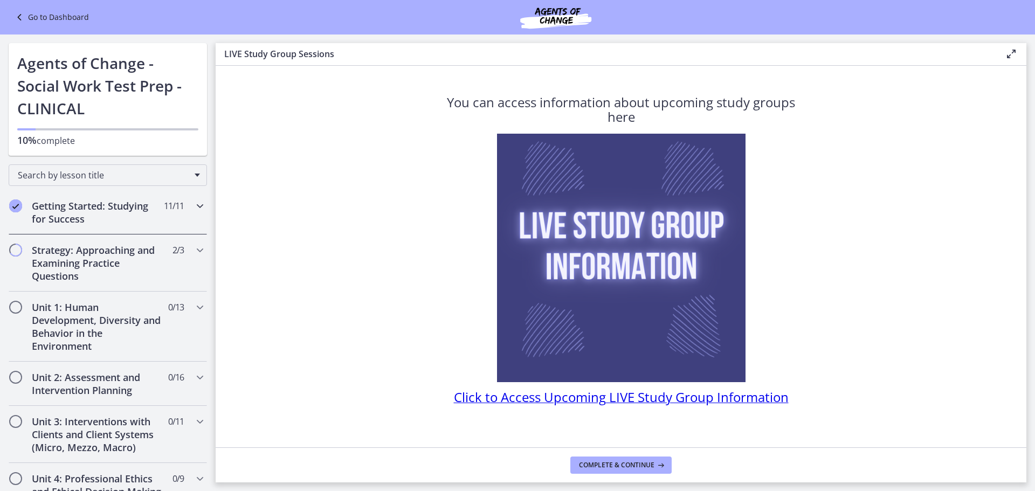
click at [108, 216] on h2 "Getting Started: Studying for Success" at bounding box center [98, 212] width 132 height 26
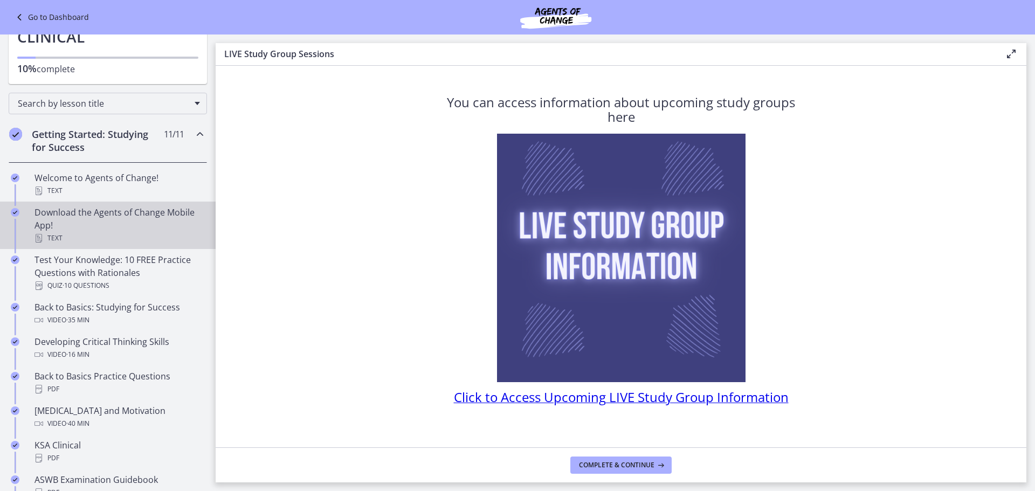
scroll to position [54, 0]
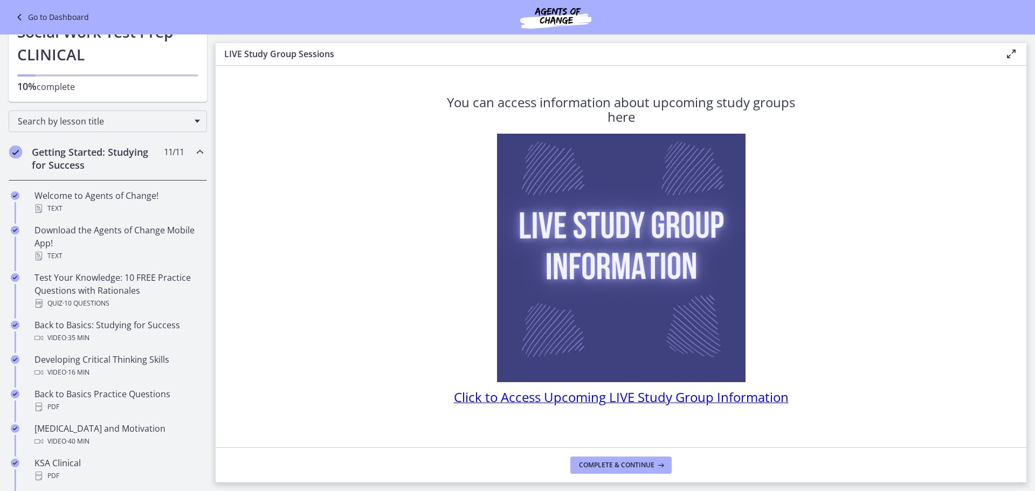
click at [127, 159] on h2 "Getting Started: Studying for Success" at bounding box center [98, 159] width 132 height 26
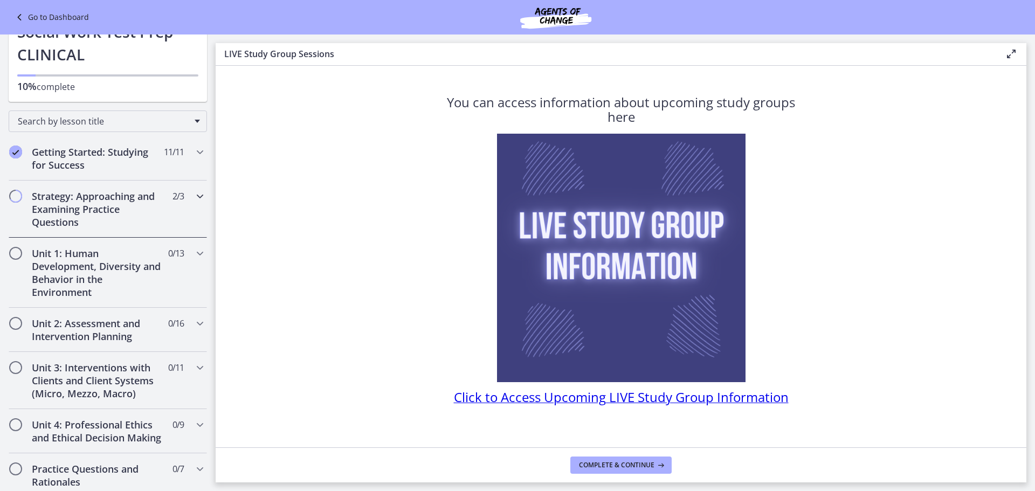
click at [135, 203] on h2 "Strategy: Approaching and Examining Practice Questions" at bounding box center [98, 209] width 132 height 39
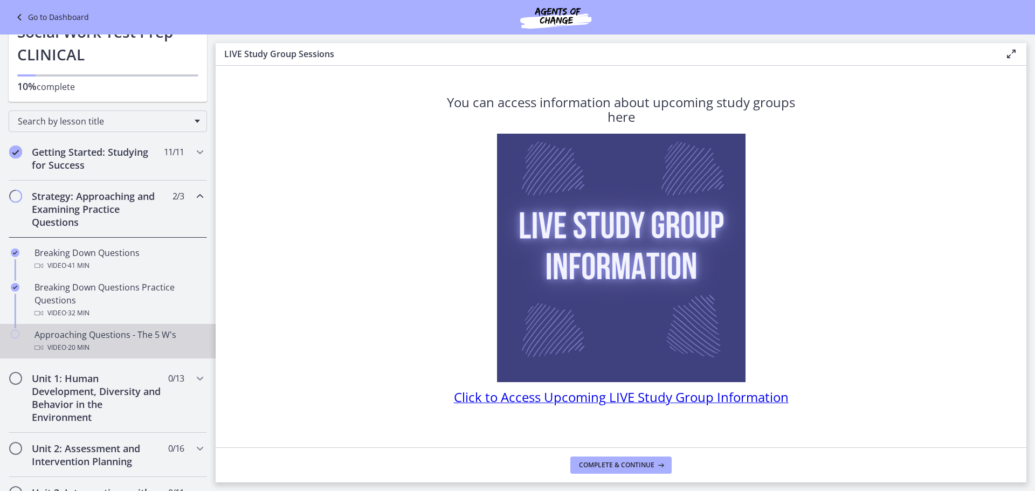
click at [89, 346] on span "· 20 min" at bounding box center [77, 347] width 23 height 13
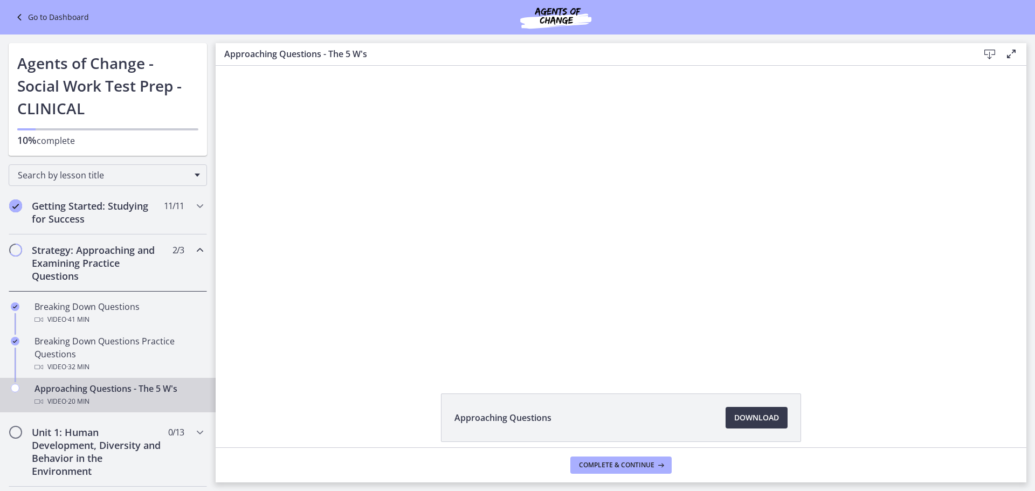
scroll to position [54, 0]
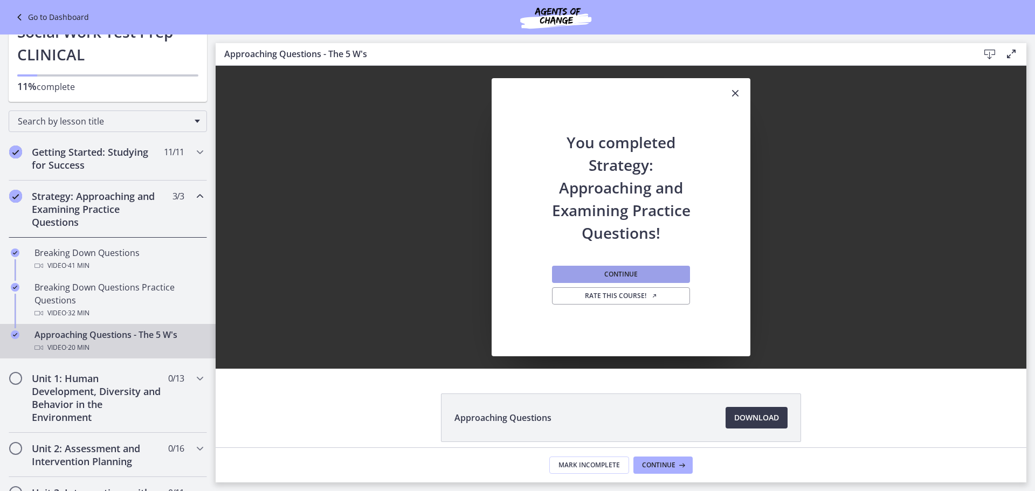
click at [627, 270] on span "Continue" at bounding box center [620, 274] width 33 height 9
